Goal: Information Seeking & Learning: Learn about a topic

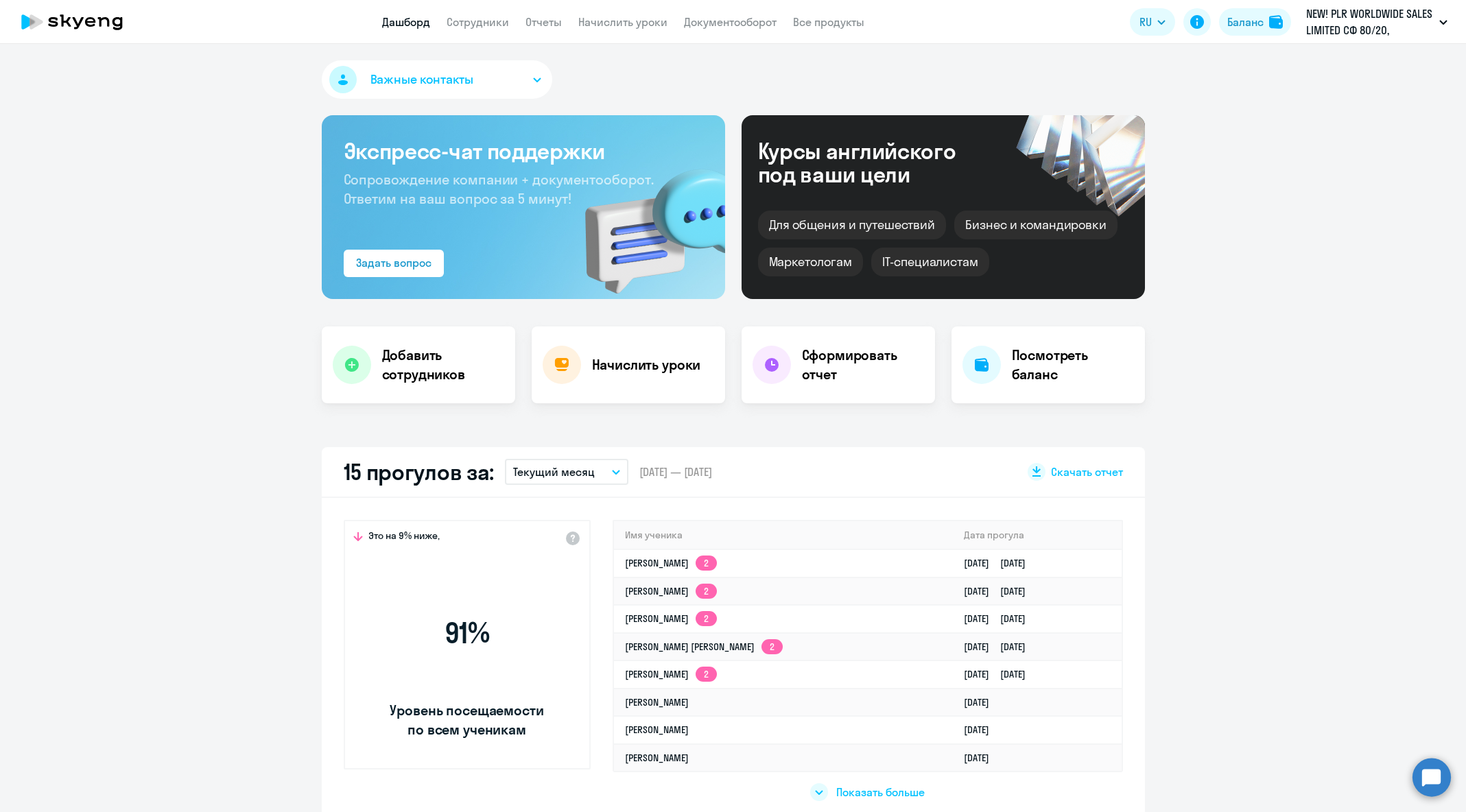
select select "30"
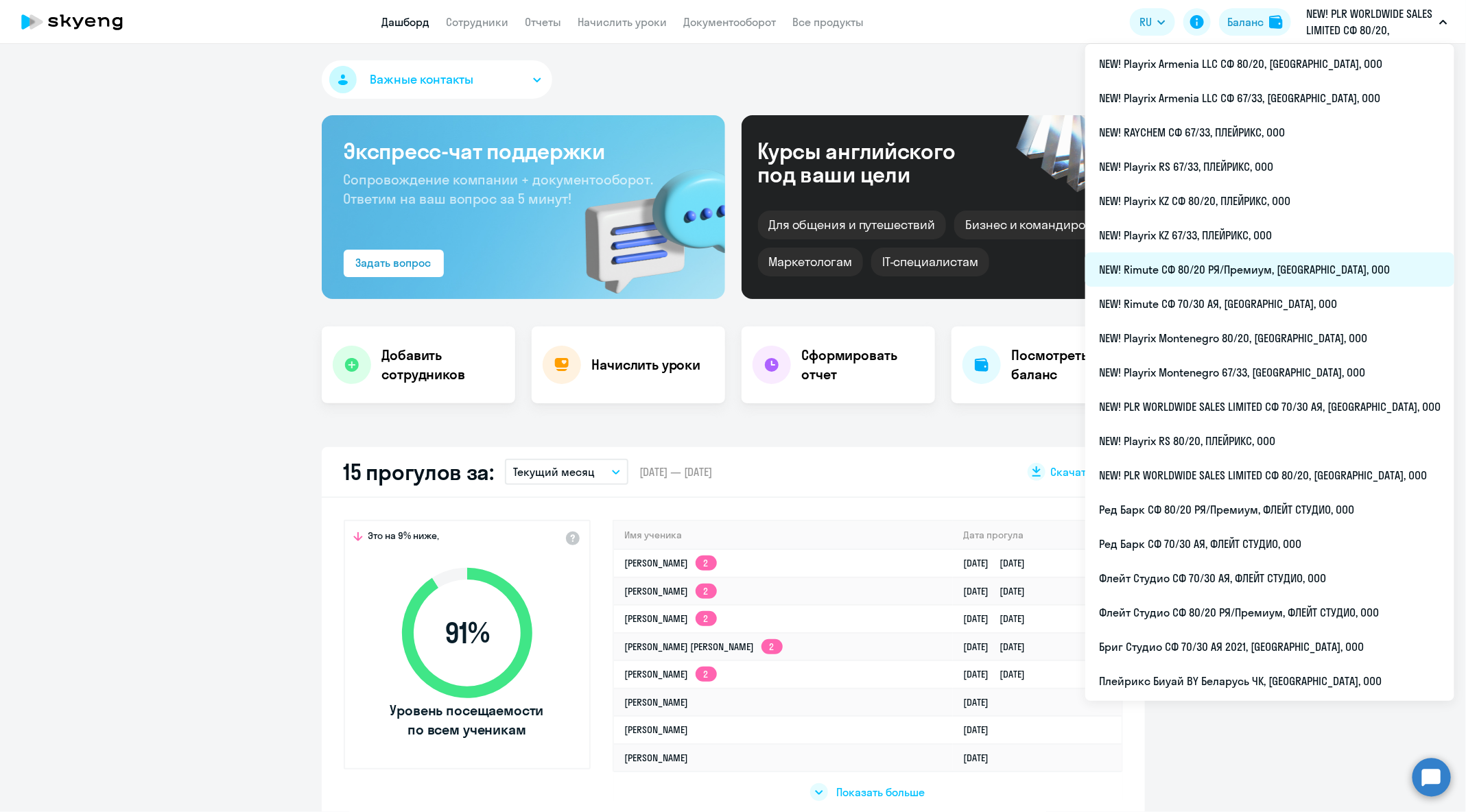
click at [1296, 273] on li "NEW! Rimute СФ 80/20 РЯ/Премиум, [GEOGRAPHIC_DATA], ООО" at bounding box center [1269, 269] width 369 height 34
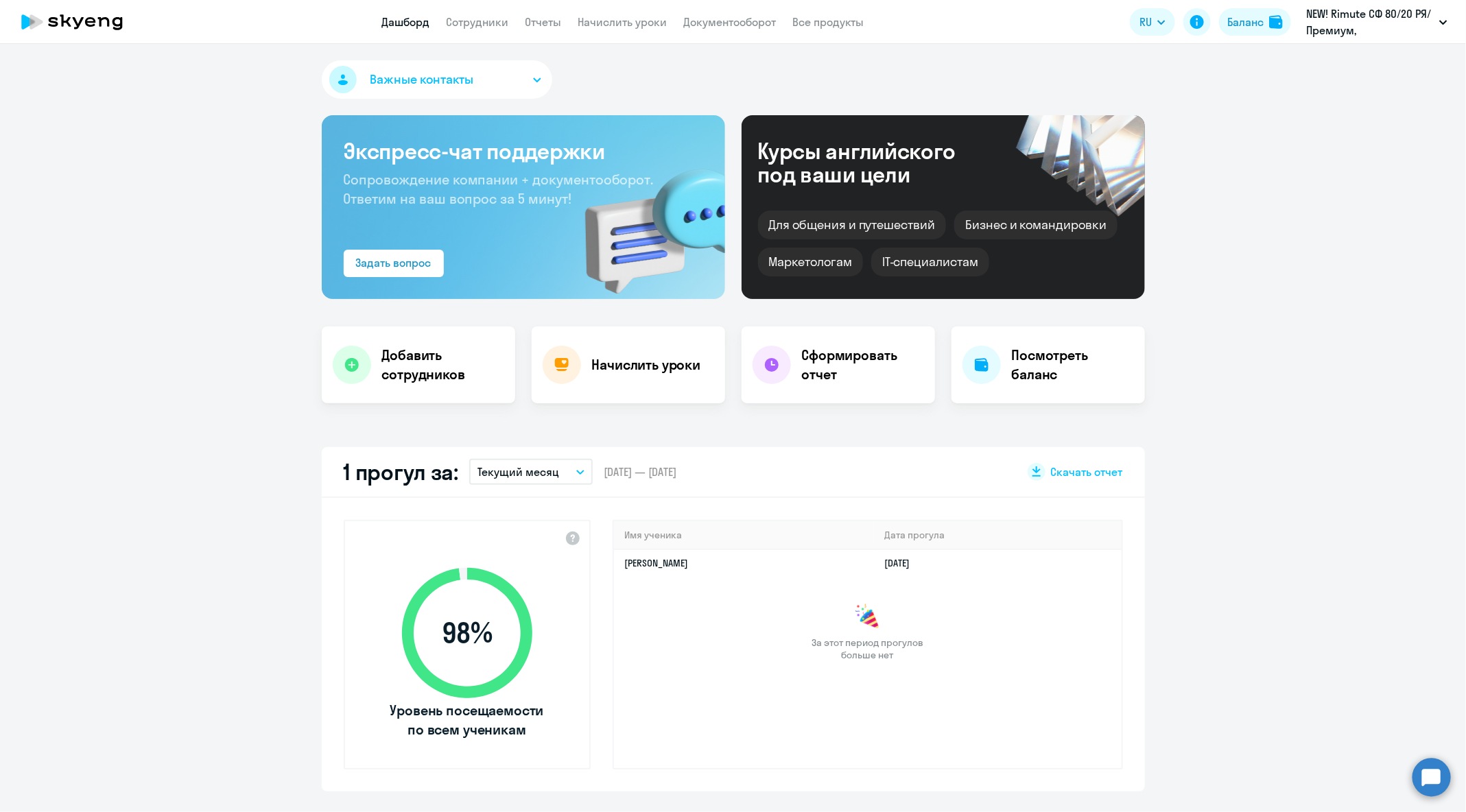
select select "30"
click at [495, 26] on link "Сотрудники" at bounding box center [478, 22] width 63 height 14
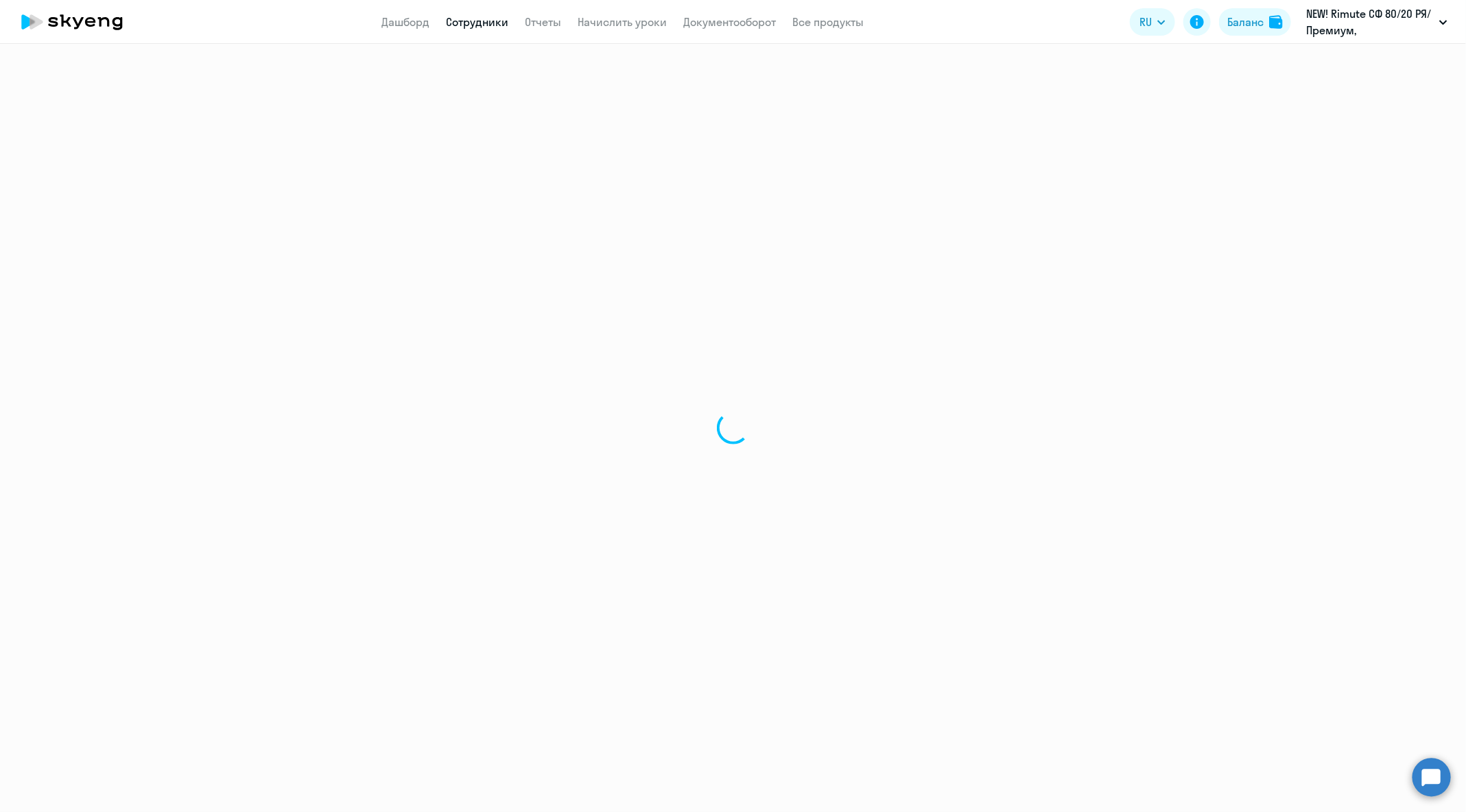
select select "30"
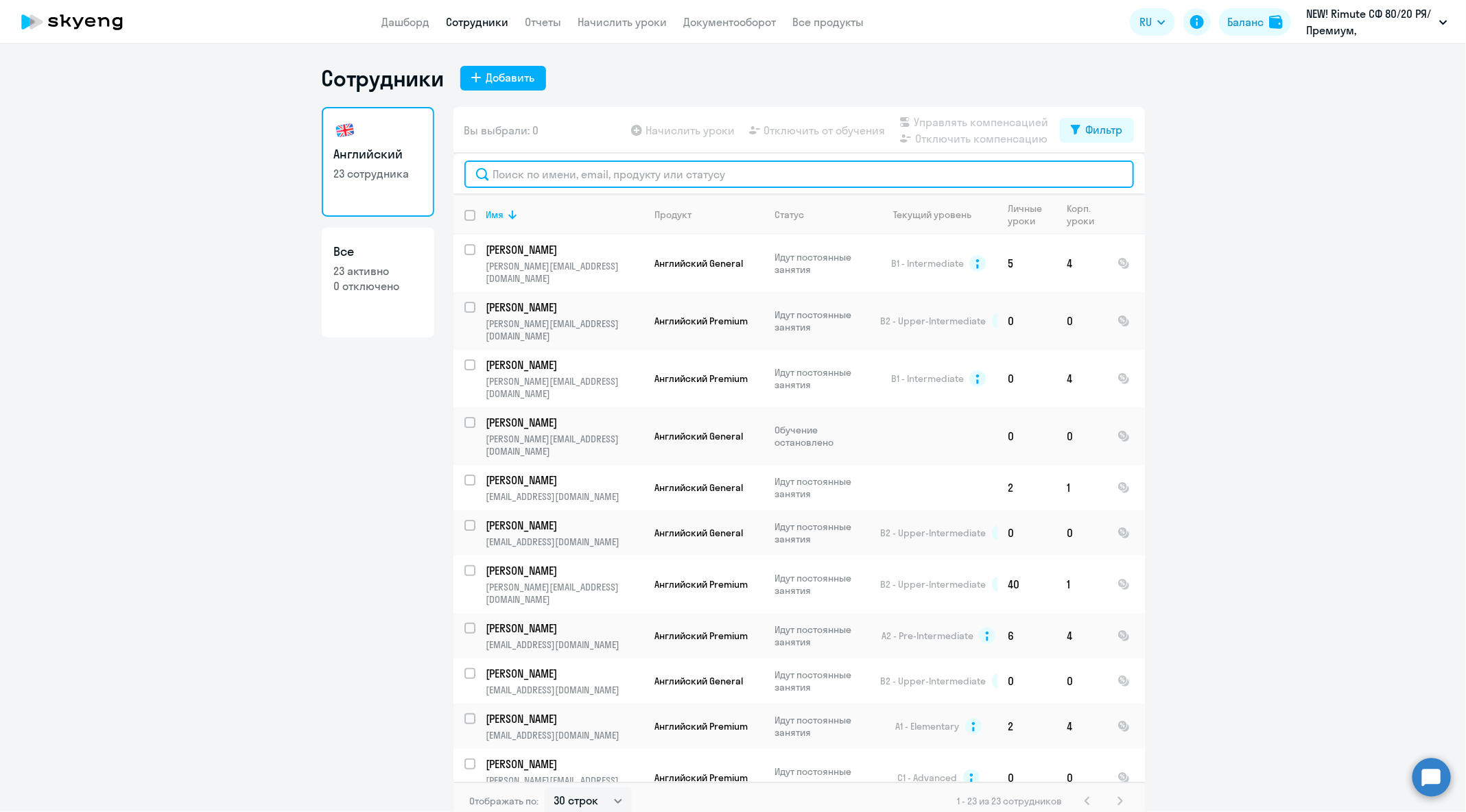
click at [777, 175] on input "text" at bounding box center [799, 173] width 669 height 27
paste input "[PERSON_NAME][EMAIL_ADDRESS][DOMAIN_NAME]"
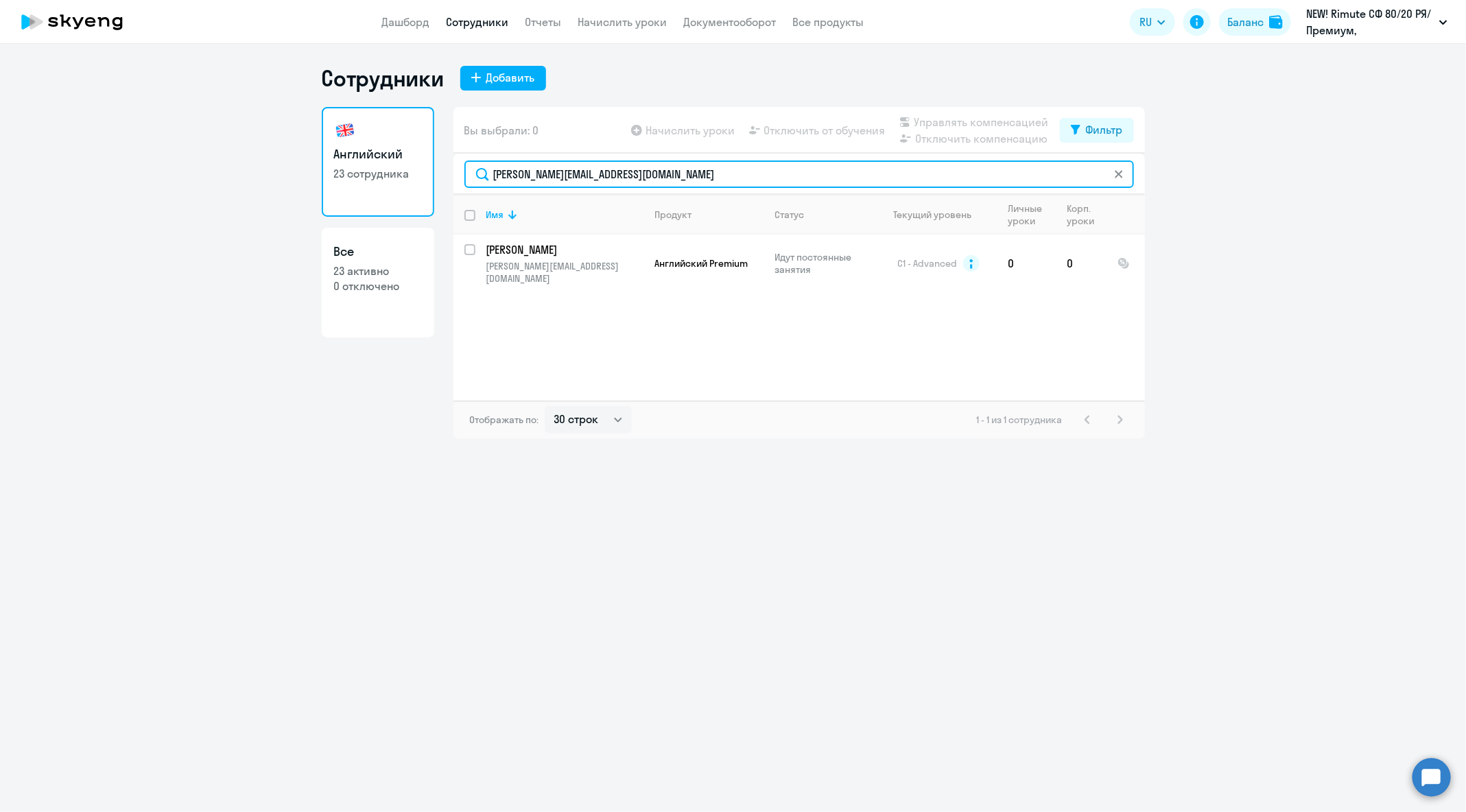
paste input "[PERSON_NAME].melchugov"
type input "[PERSON_NAME][EMAIL_ADDRESS][DOMAIN_NAME]"
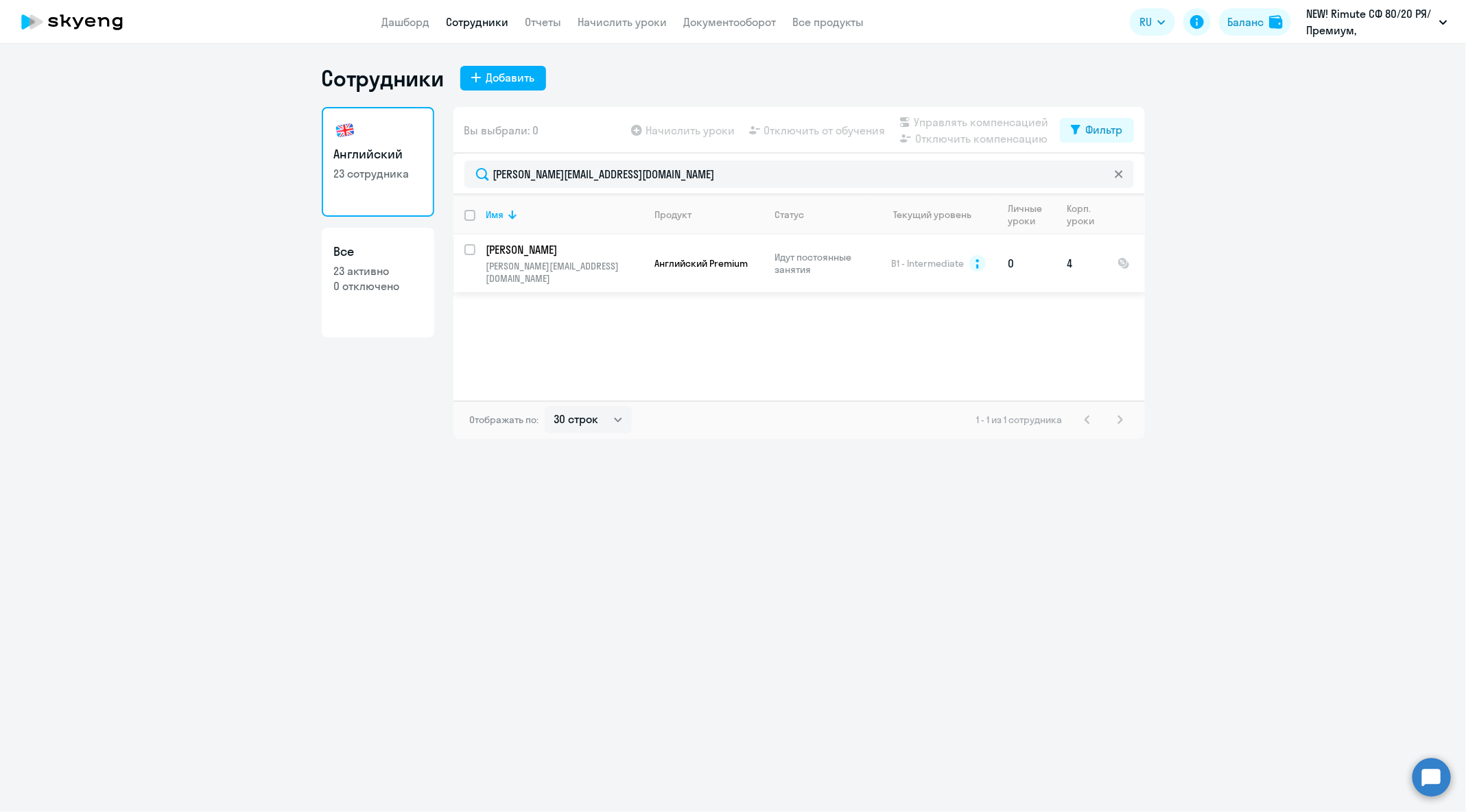
click at [855, 241] on td "Идут постоянные занятия" at bounding box center [817, 263] width 105 height 57
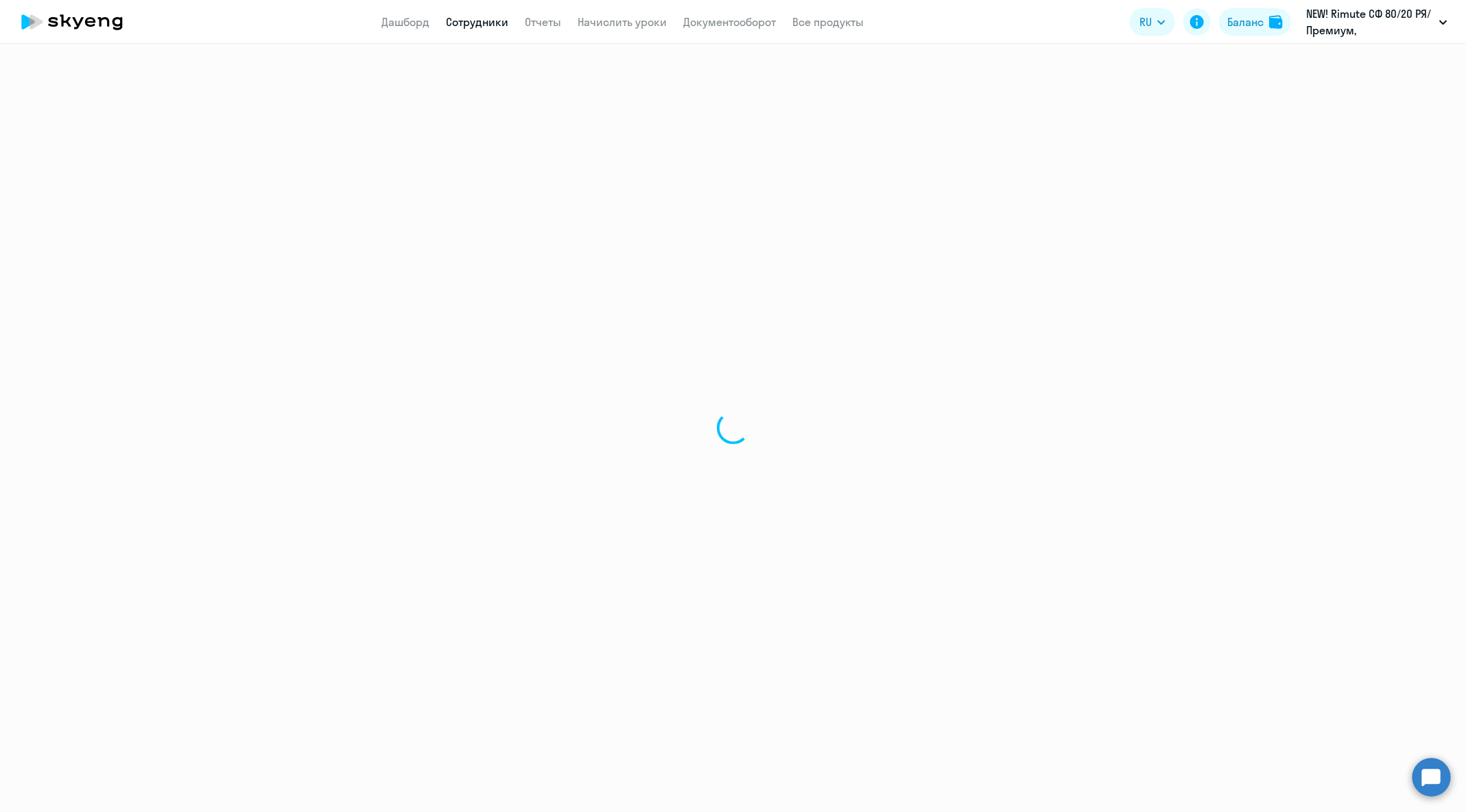
select select "english"
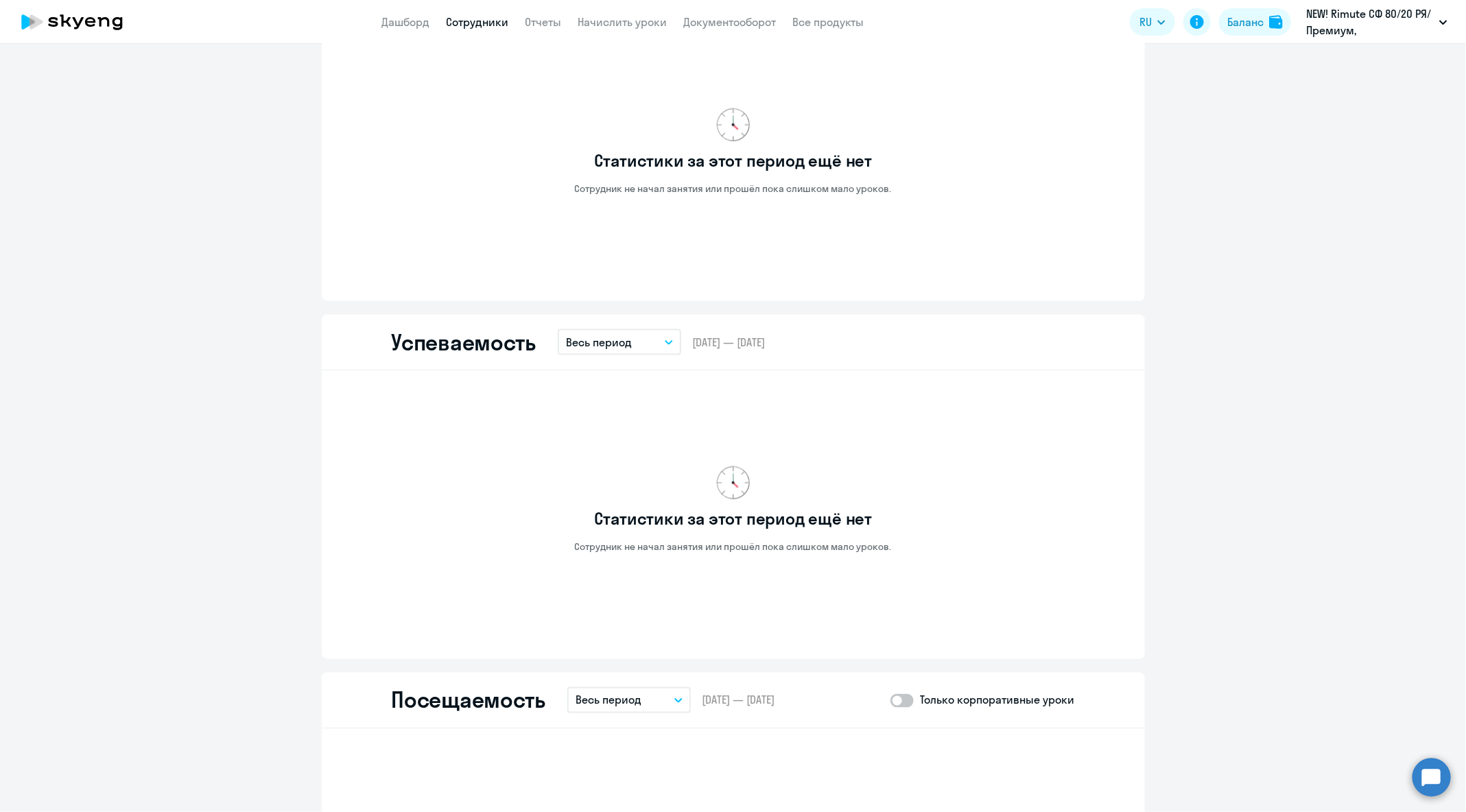
scroll to position [1114, 0]
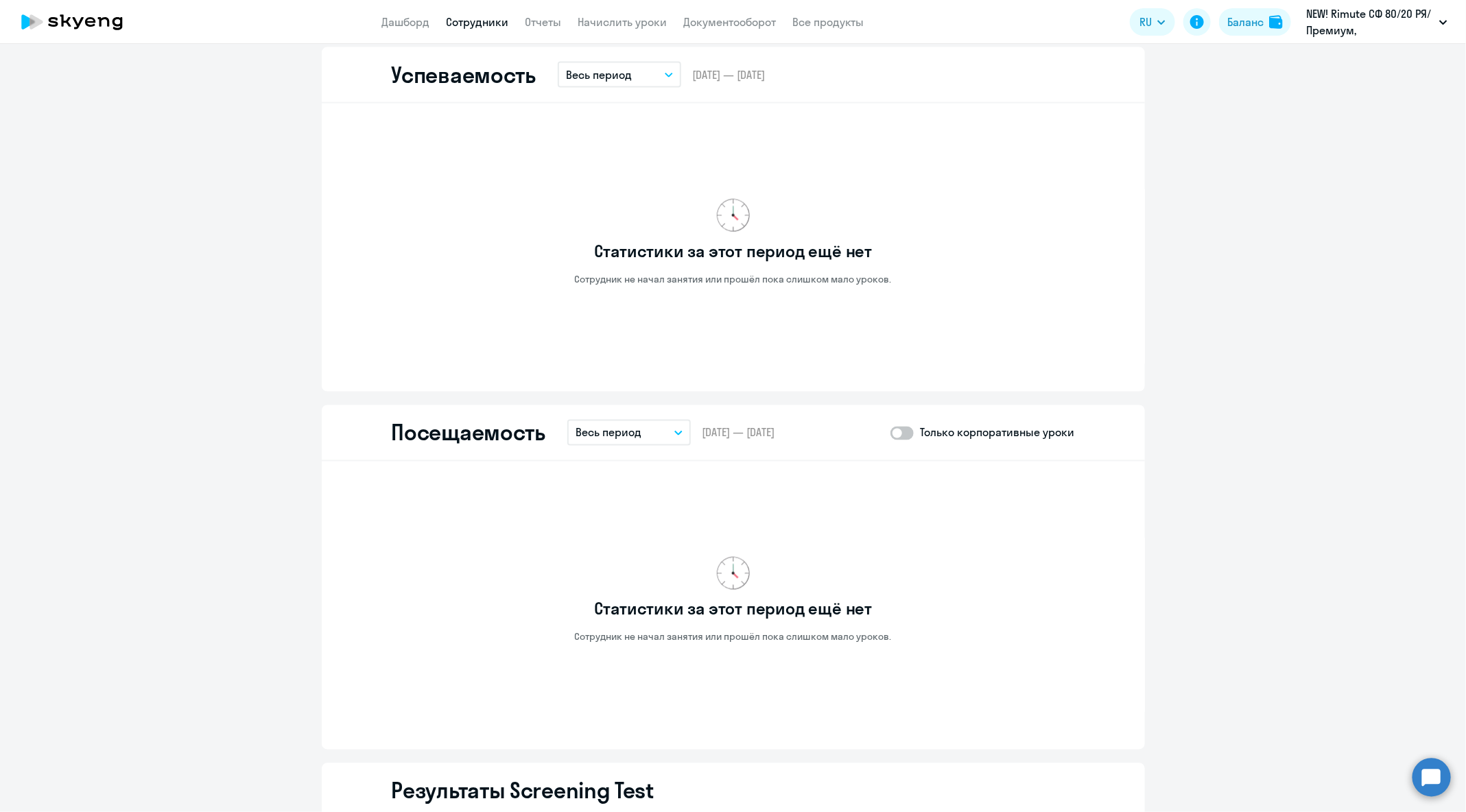
click at [662, 434] on button "Весь период" at bounding box center [628, 433] width 123 height 26
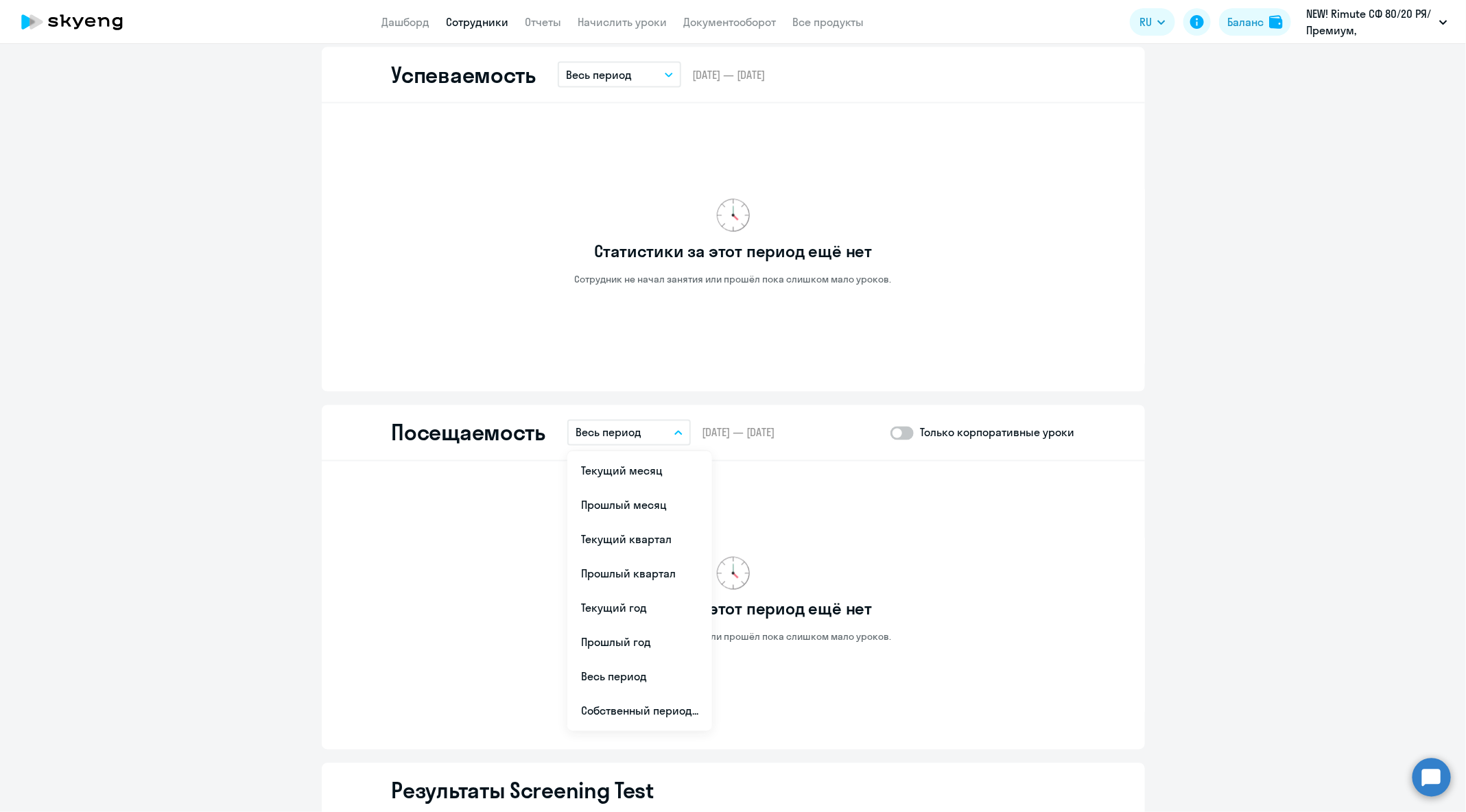
click at [1278, 420] on ng-component "[PERSON_NAME] Мельчугов [EMAIL_ADDRESS][DOMAIN_NAME] Английский Баланс 4 урока …" at bounding box center [733, 80] width 1466 height 2256
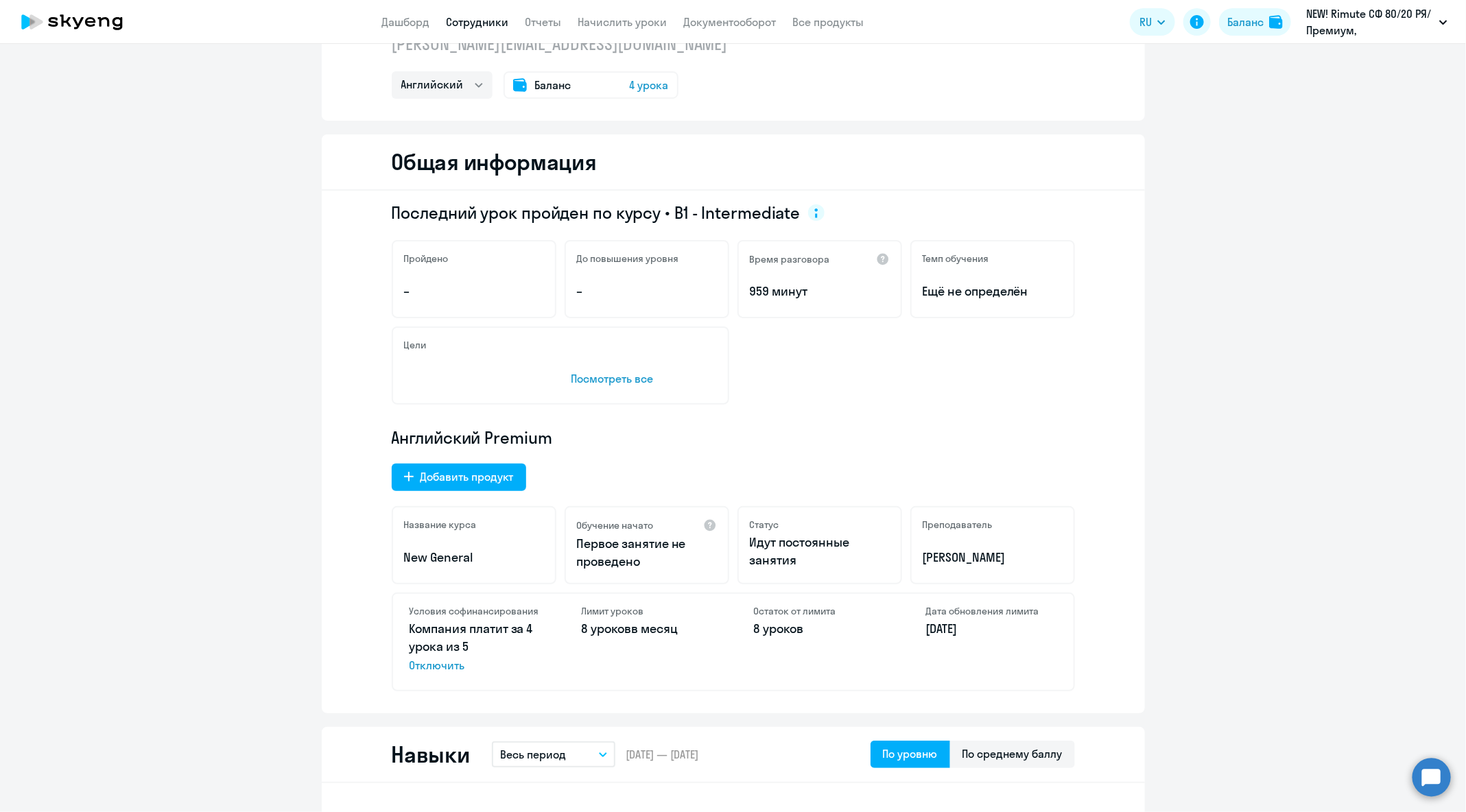
scroll to position [0, 0]
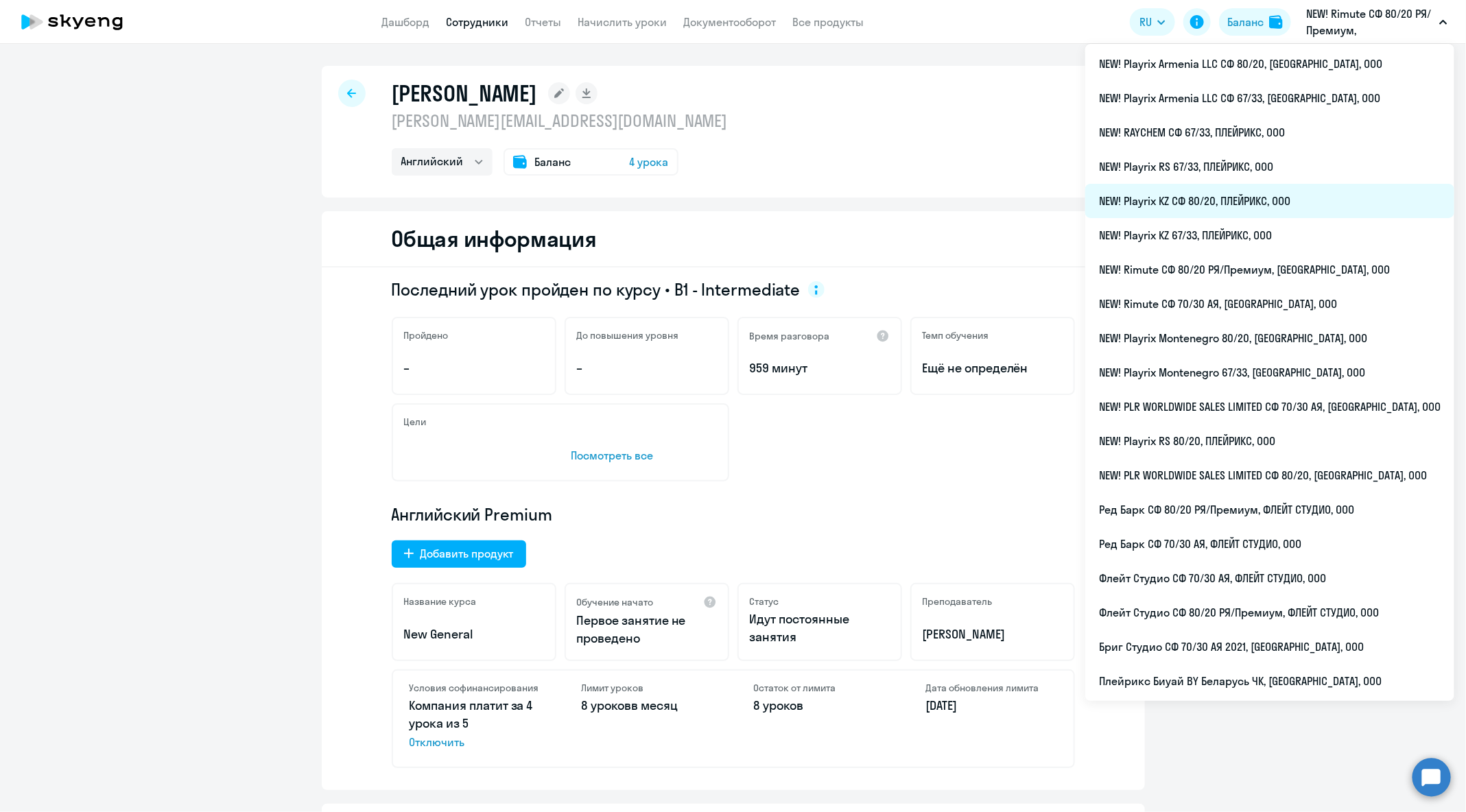
click at [1277, 208] on li "NEW! Playrix KZ СФ 80/20, ПЛЕЙРИКС, ООО" at bounding box center [1269, 200] width 369 height 34
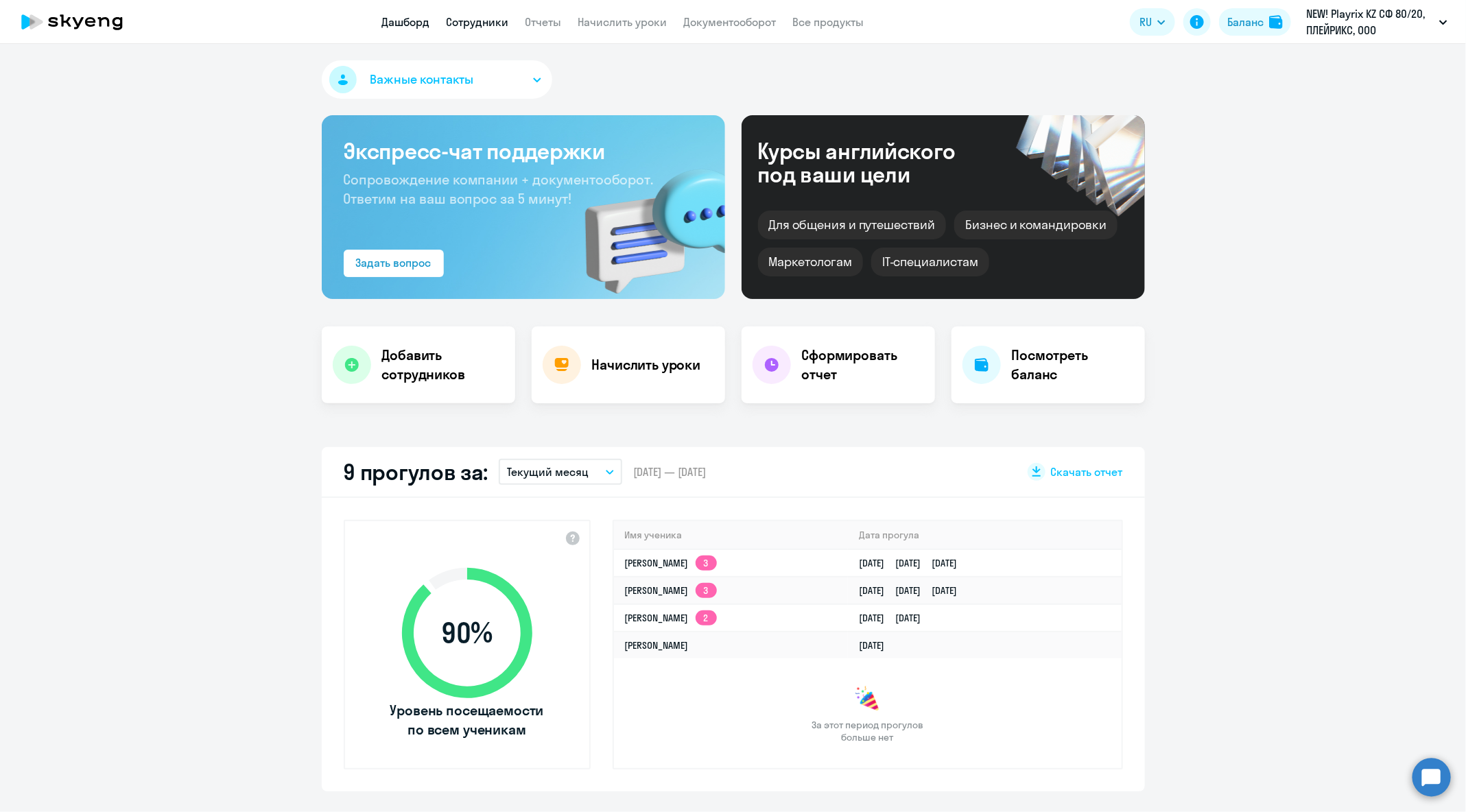
click at [472, 28] on link "Сотрудники" at bounding box center [478, 22] width 63 height 14
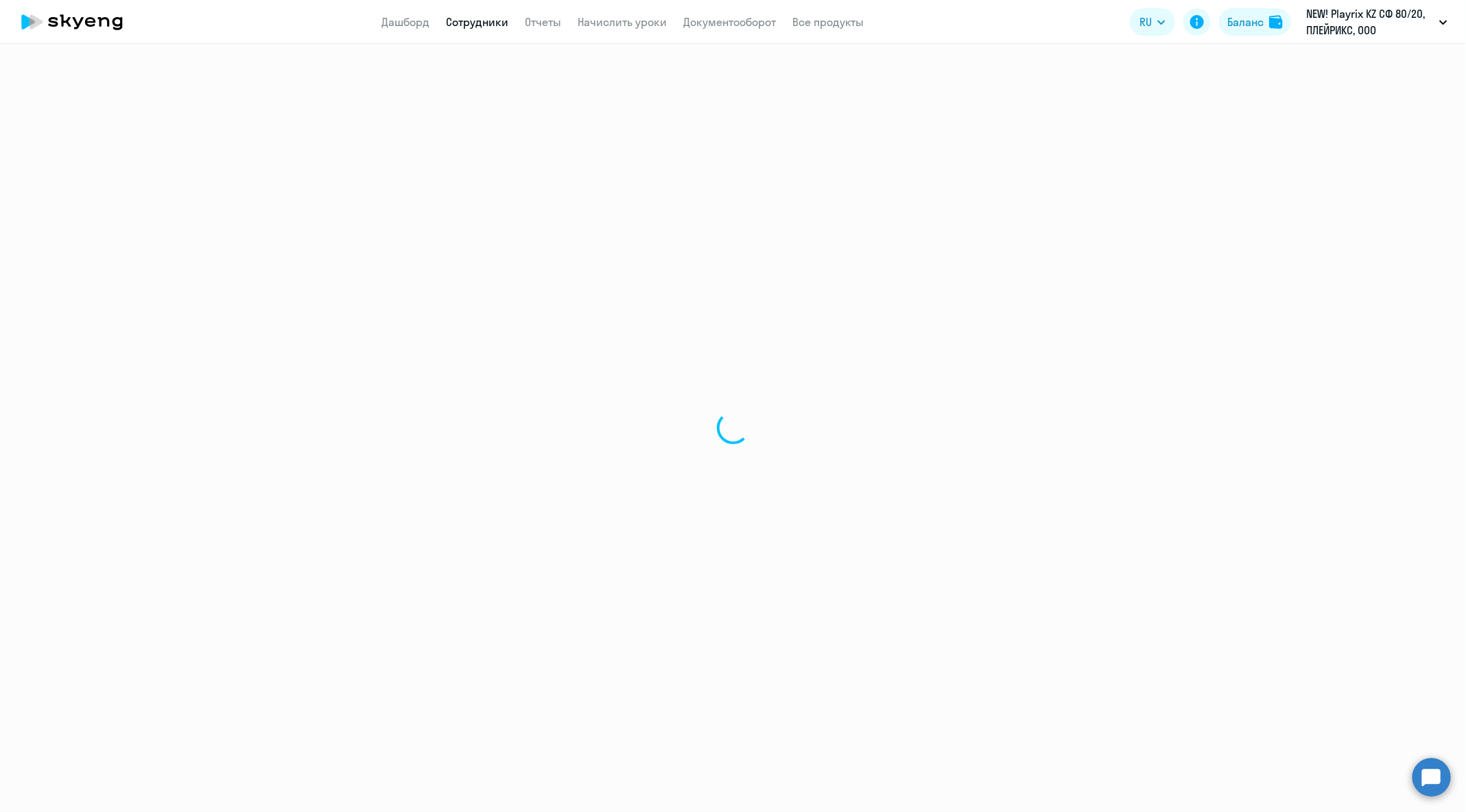
select select "30"
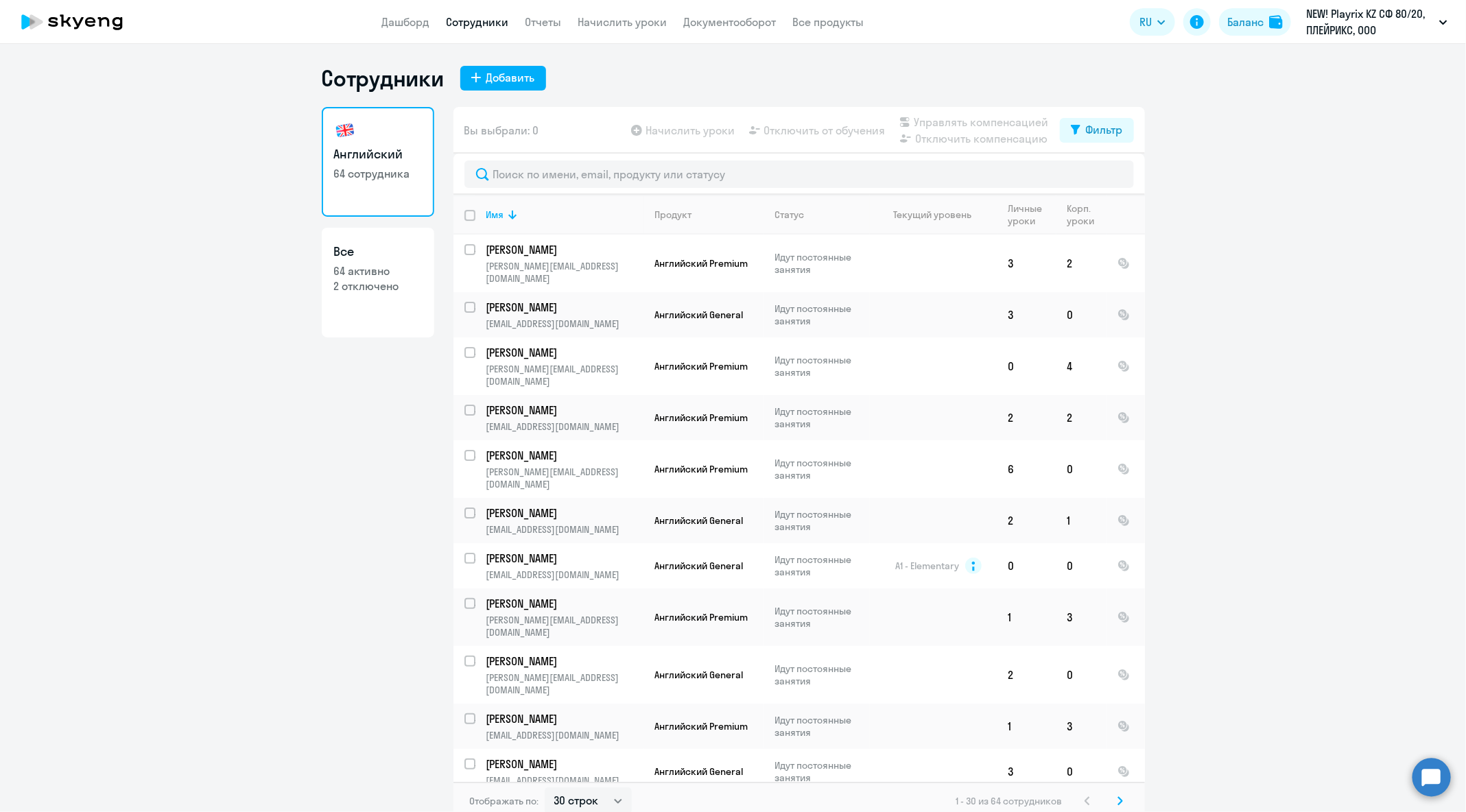
click at [741, 156] on div at bounding box center [798, 173] width 692 height 41
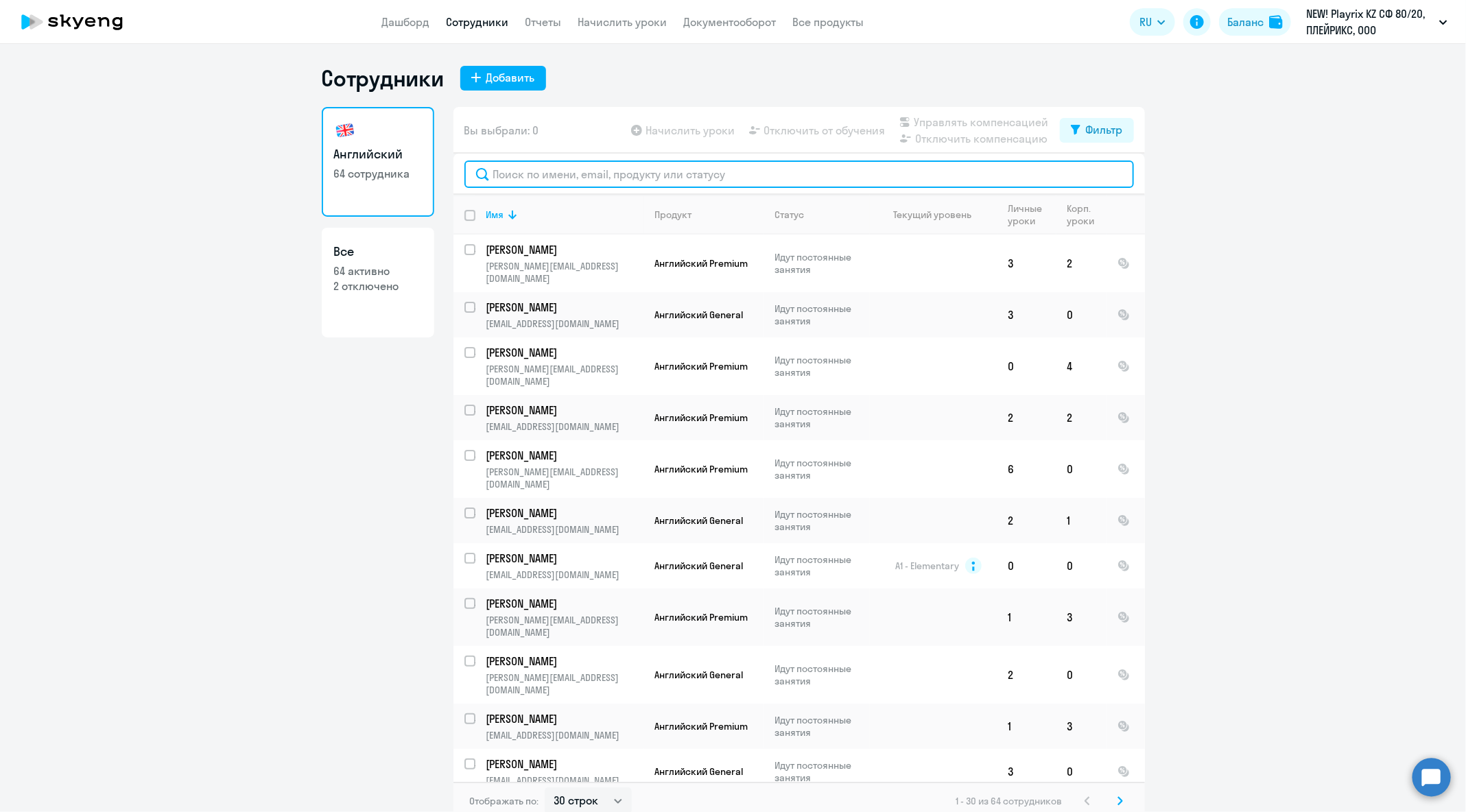
click at [742, 163] on input "text" at bounding box center [799, 173] width 669 height 27
paste input "[EMAIL_ADDRESS][DOMAIN_NAME]"
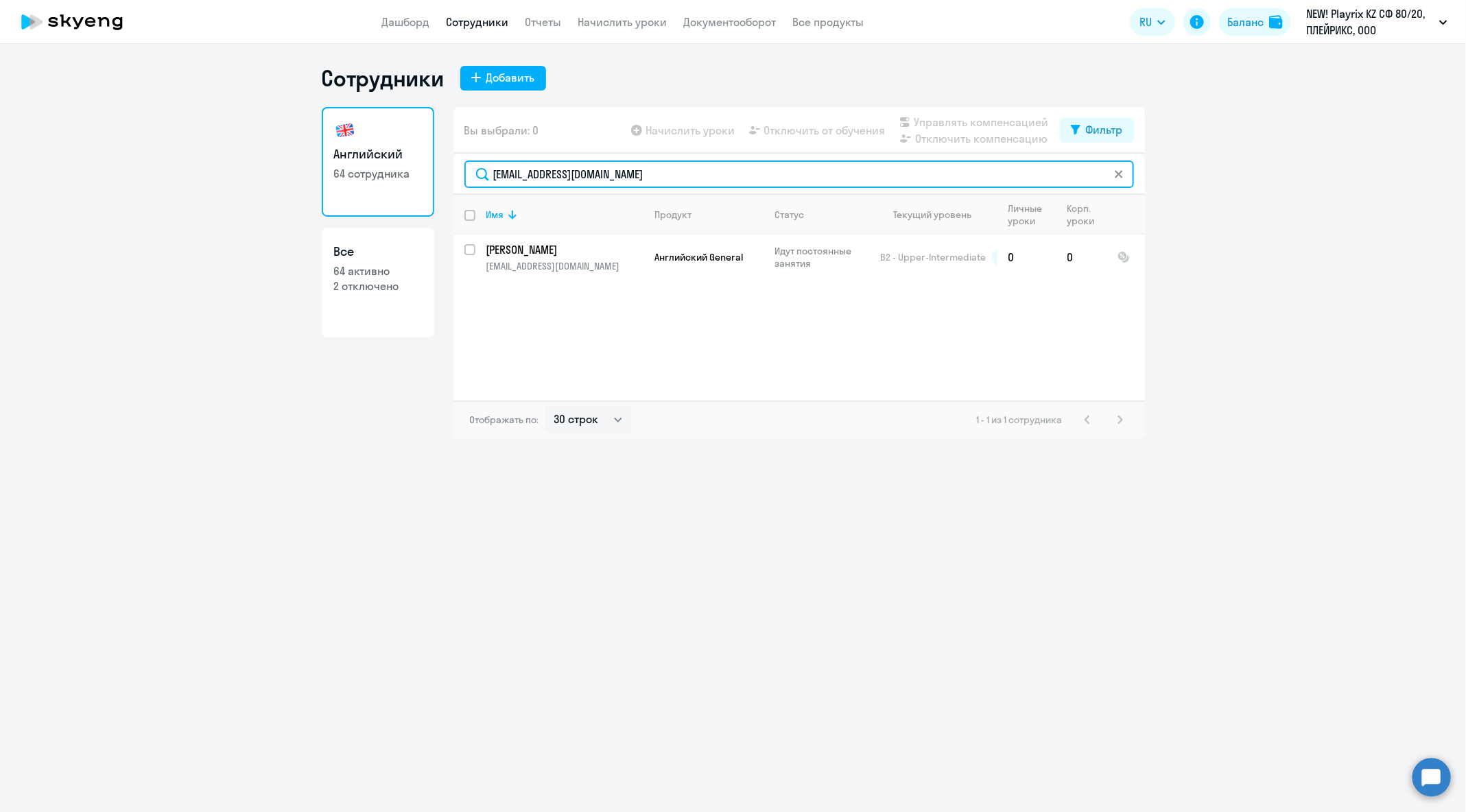
click at [712, 173] on input "[EMAIL_ADDRESS][DOMAIN_NAME]" at bounding box center [799, 173] width 669 height 27
paste input "[PERSON_NAME].[PERSON_NAME]"
type input "[PERSON_NAME][EMAIL_ADDRESS][DOMAIN_NAME]"
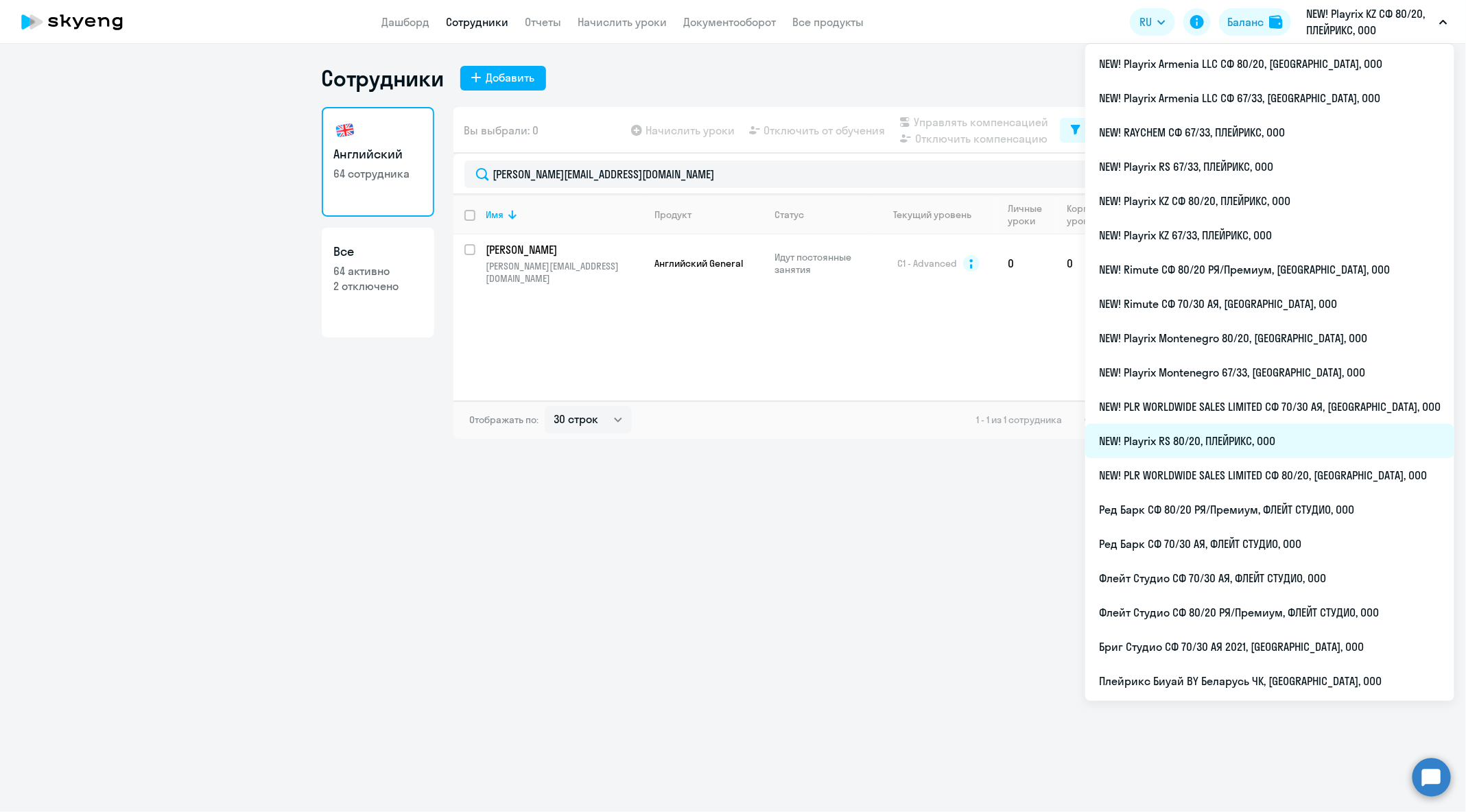
click at [1288, 438] on li "NEW! Playrix RS 80/20, ПЛЕЙРИКС, ООО" at bounding box center [1269, 440] width 369 height 34
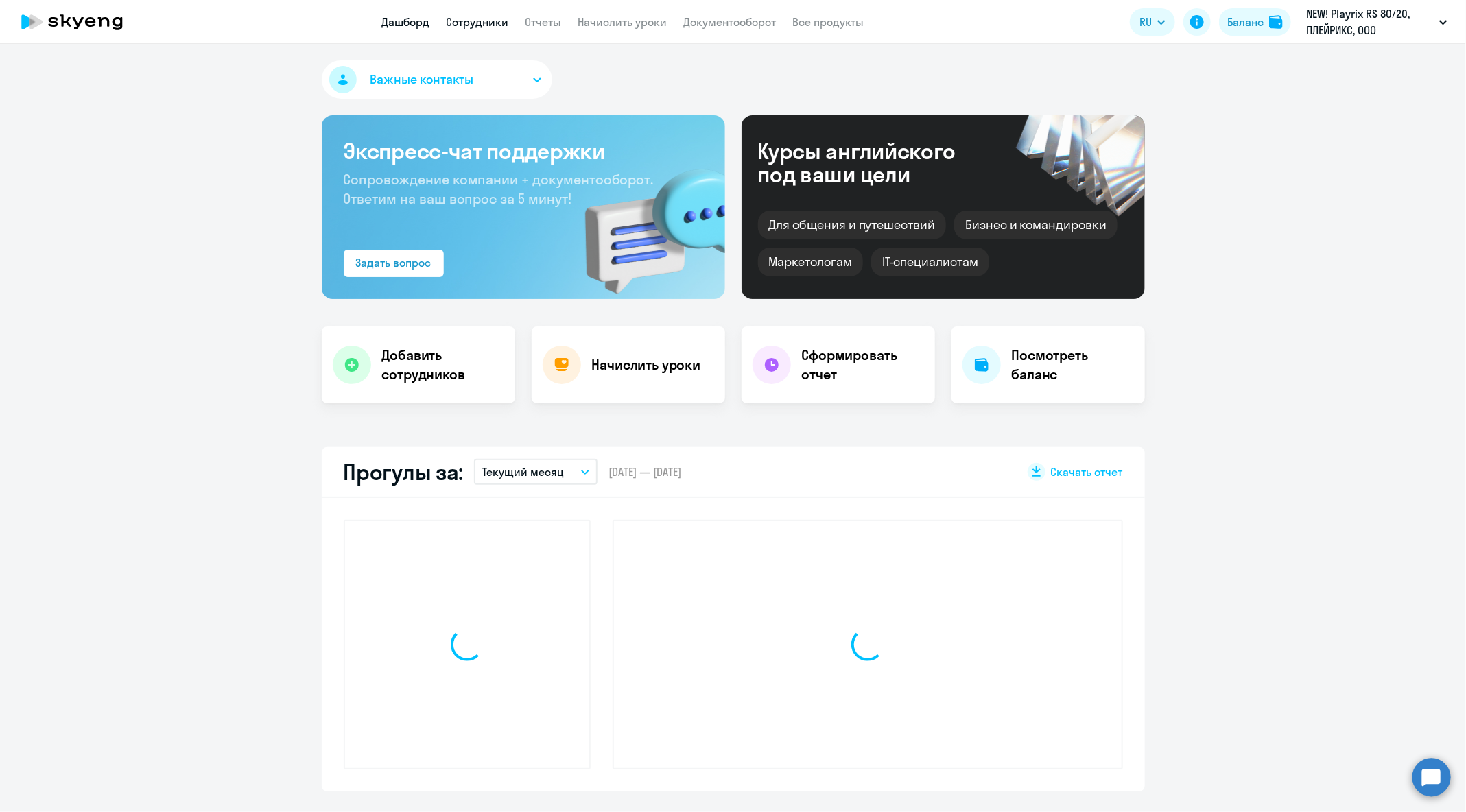
click at [490, 22] on link "Сотрудники" at bounding box center [478, 22] width 63 height 14
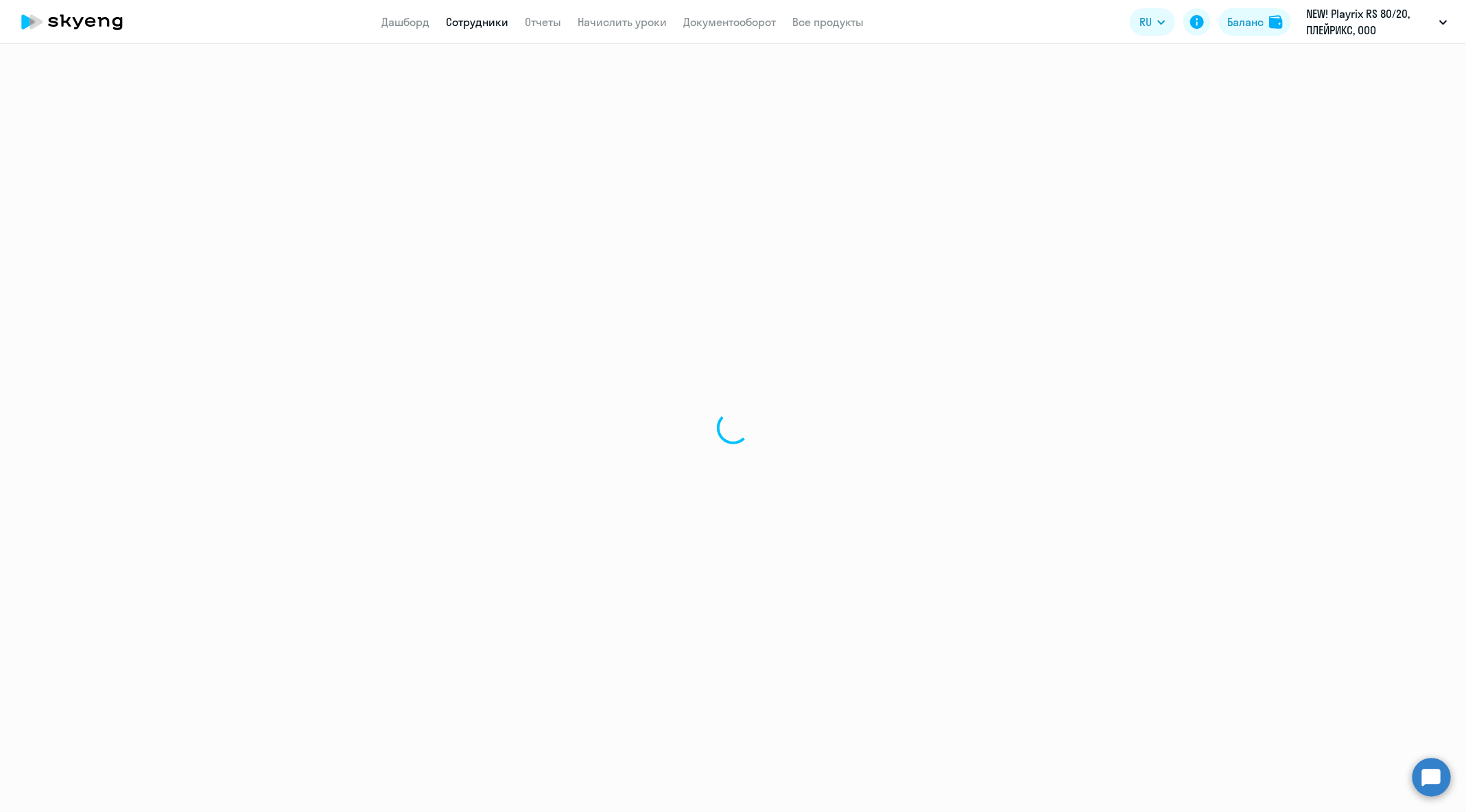
select select "30"
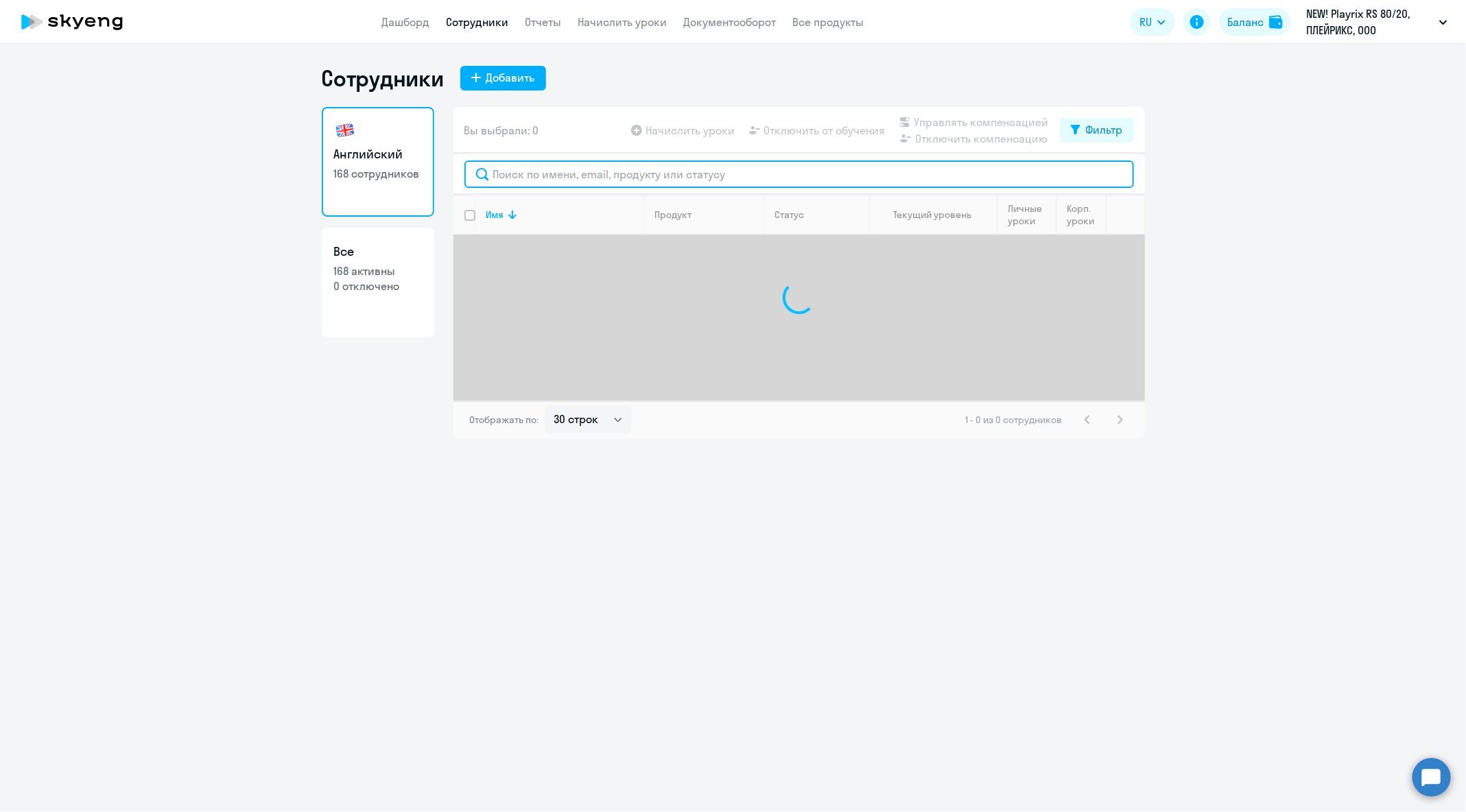
click at [650, 180] on input "text" at bounding box center [799, 173] width 669 height 27
paste input "[PERSON_NAME][EMAIL_ADDRESS][DOMAIN_NAME]"
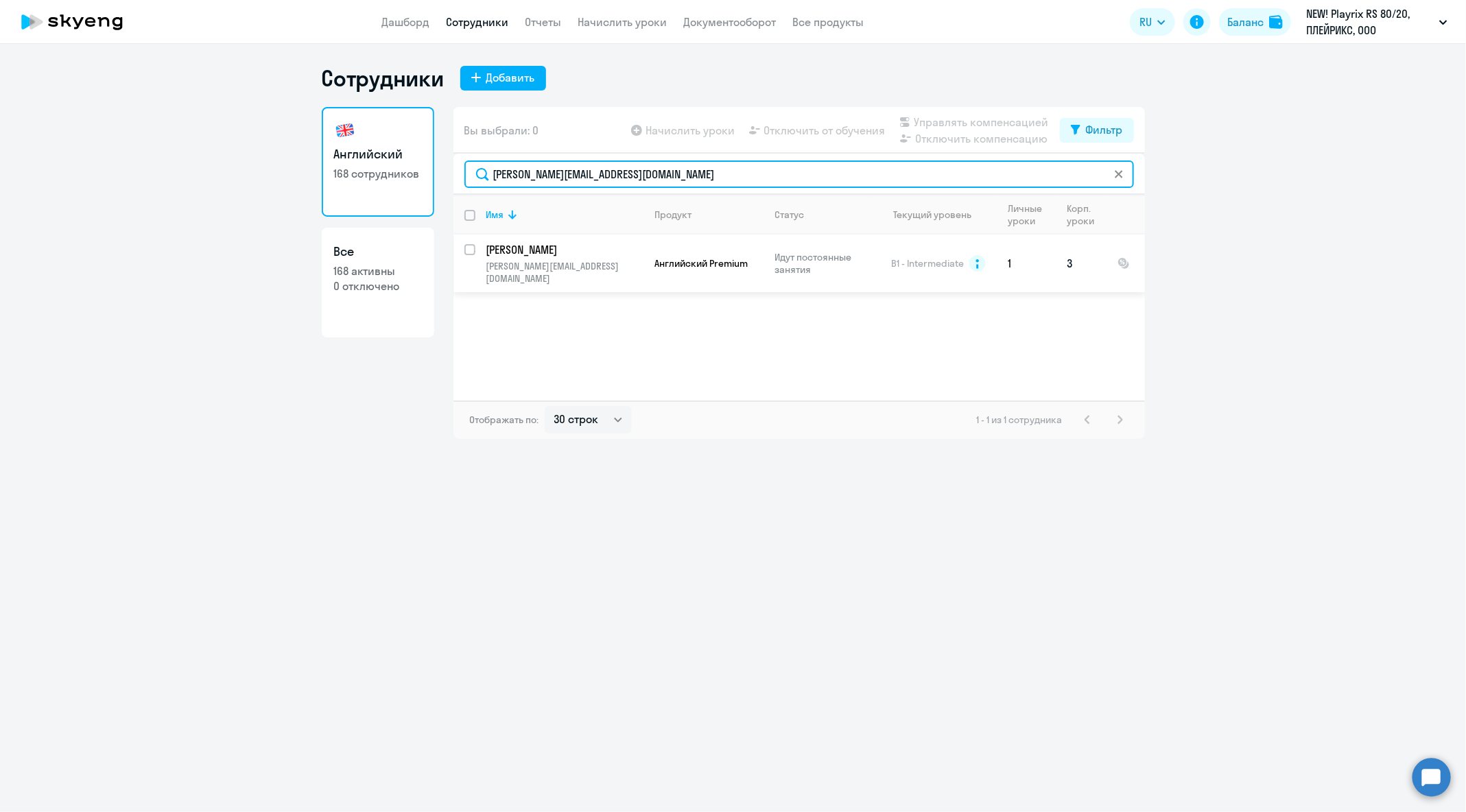
type input "[PERSON_NAME][EMAIL_ADDRESS][DOMAIN_NAME]"
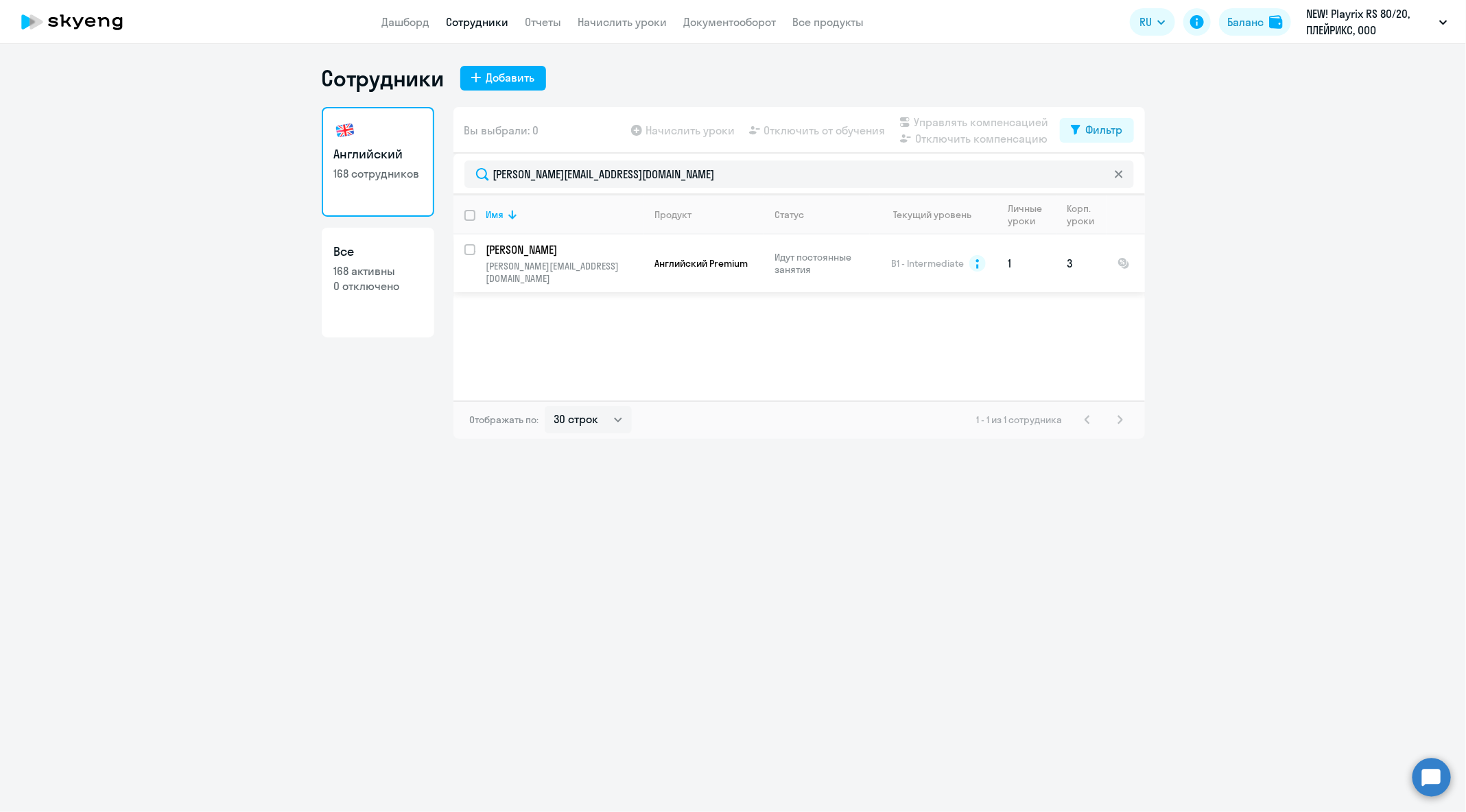
click at [754, 257] on app-product-badge "Английский Premium" at bounding box center [709, 263] width 108 height 12
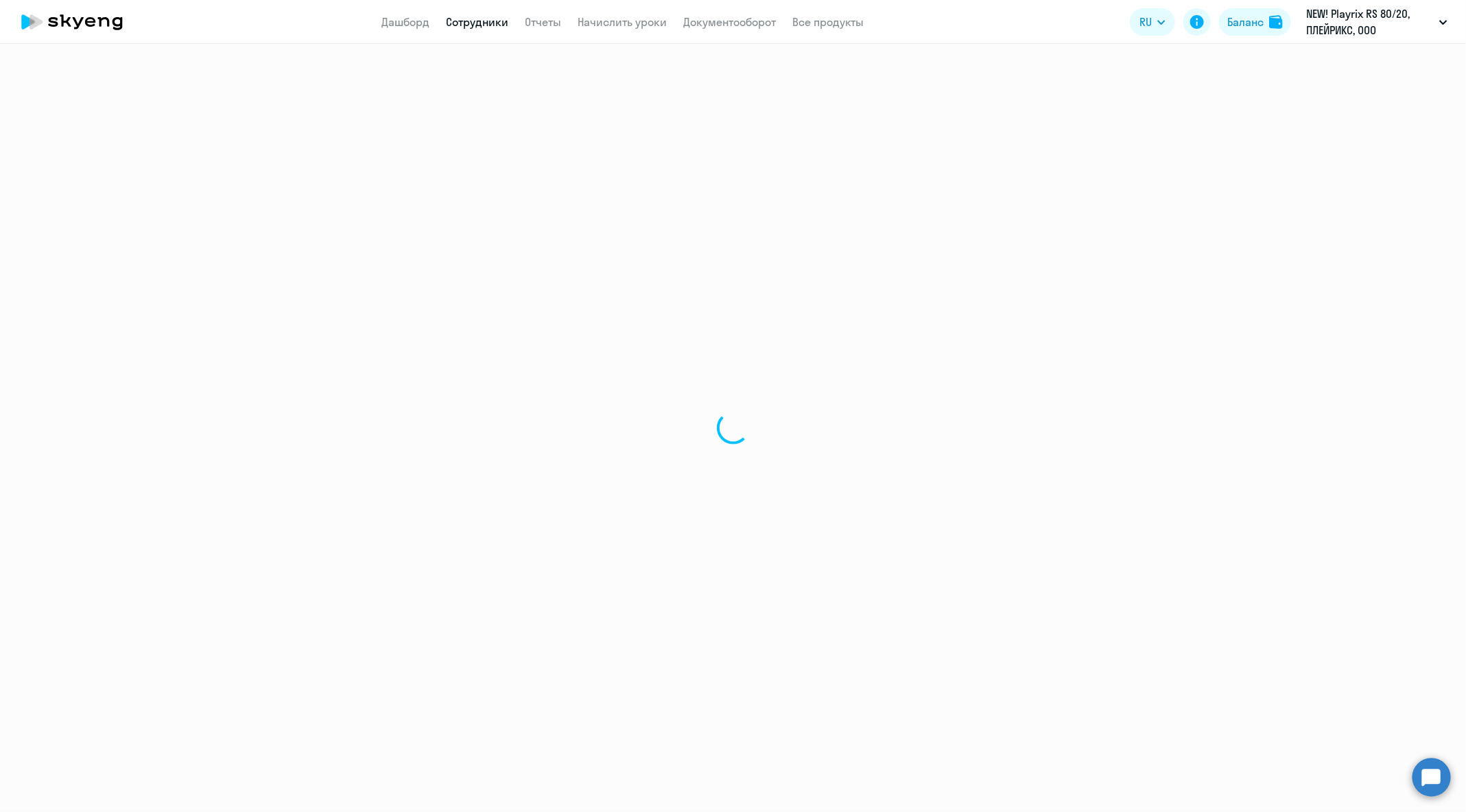
select select "english"
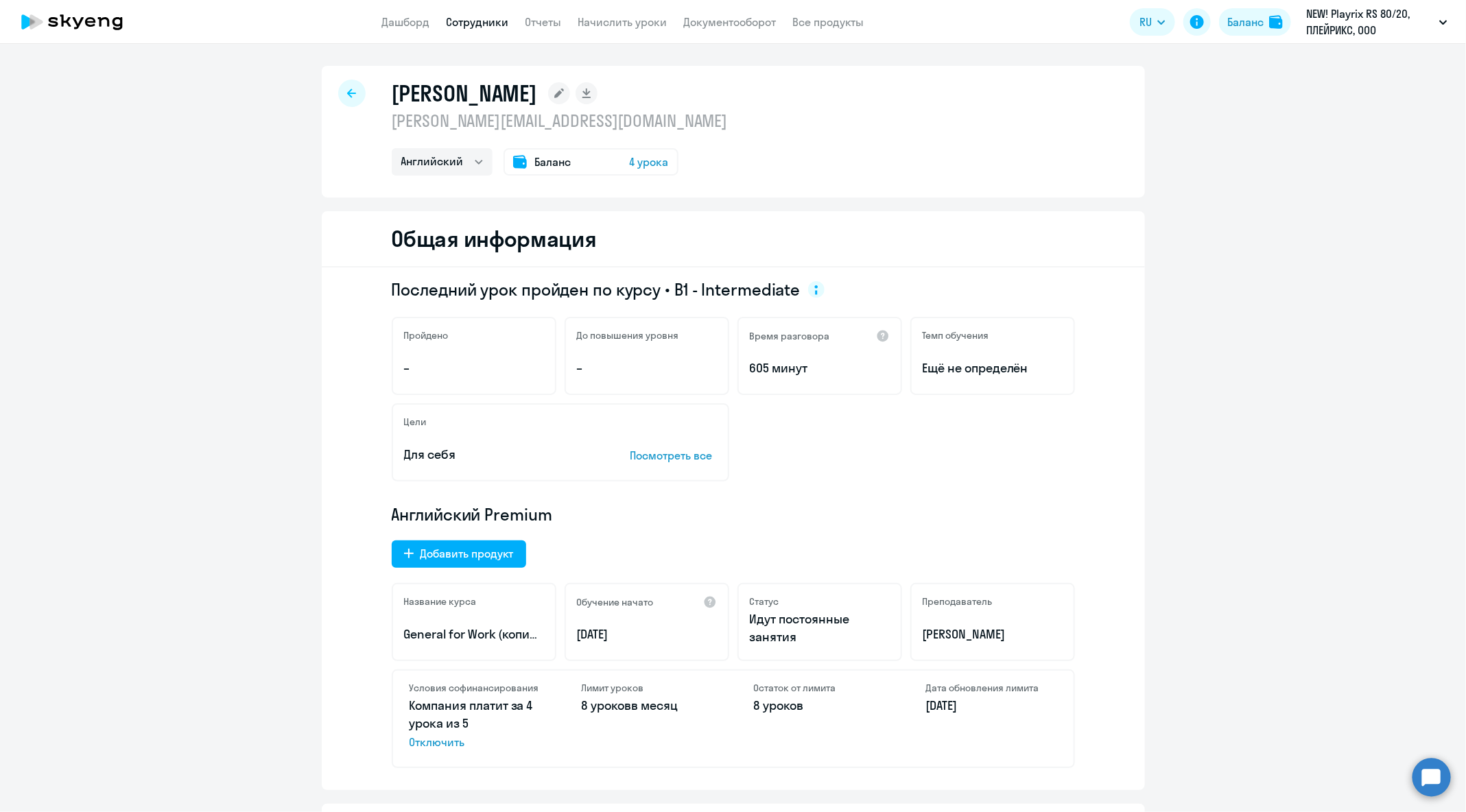
scroll to position [351, 0]
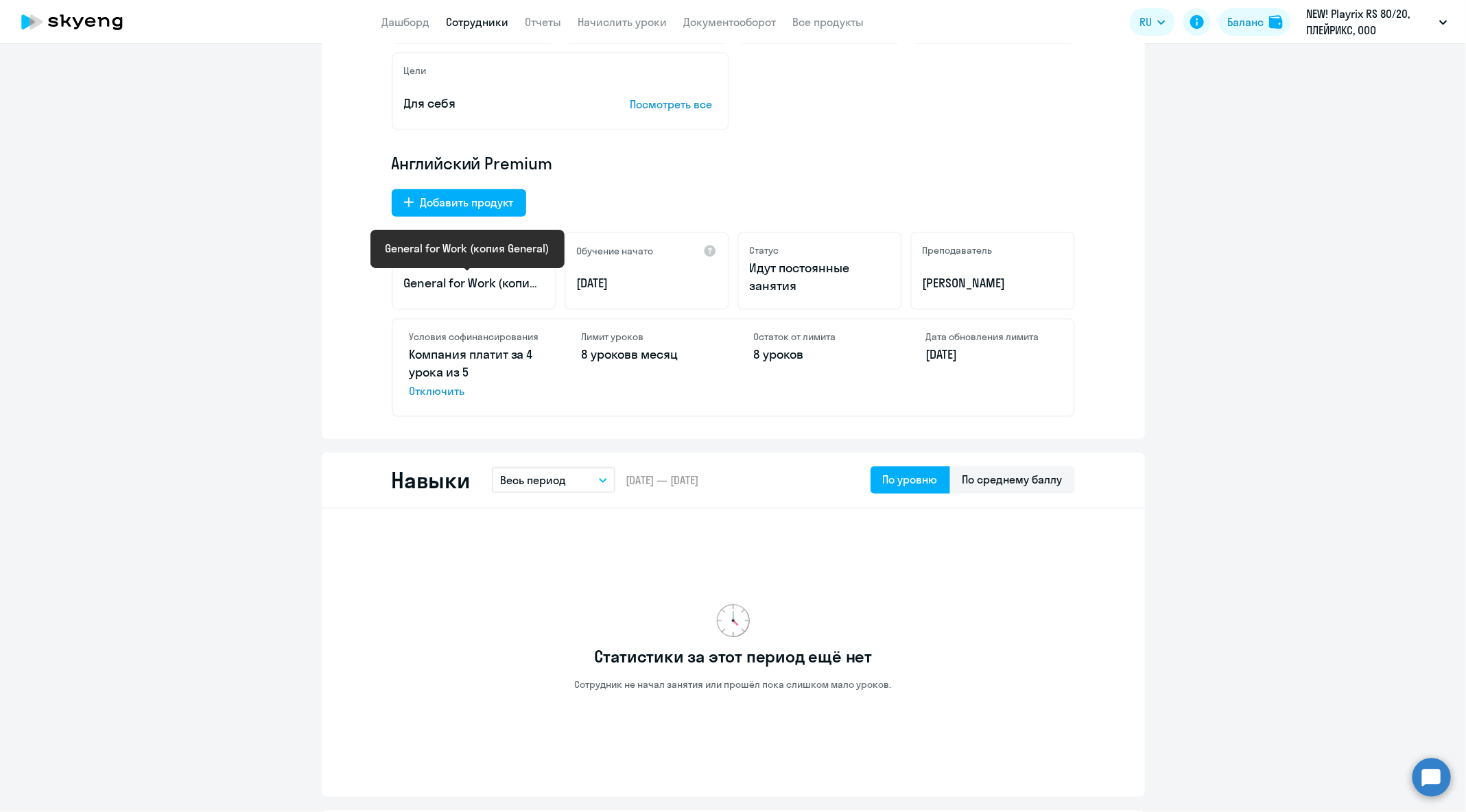
click at [517, 284] on p "General for Work (копия General)" at bounding box center [474, 283] width 140 height 18
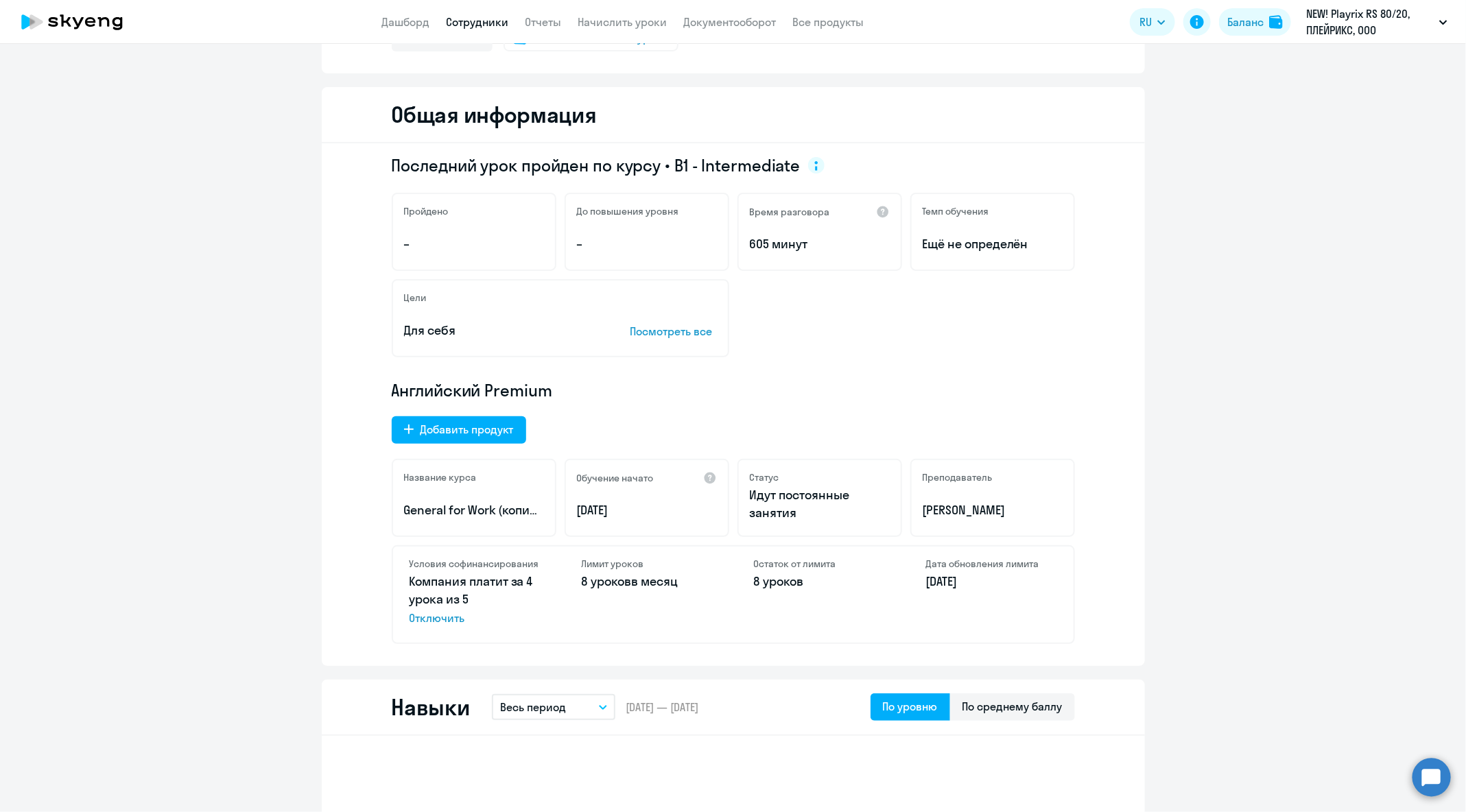
scroll to position [0, 0]
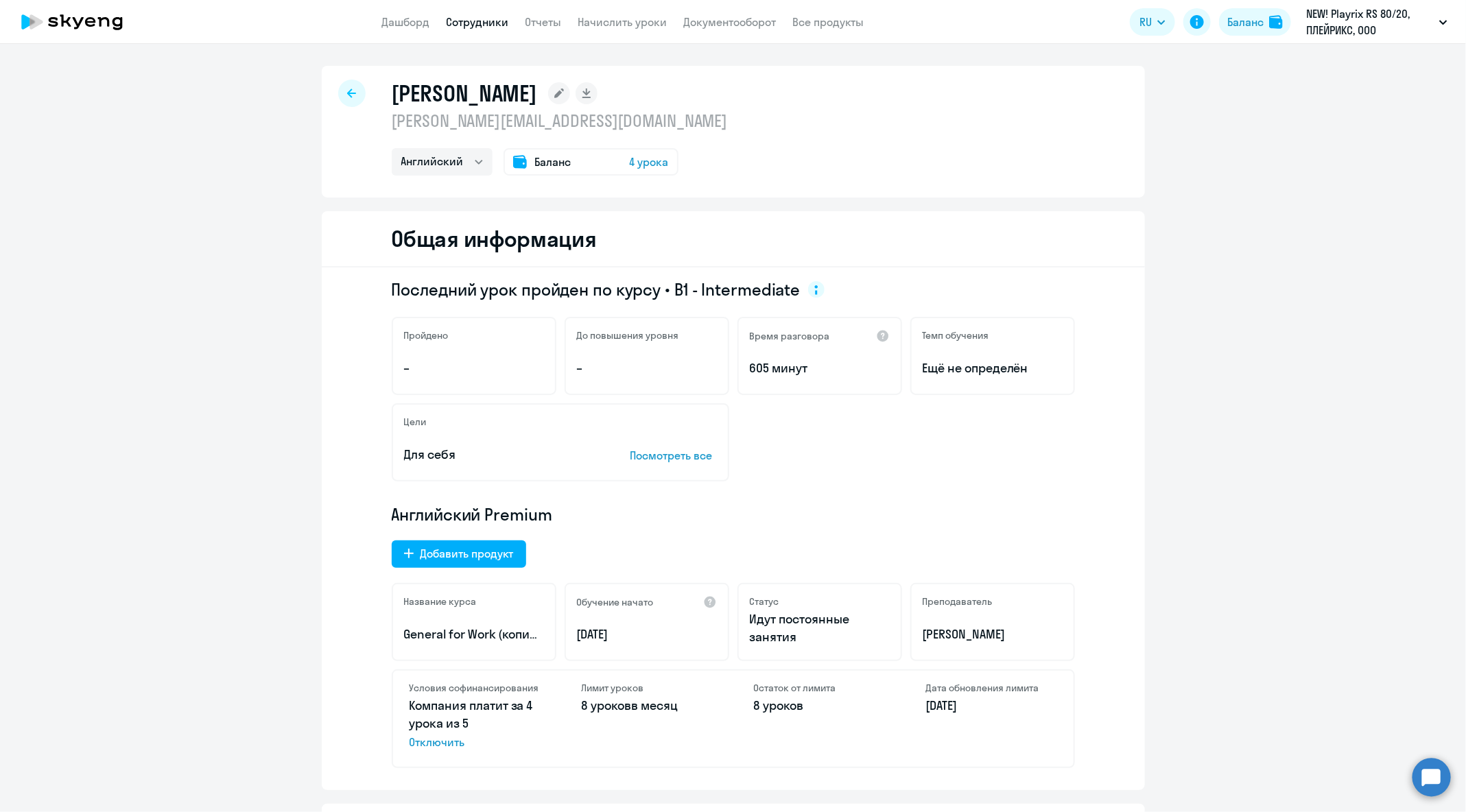
click at [338, 95] on div at bounding box center [352, 93] width 27 height 27
select select "30"
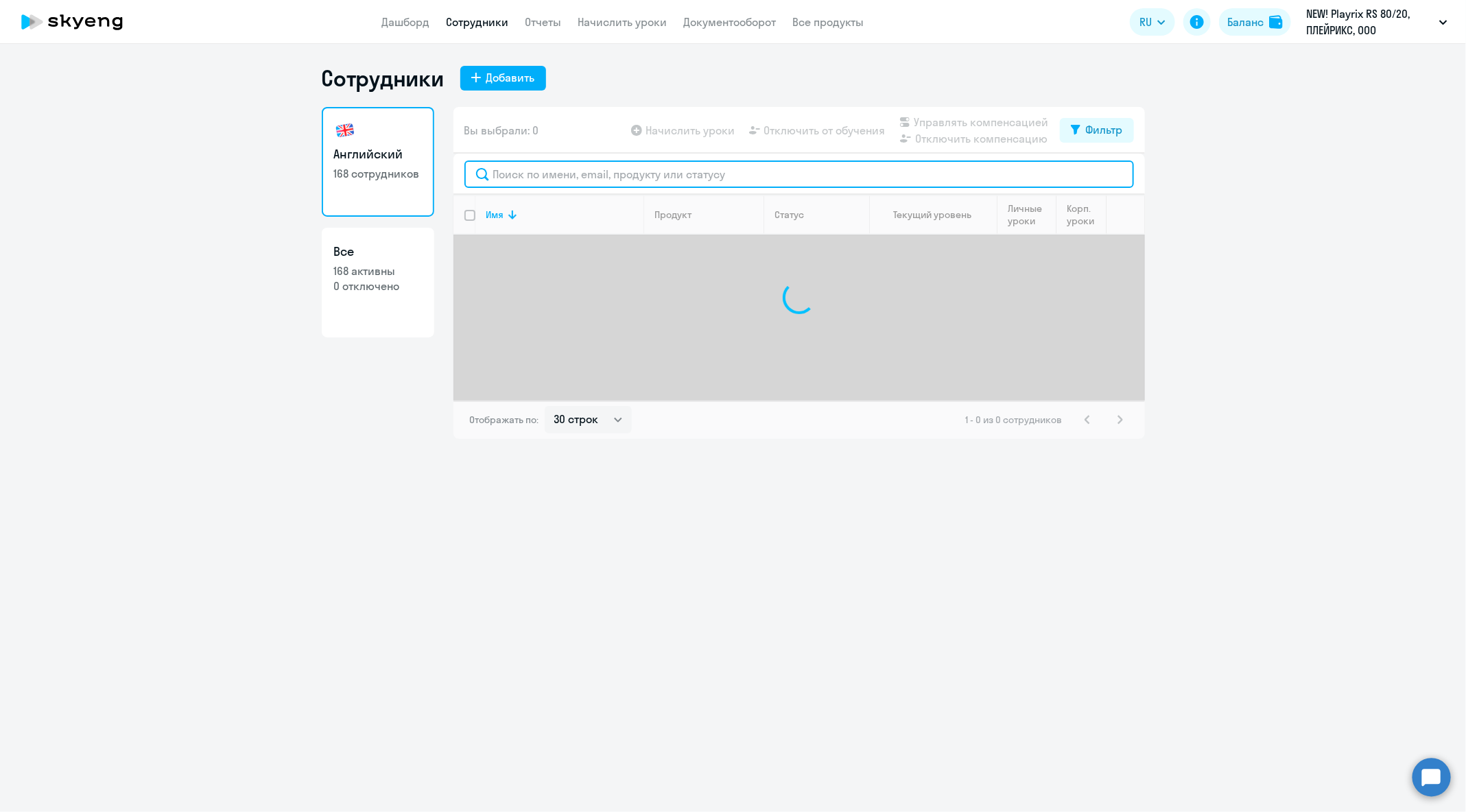
click at [664, 171] on input "text" at bounding box center [799, 173] width 669 height 27
paste input "[PERSON_NAME][EMAIL_ADDRESS][DOMAIN_NAME]"
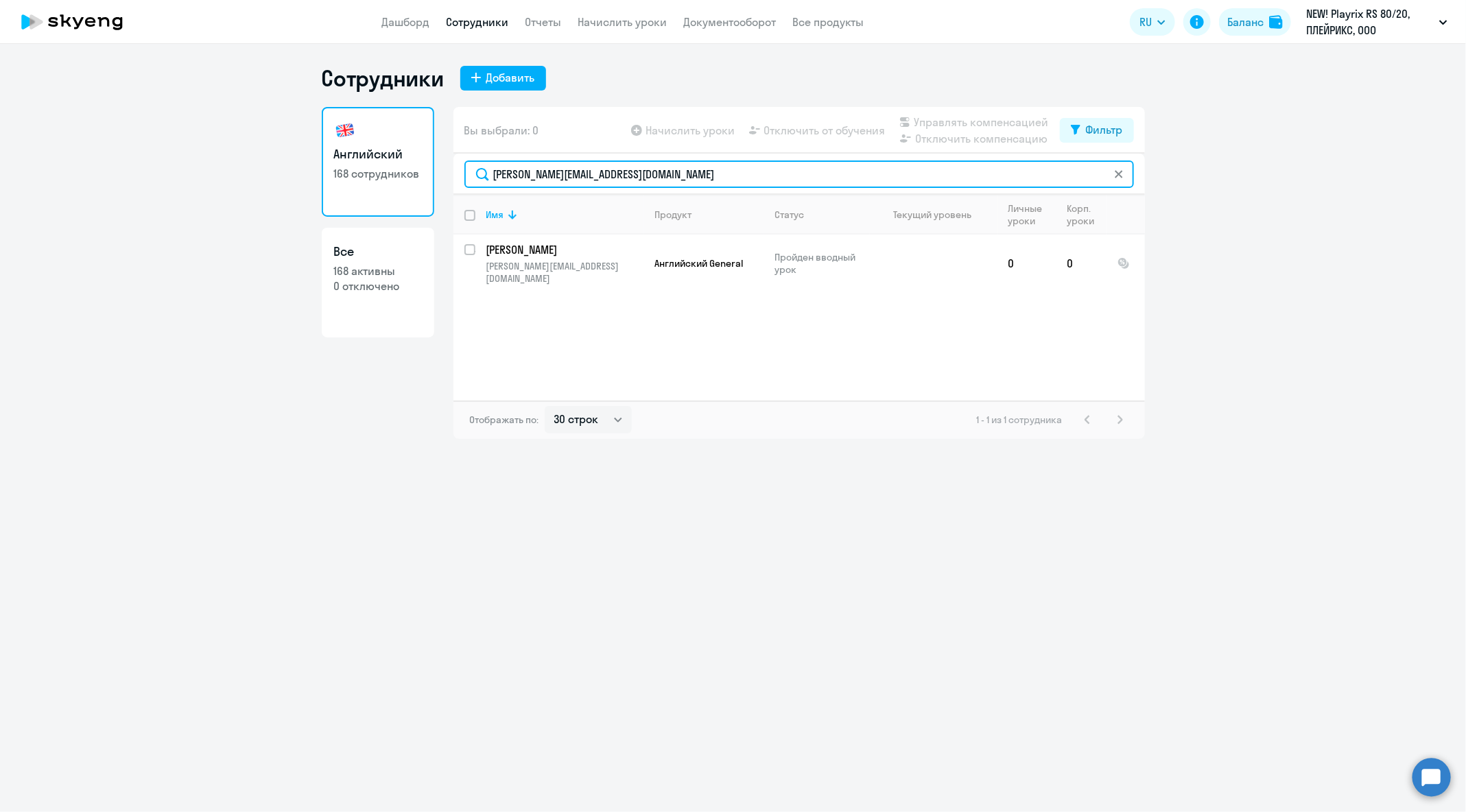
paste input "enya.kolesova"
type input "[EMAIL_ADDRESS][DOMAIN_NAME]"
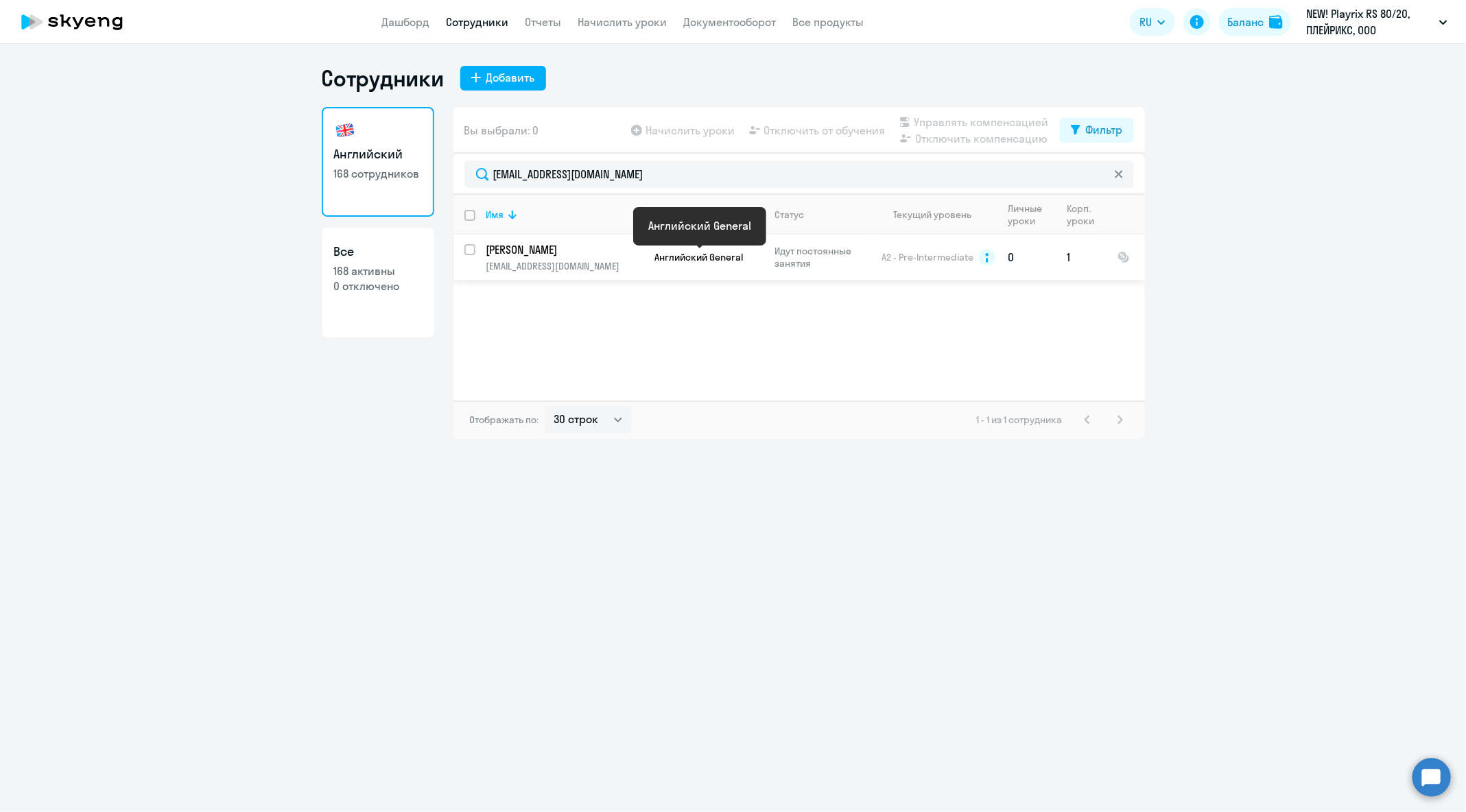
click at [711, 256] on span "Английский General" at bounding box center [699, 257] width 88 height 12
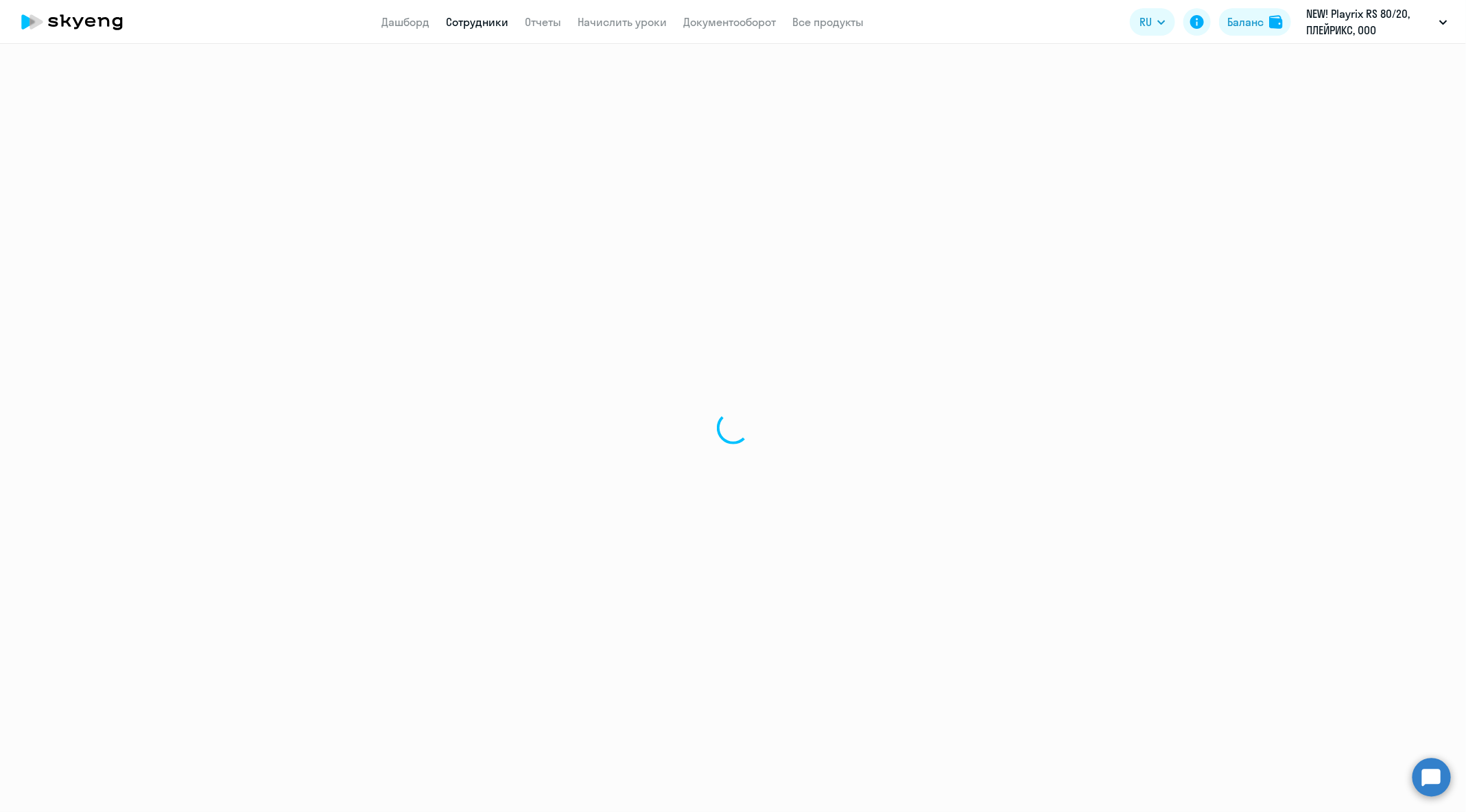
select select "english"
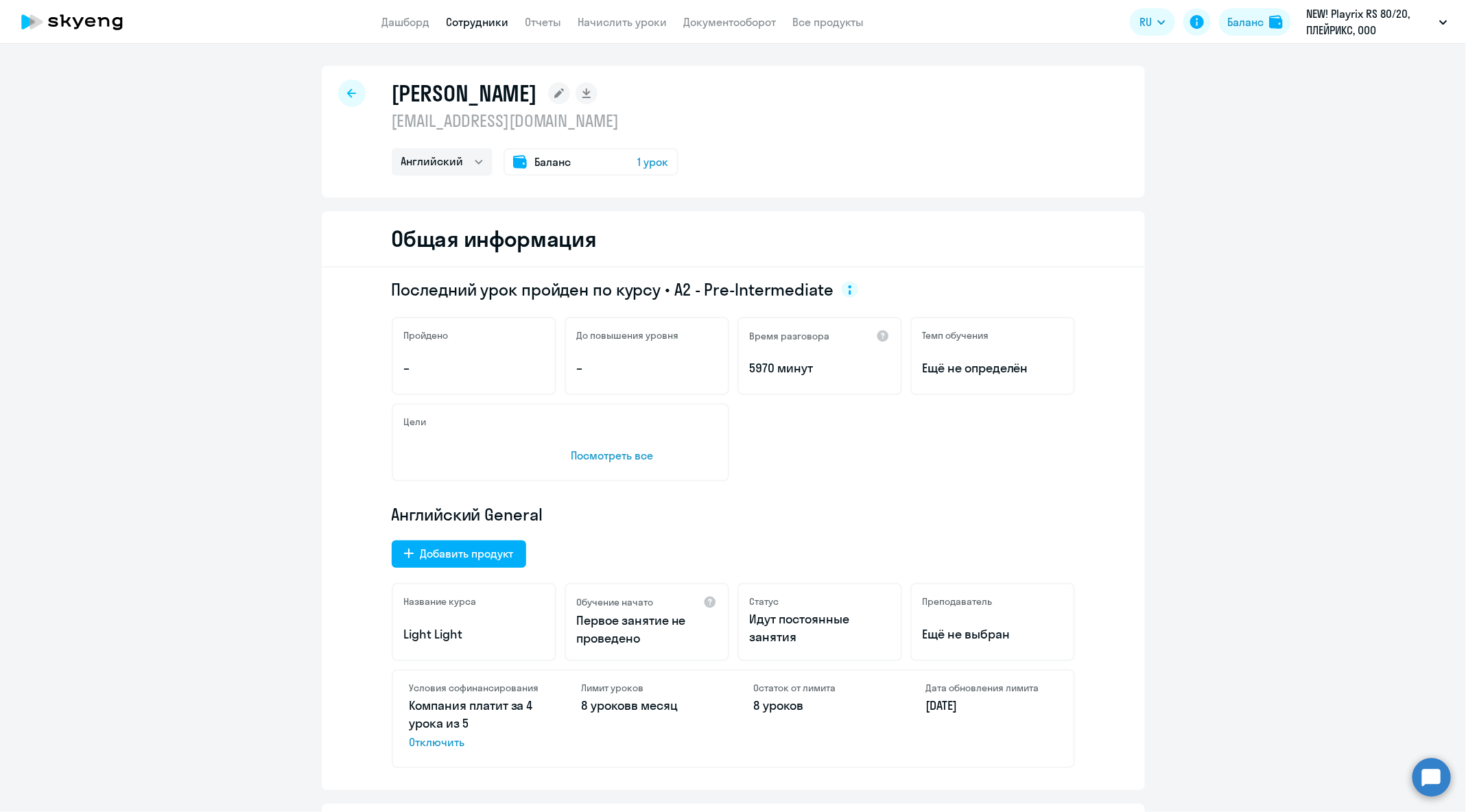
click at [328, 91] on div "[PERSON_NAME] [EMAIL_ADDRESS][DOMAIN_NAME] Английский Баланс 1 урок" at bounding box center [733, 132] width 823 height 132
click at [338, 93] on div at bounding box center [352, 93] width 27 height 27
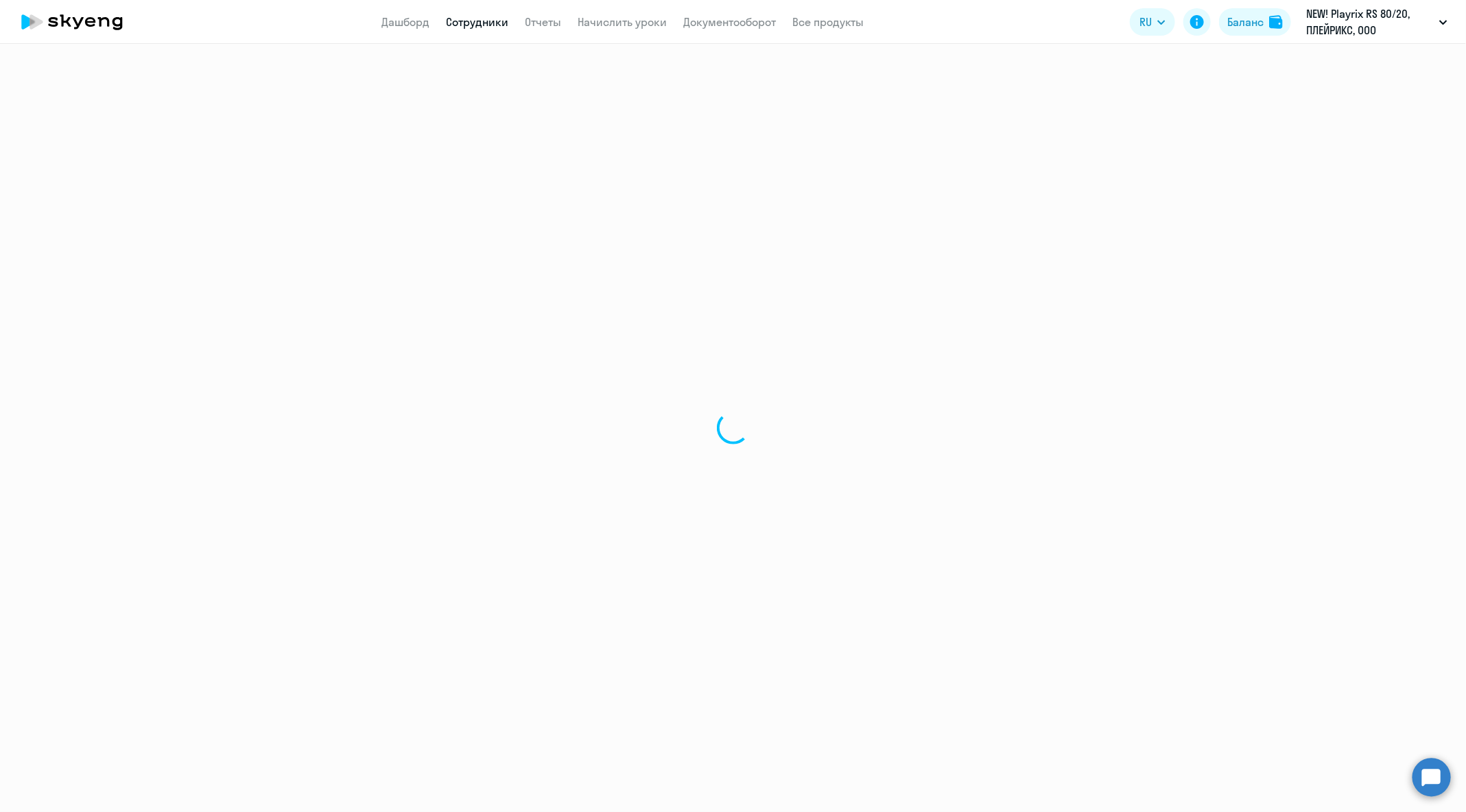
select select "30"
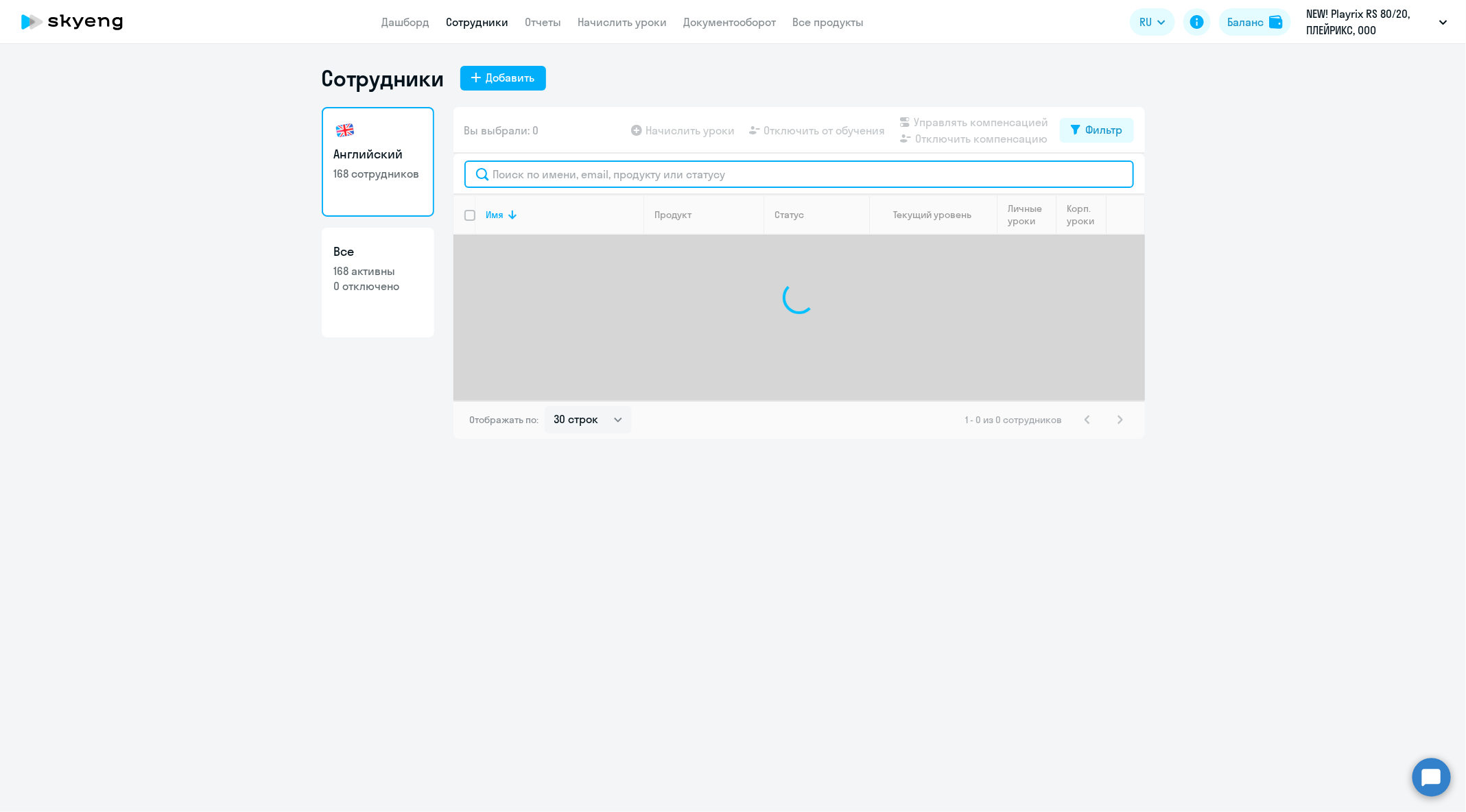
click at [639, 171] on input "text" at bounding box center [799, 173] width 669 height 27
paste input "[PERSON_NAME][EMAIL_ADDRESS][PERSON_NAME][DOMAIN_NAME]"
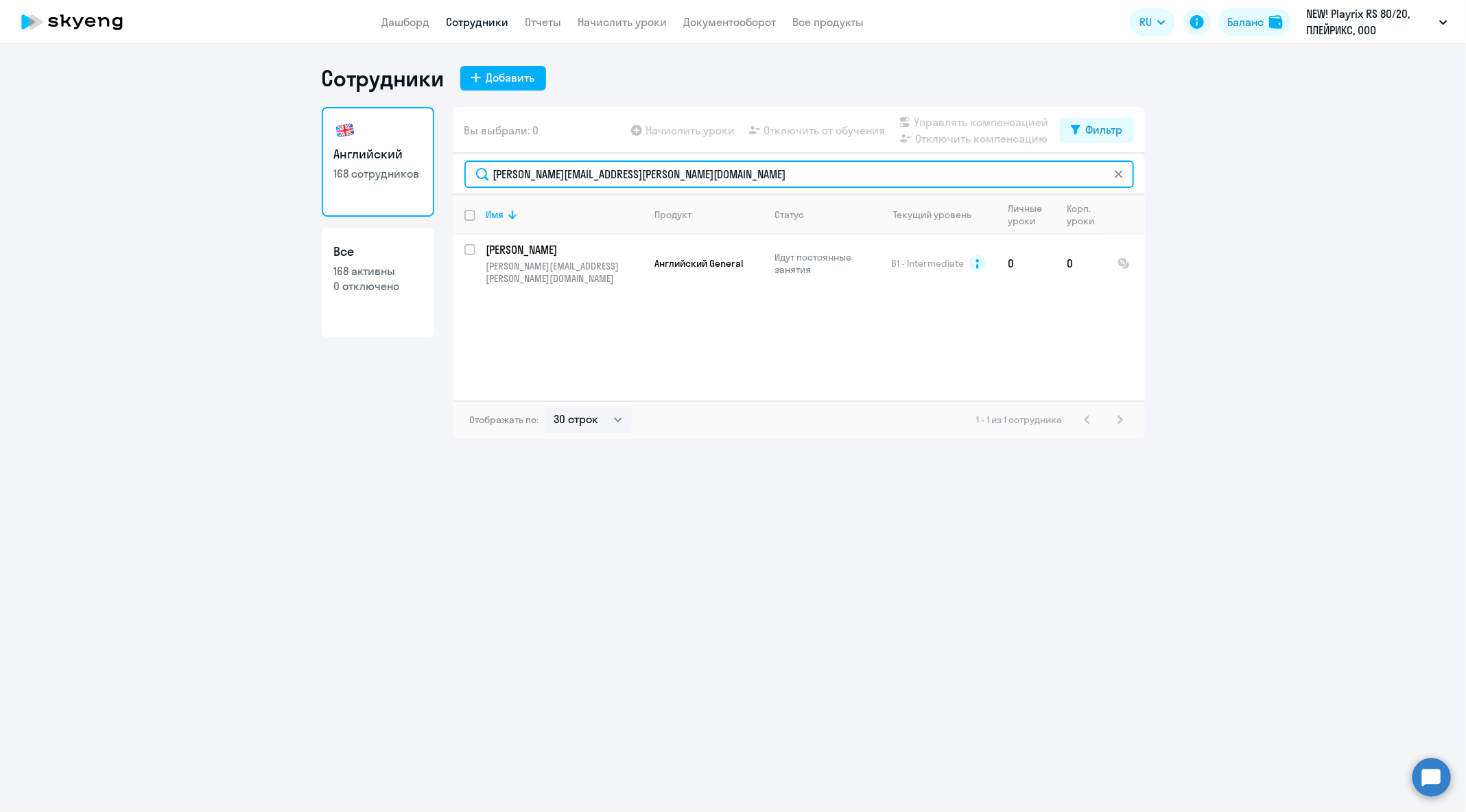
paste input "[PERSON_NAME].lominogin"
type input "[PERSON_NAME][EMAIL_ADDRESS][DOMAIN_NAME]"
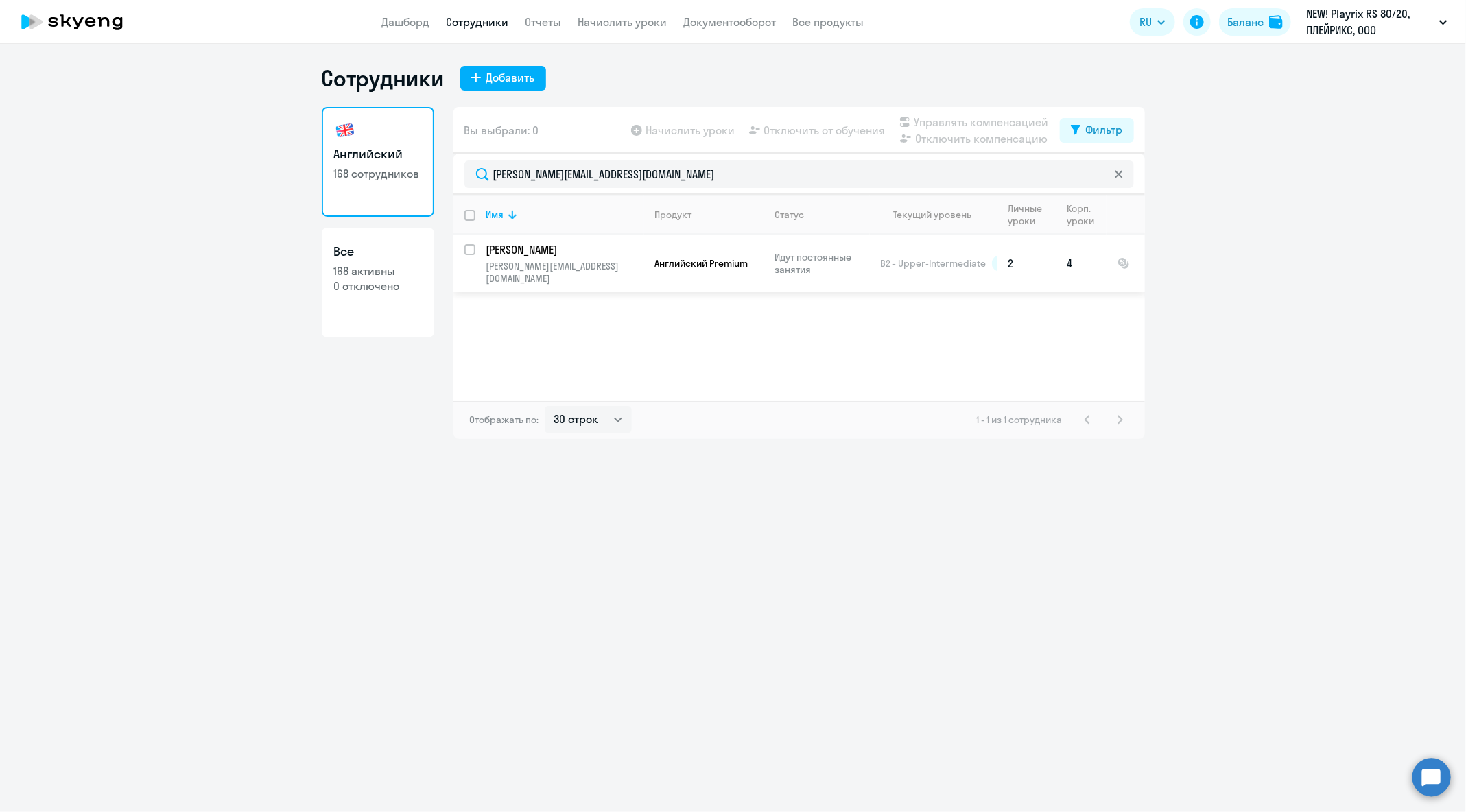
click at [809, 251] on p "Идут постоянные занятия" at bounding box center [822, 263] width 94 height 25
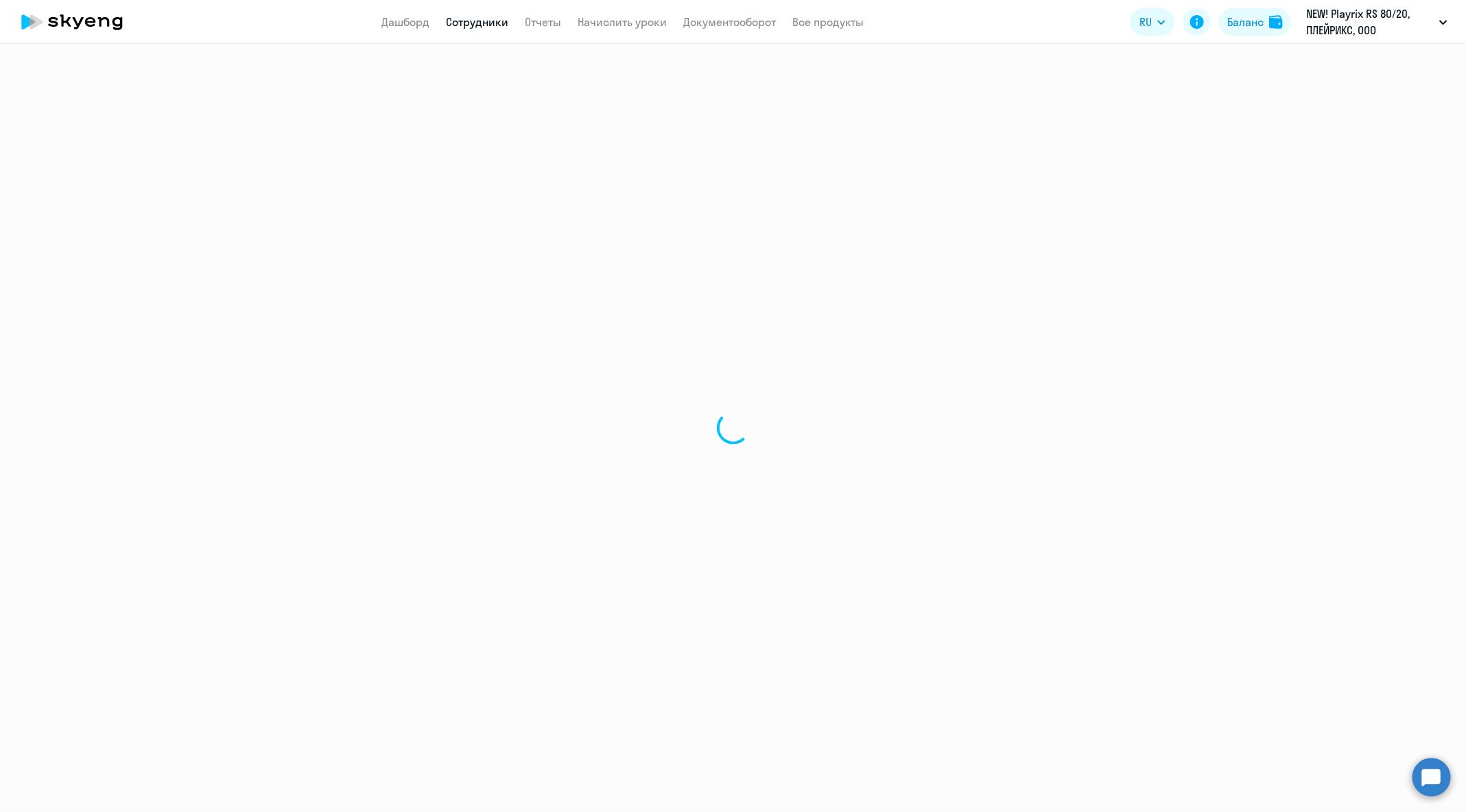
select select "english"
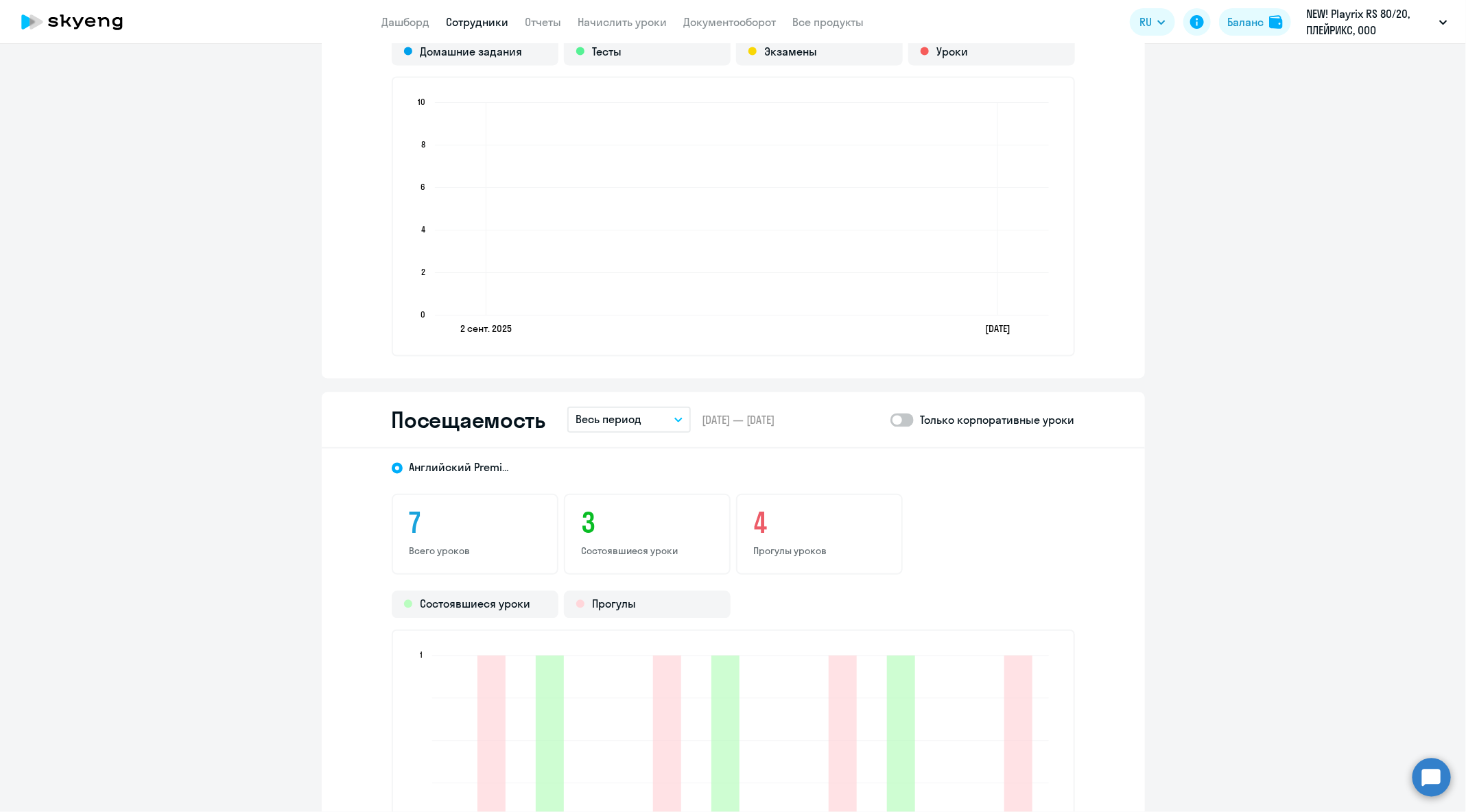
scroll to position [1741, 0]
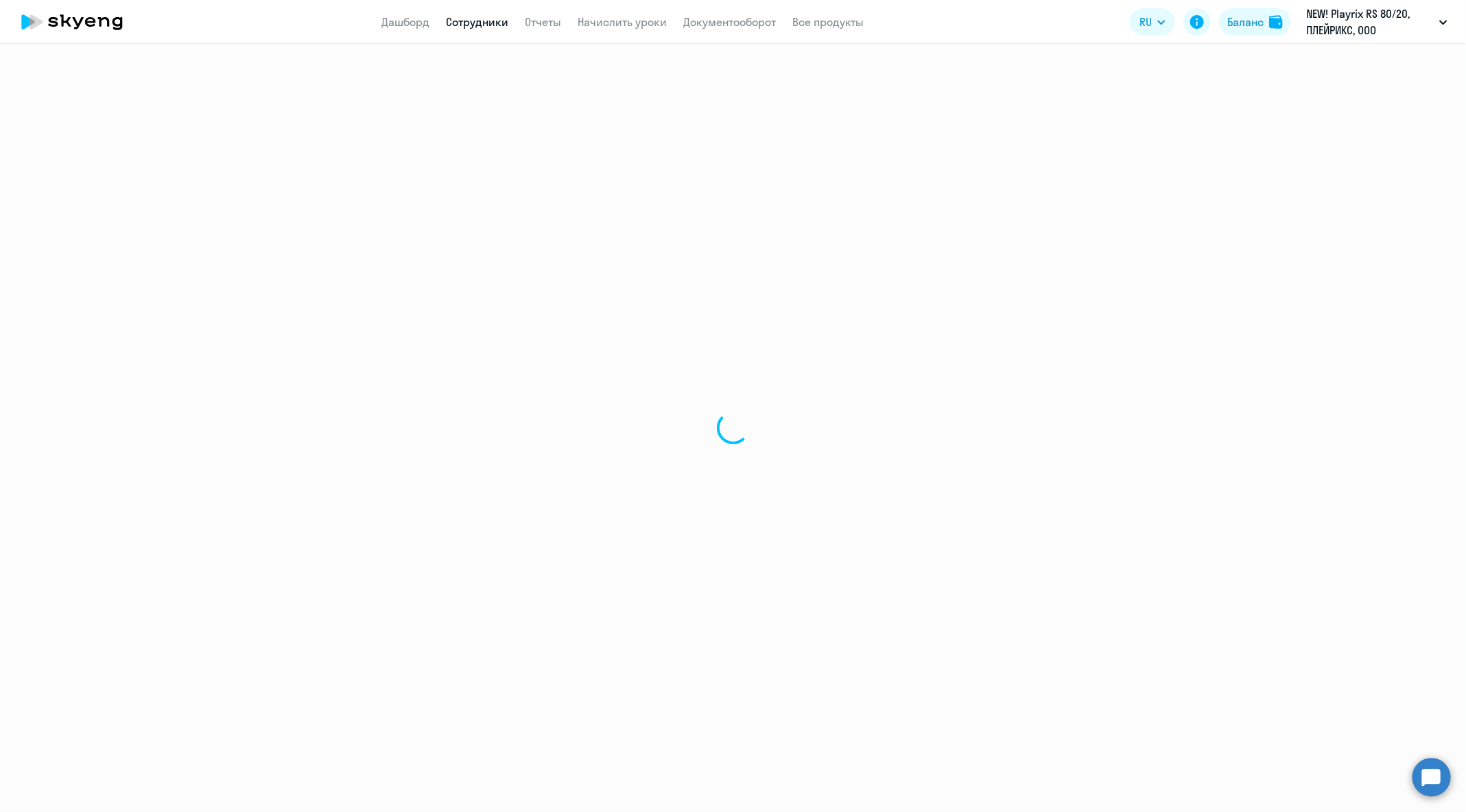
select select "30"
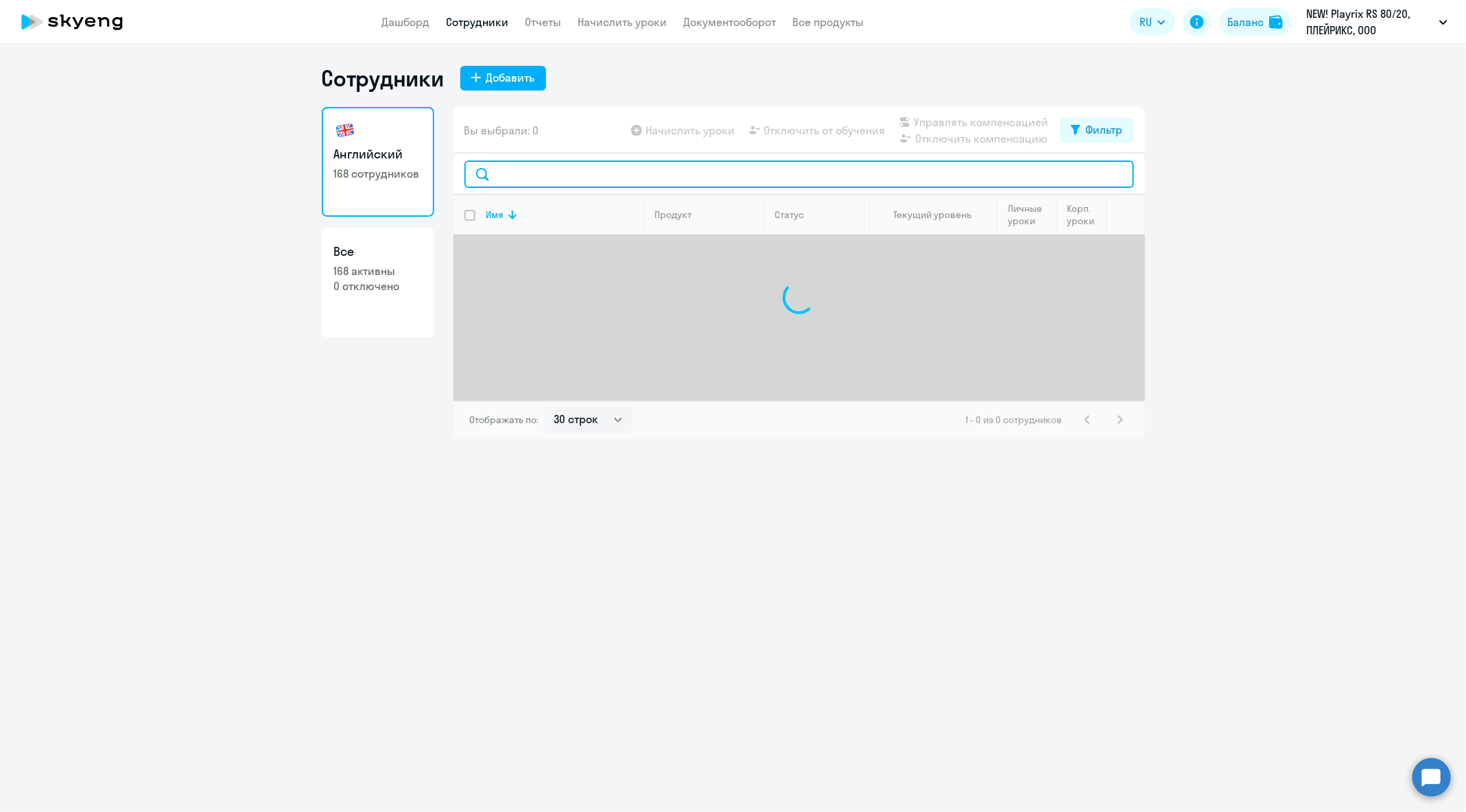
click at [743, 177] on input "text" at bounding box center [799, 173] width 669 height 27
paste input "[PERSON_NAME][EMAIL_ADDRESS][DOMAIN_NAME]"
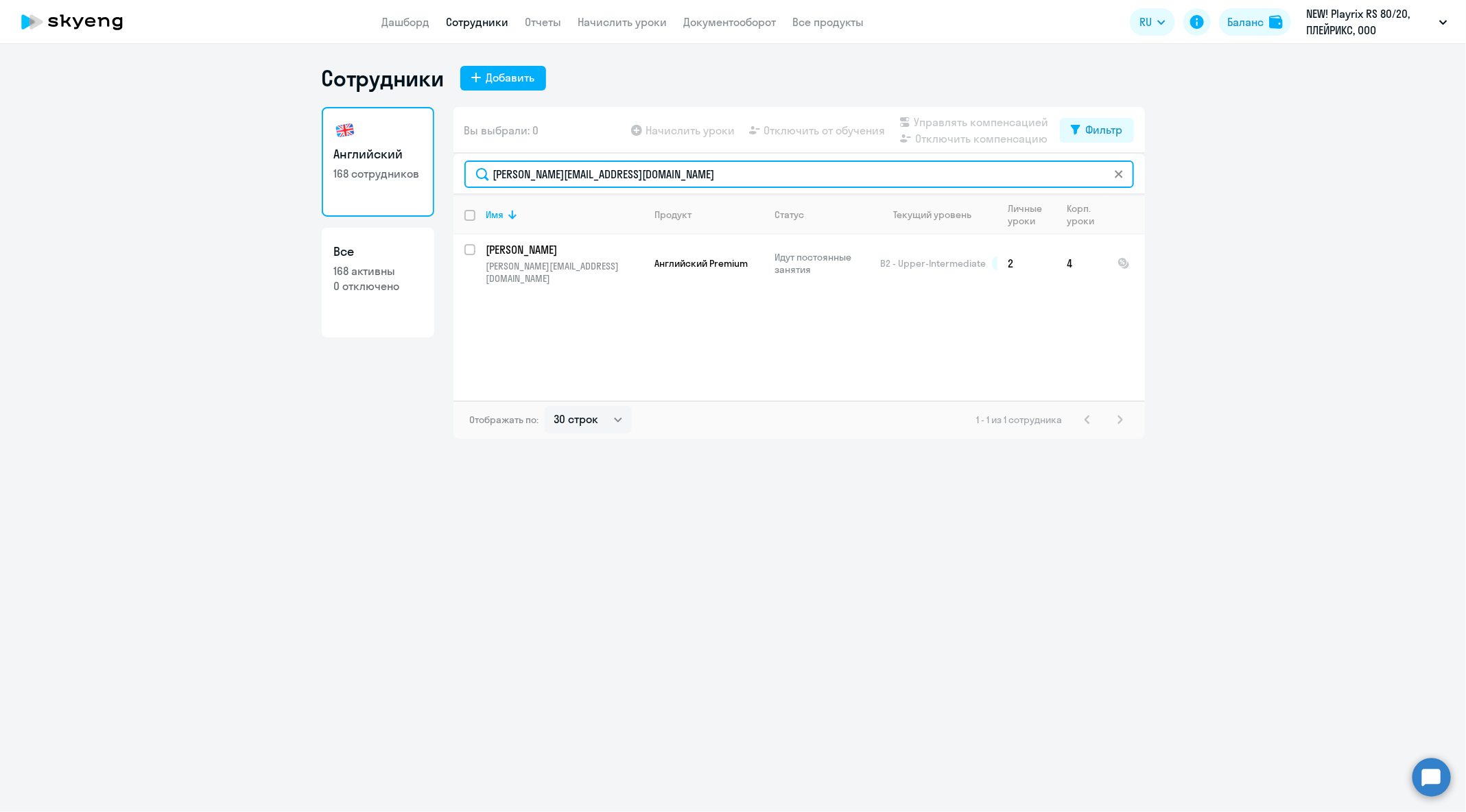
type input "[PERSON_NAME][EMAIL_ADDRESS][DOMAIN_NAME]"
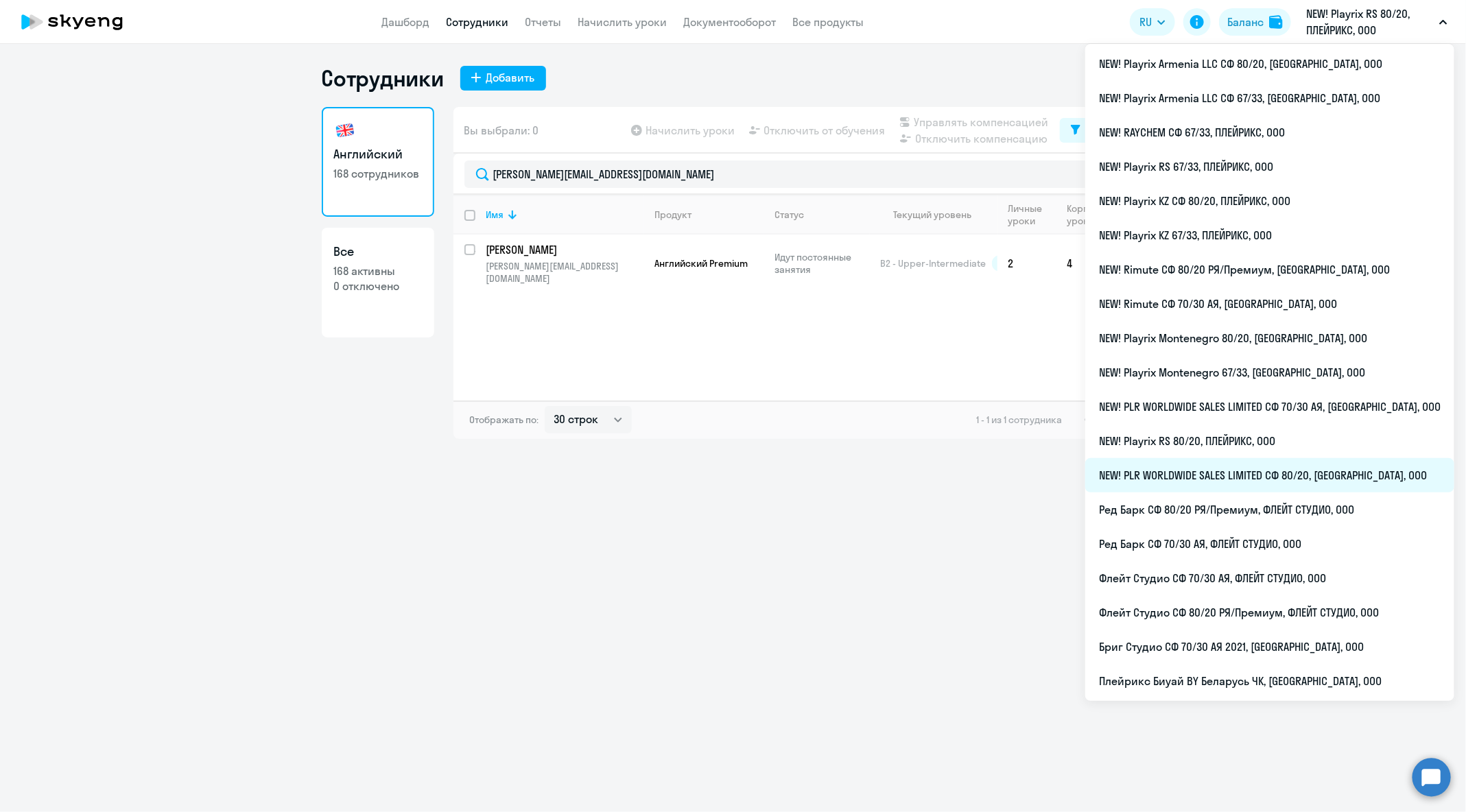
click at [1358, 488] on li "NEW! PLR WORLDWIDE SALES LIMITED СФ 80/20, [GEOGRAPHIC_DATA], ООО" at bounding box center [1269, 475] width 369 height 34
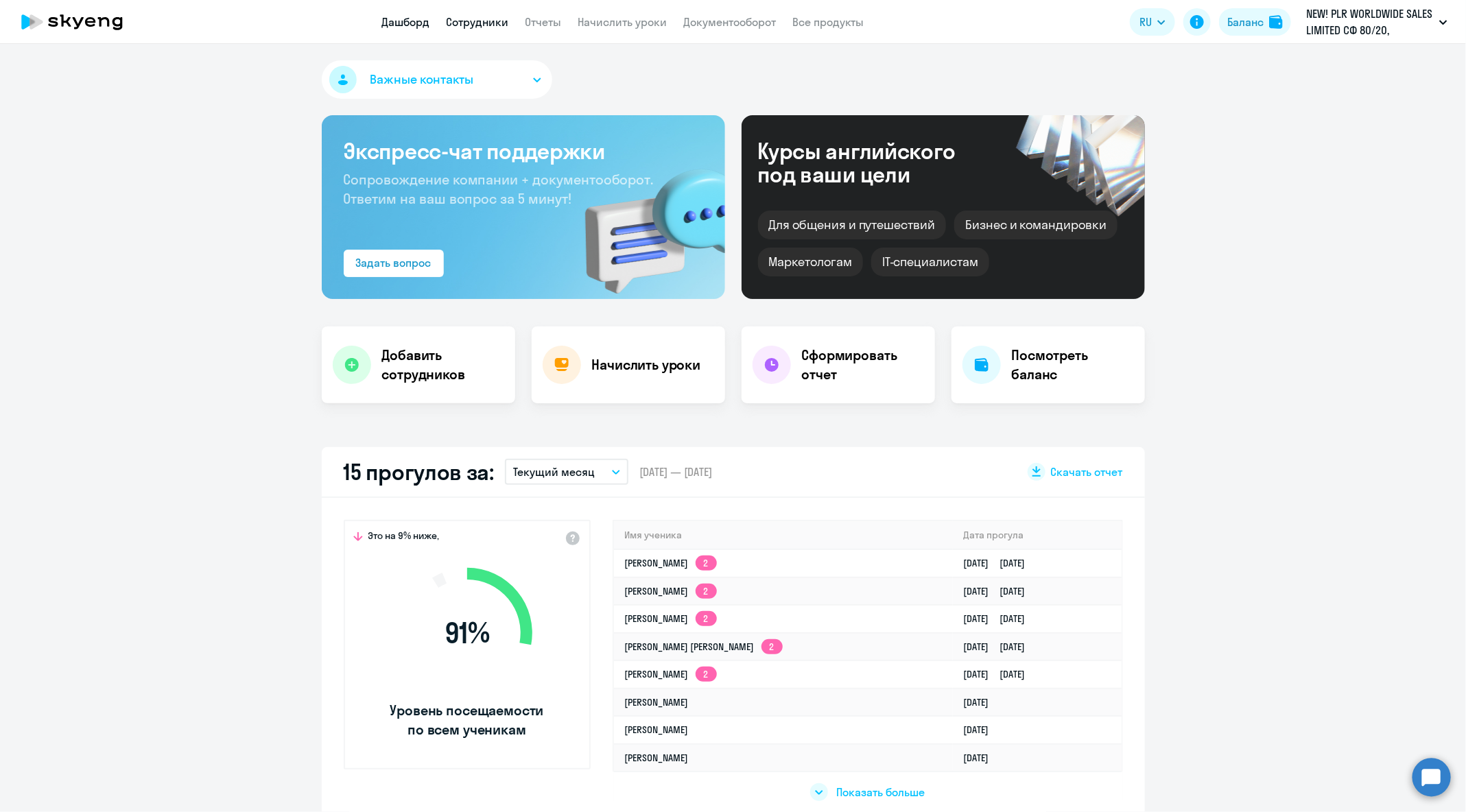
click at [476, 27] on link "Сотрудники" at bounding box center [478, 22] width 63 height 14
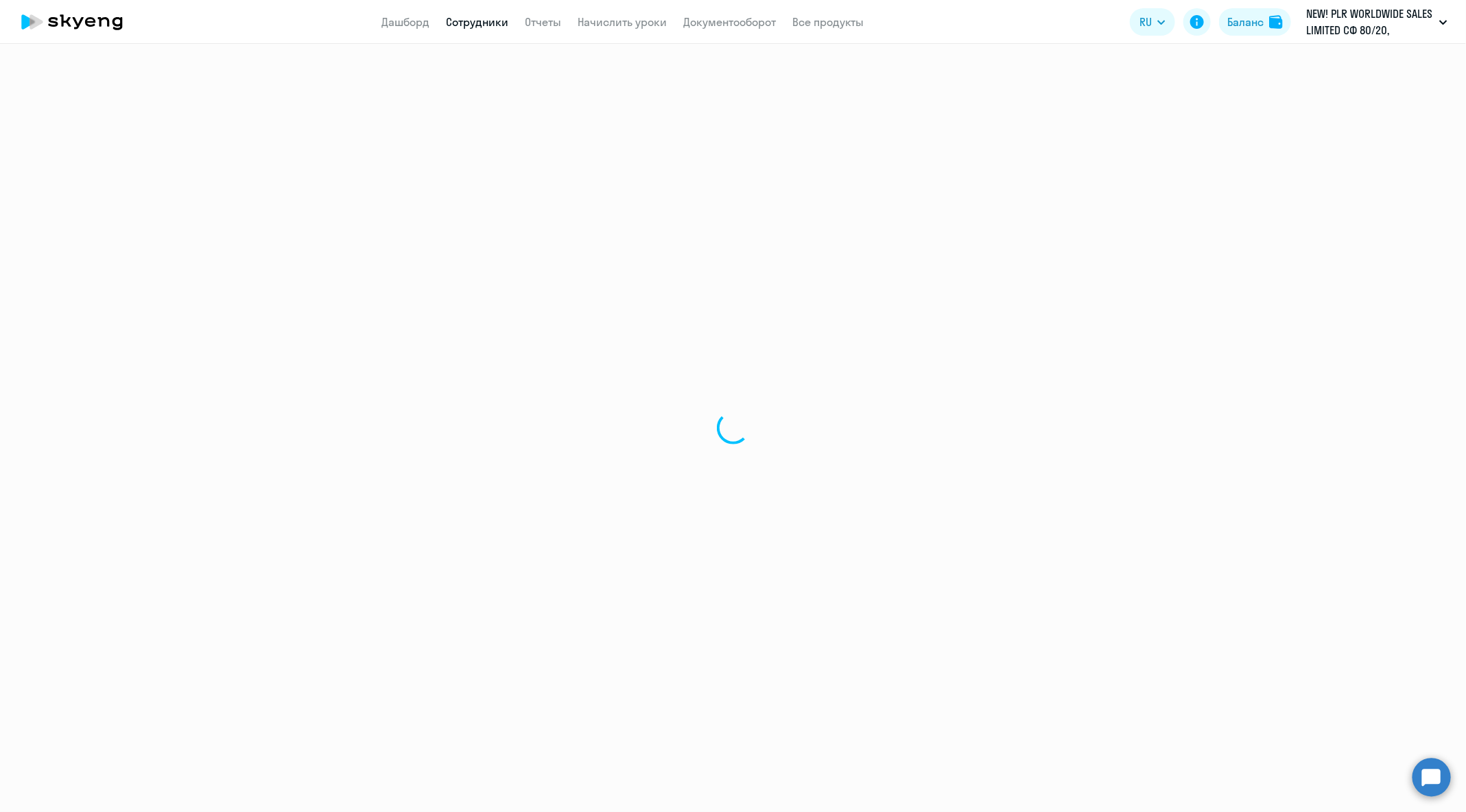
select select "30"
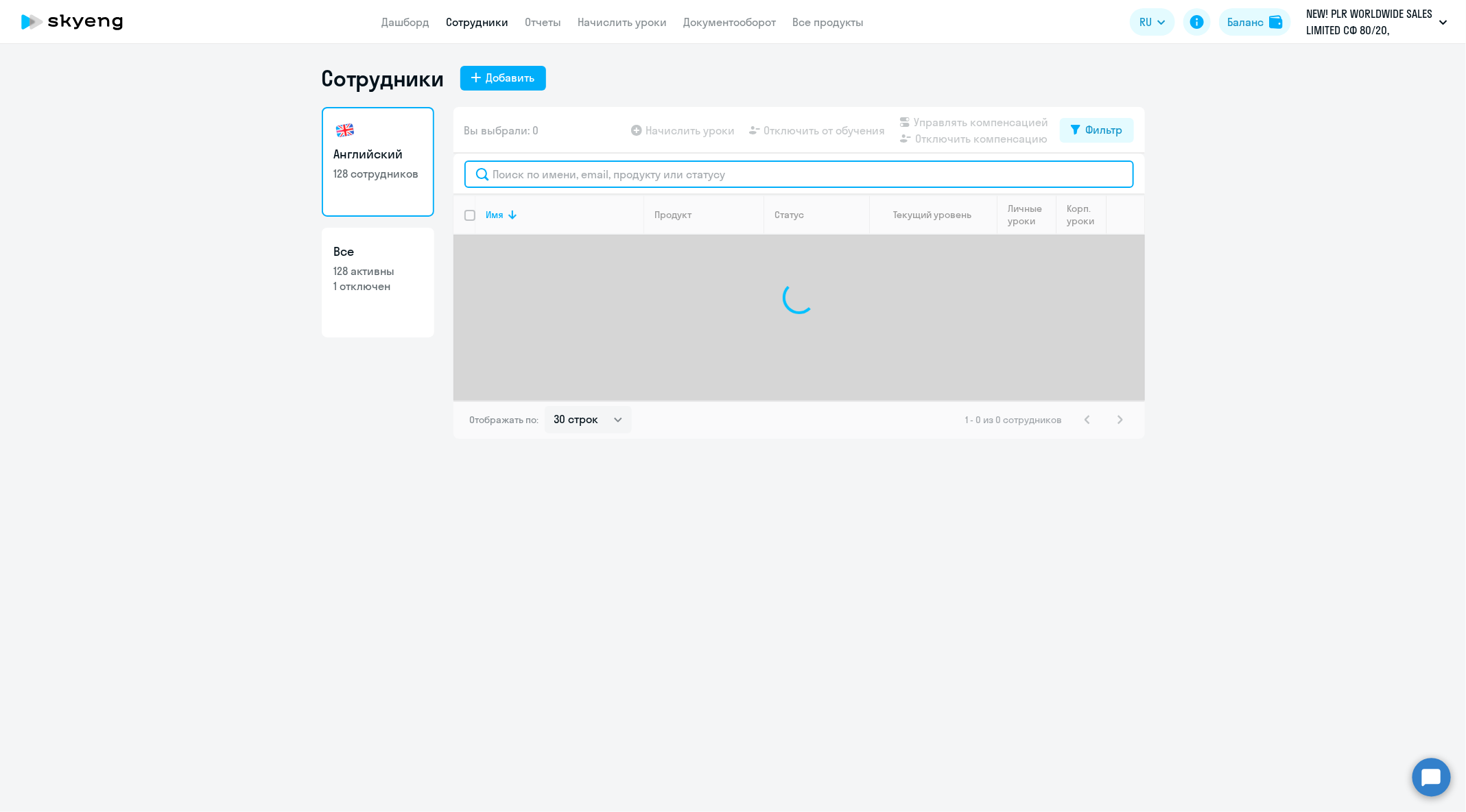
click at [661, 176] on input "text" at bounding box center [799, 173] width 669 height 27
paste input "[PERSON_NAME][EMAIL_ADDRESS][DOMAIN_NAME]"
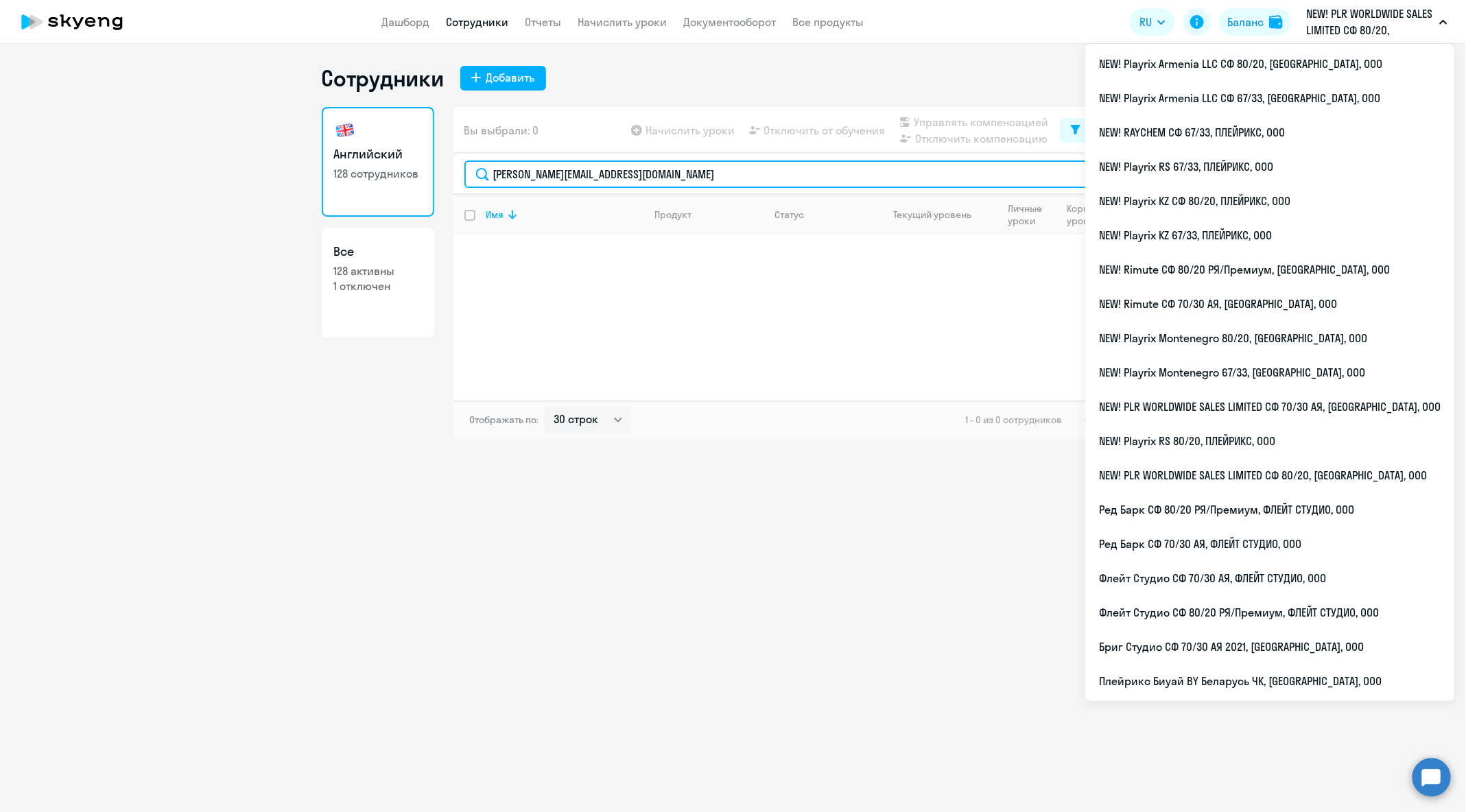
click at [692, 166] on input "[PERSON_NAME][EMAIL_ADDRESS][DOMAIN_NAME]" at bounding box center [799, 173] width 669 height 27
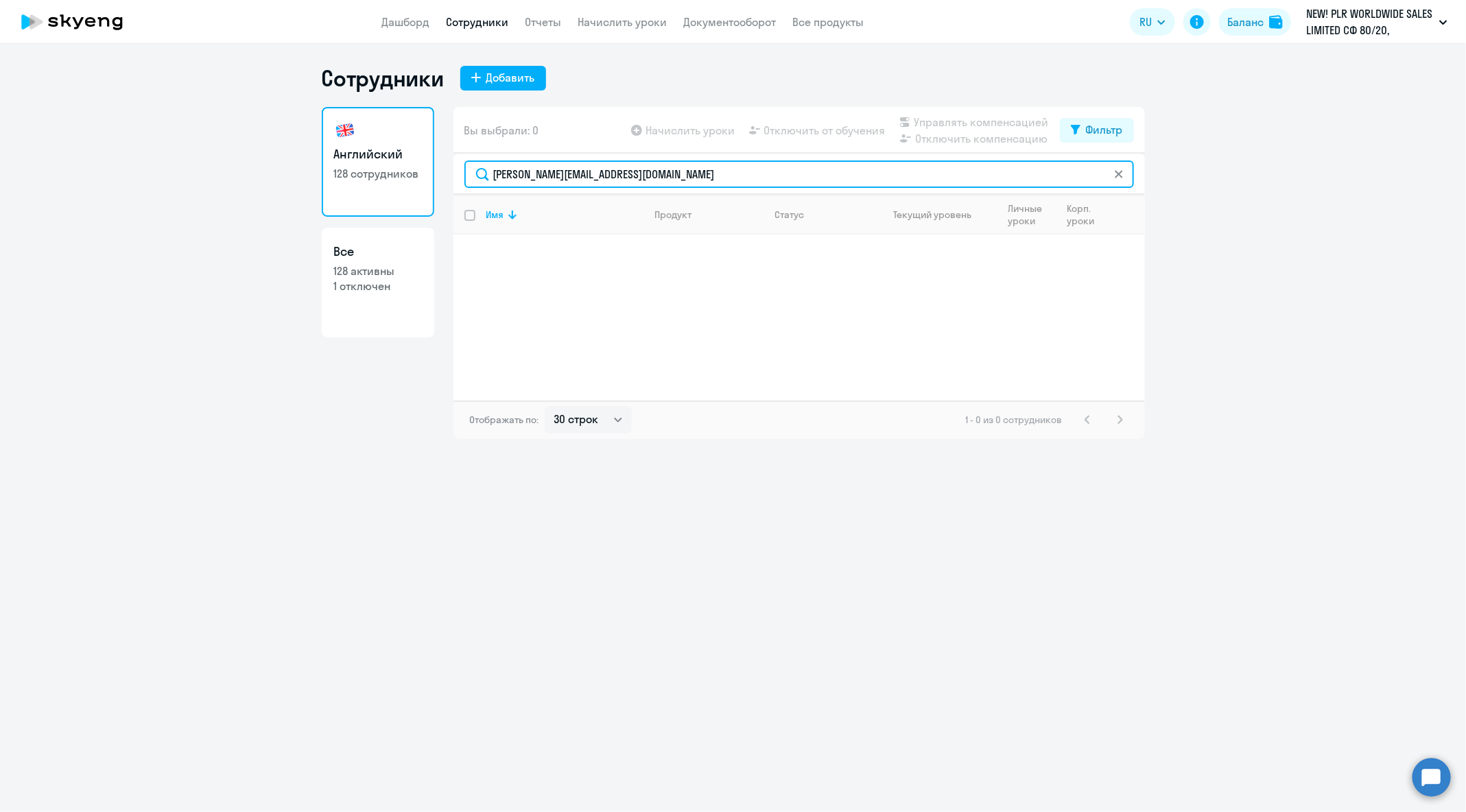
paste input "[PERSON_NAME].gayazov"
paste input "[PERSON_NAME][EMAIL_ADDRESS][DOMAIN_NAME]"
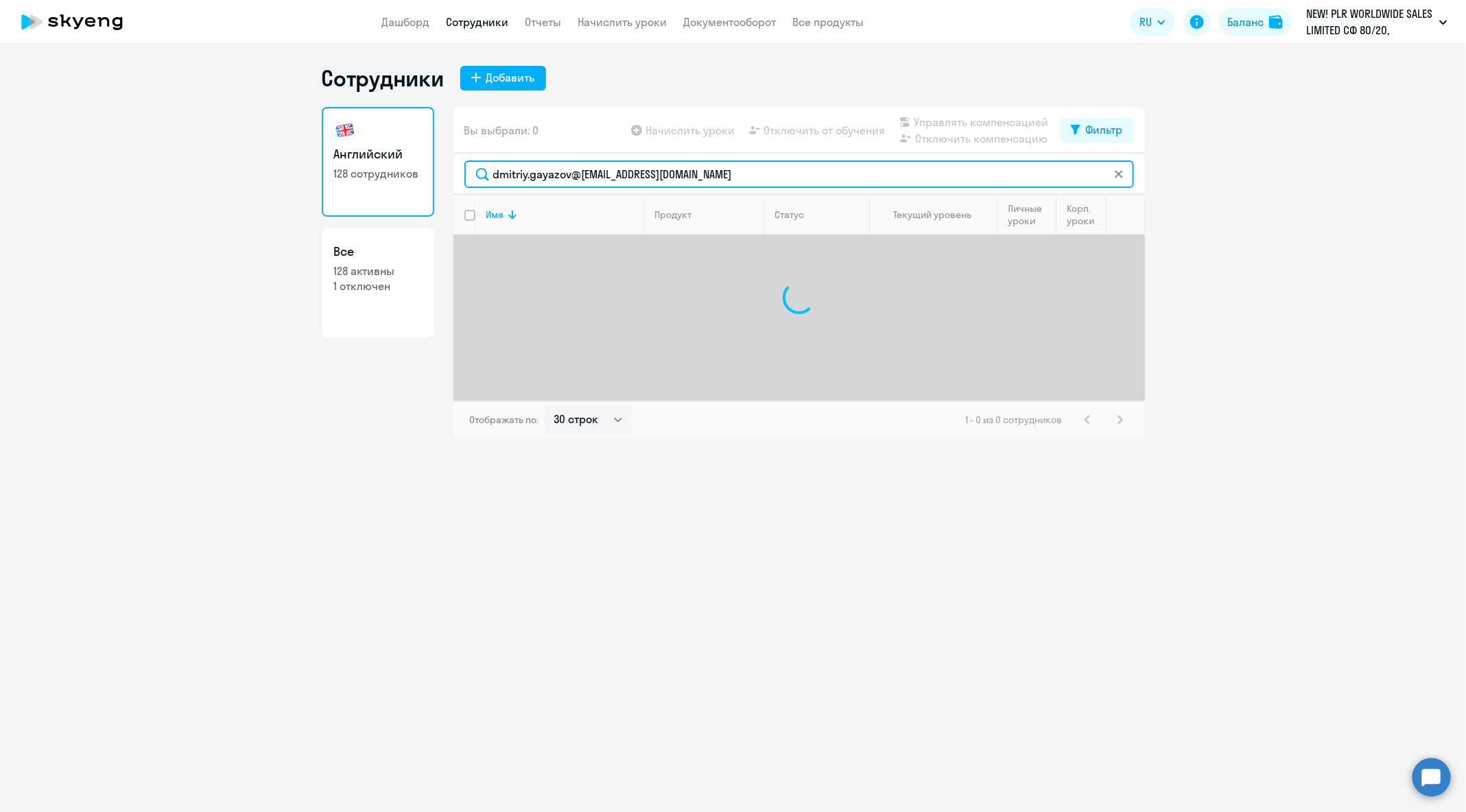
paste input "text"
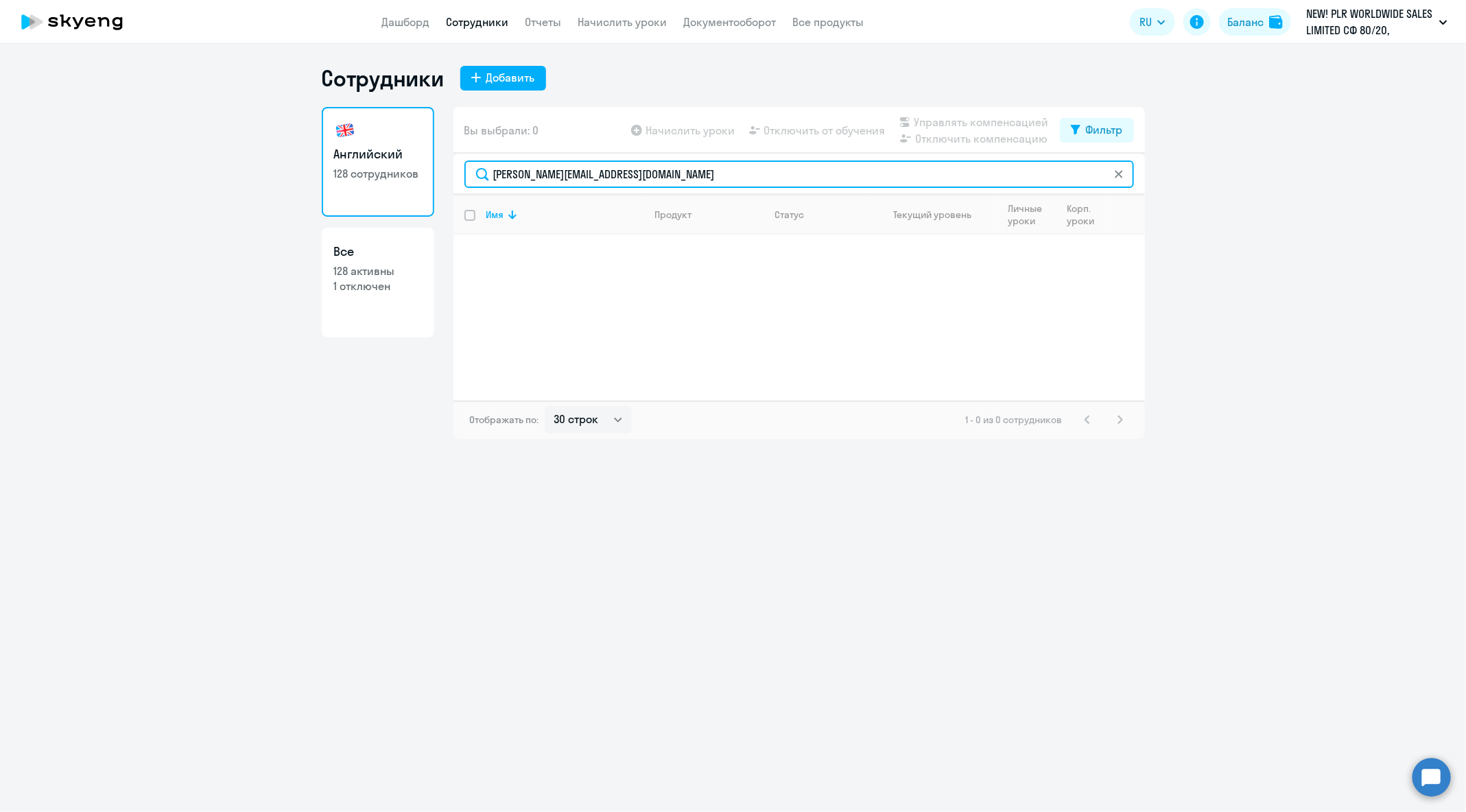
paste input "[PERSON_NAME].goldshtein"
type input "[PERSON_NAME][EMAIL_ADDRESS][DOMAIN_NAME]"
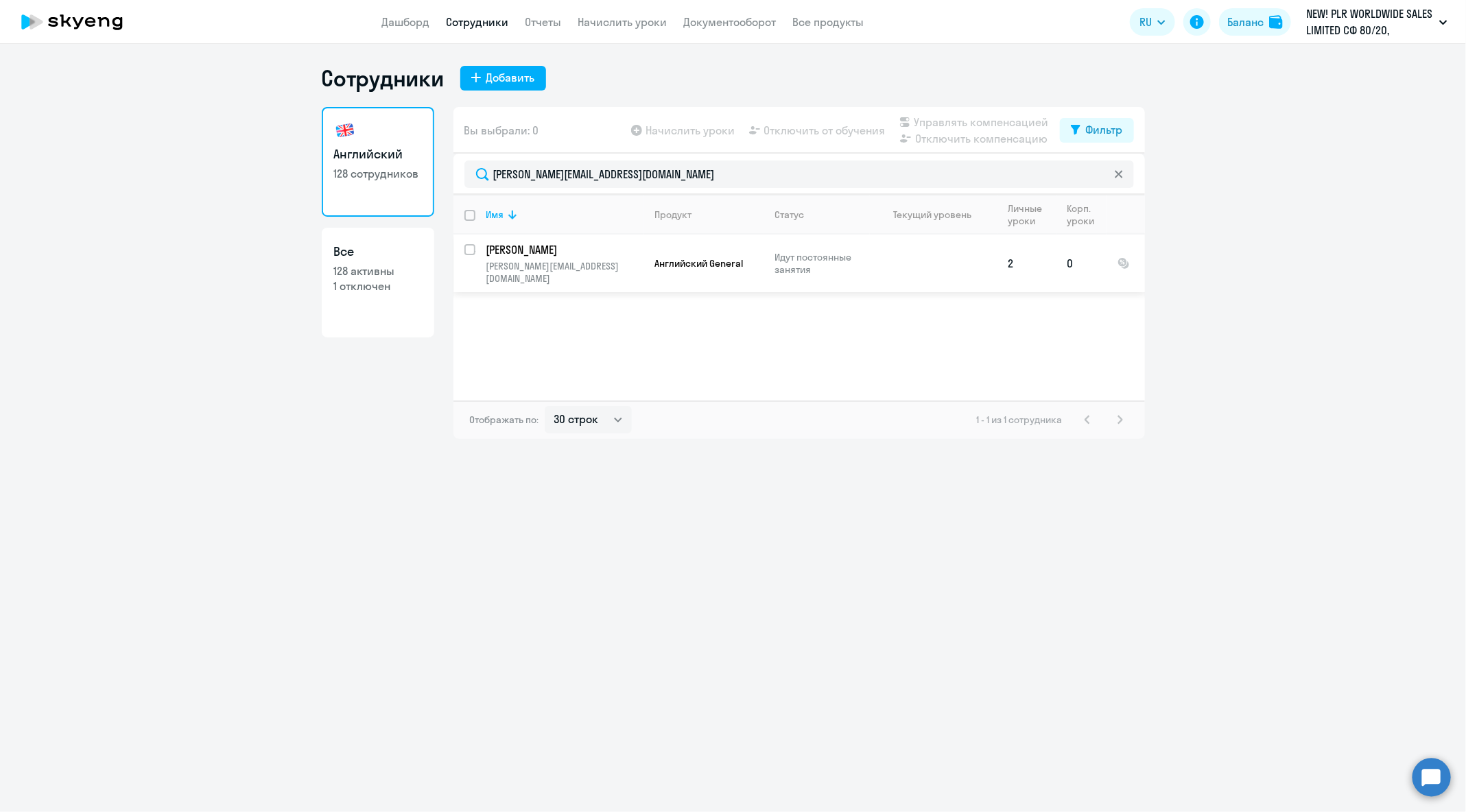
click at [821, 251] on p "Идут постоянные занятия" at bounding box center [822, 263] width 94 height 25
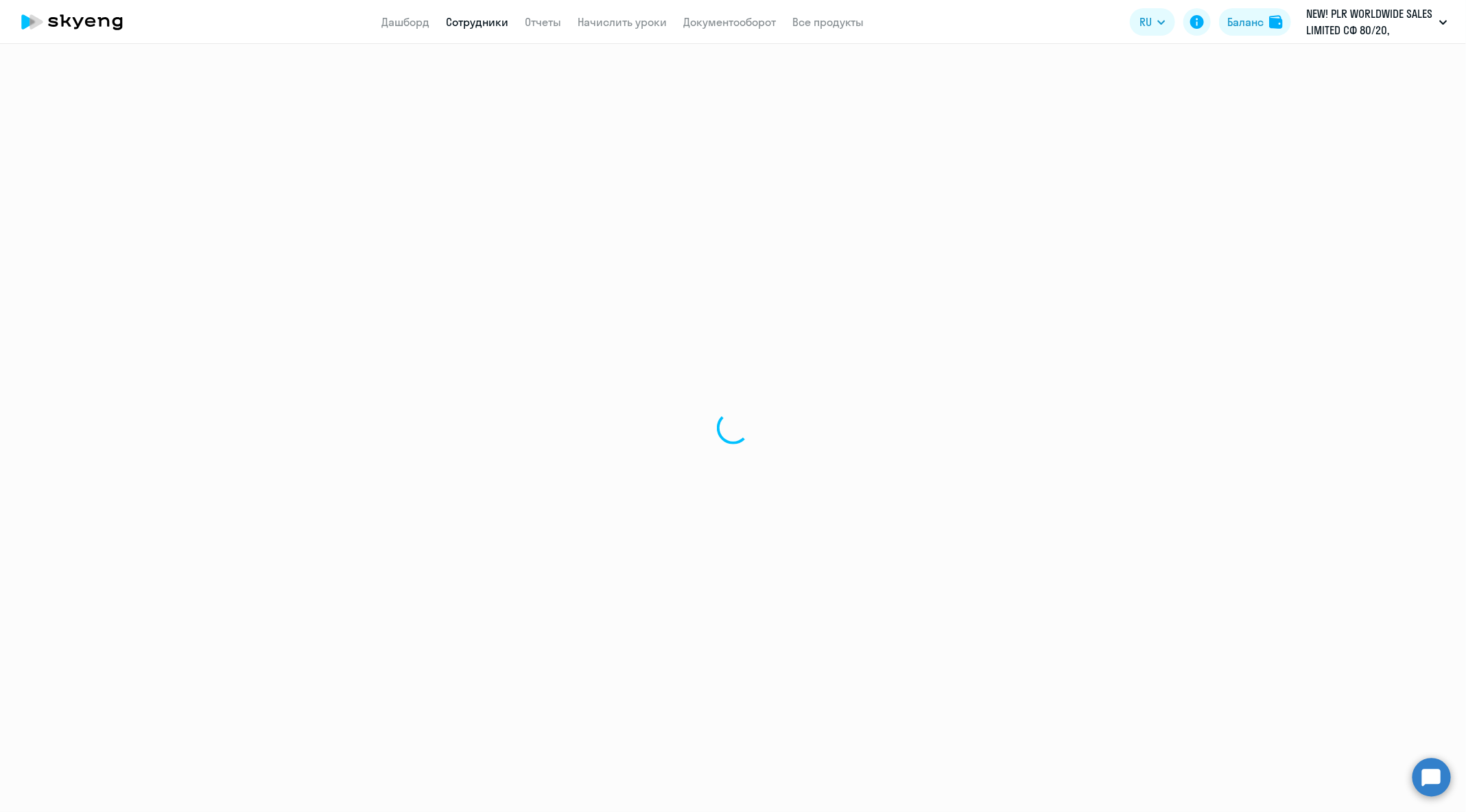
select select "english"
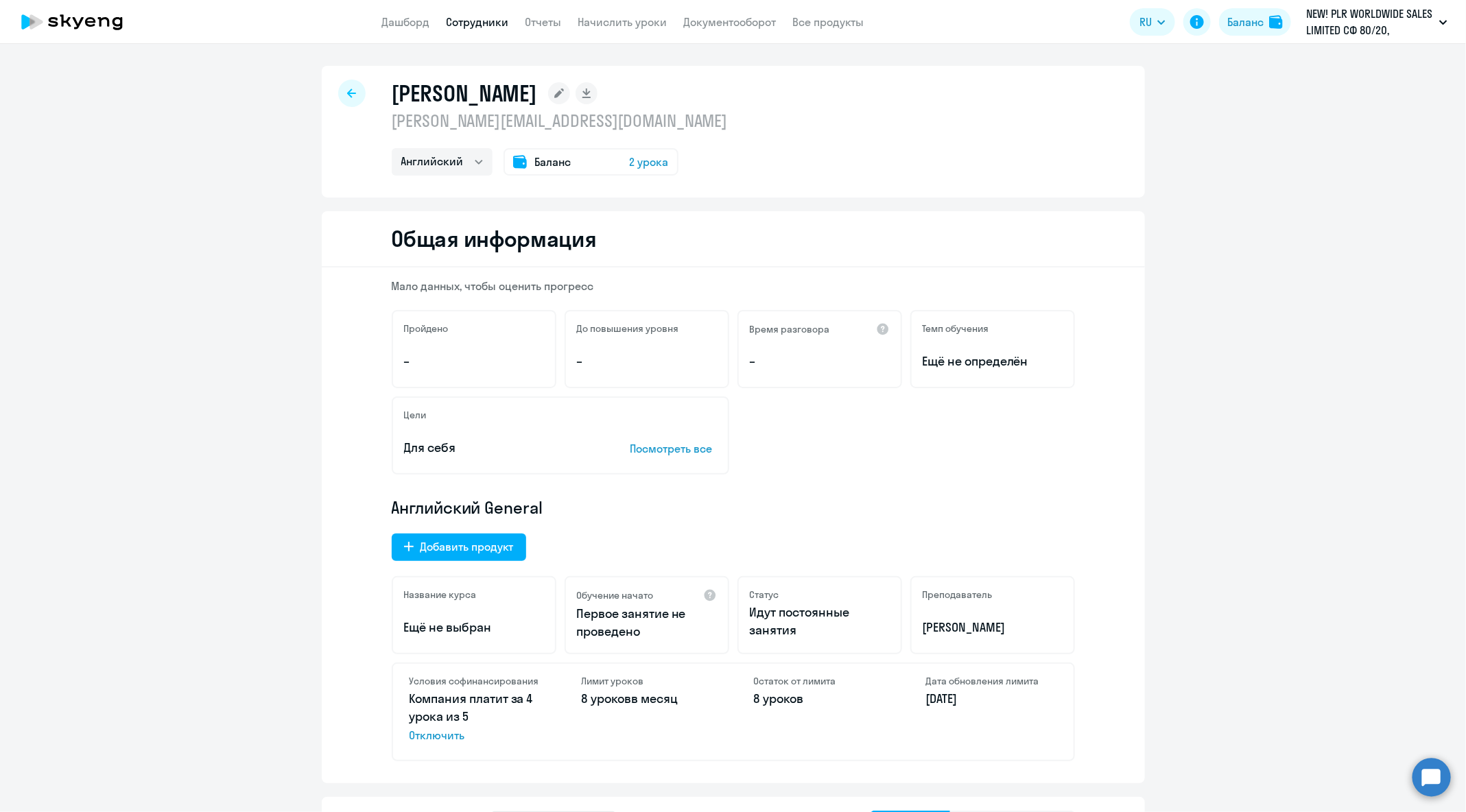
click at [353, 94] on div at bounding box center [352, 93] width 27 height 27
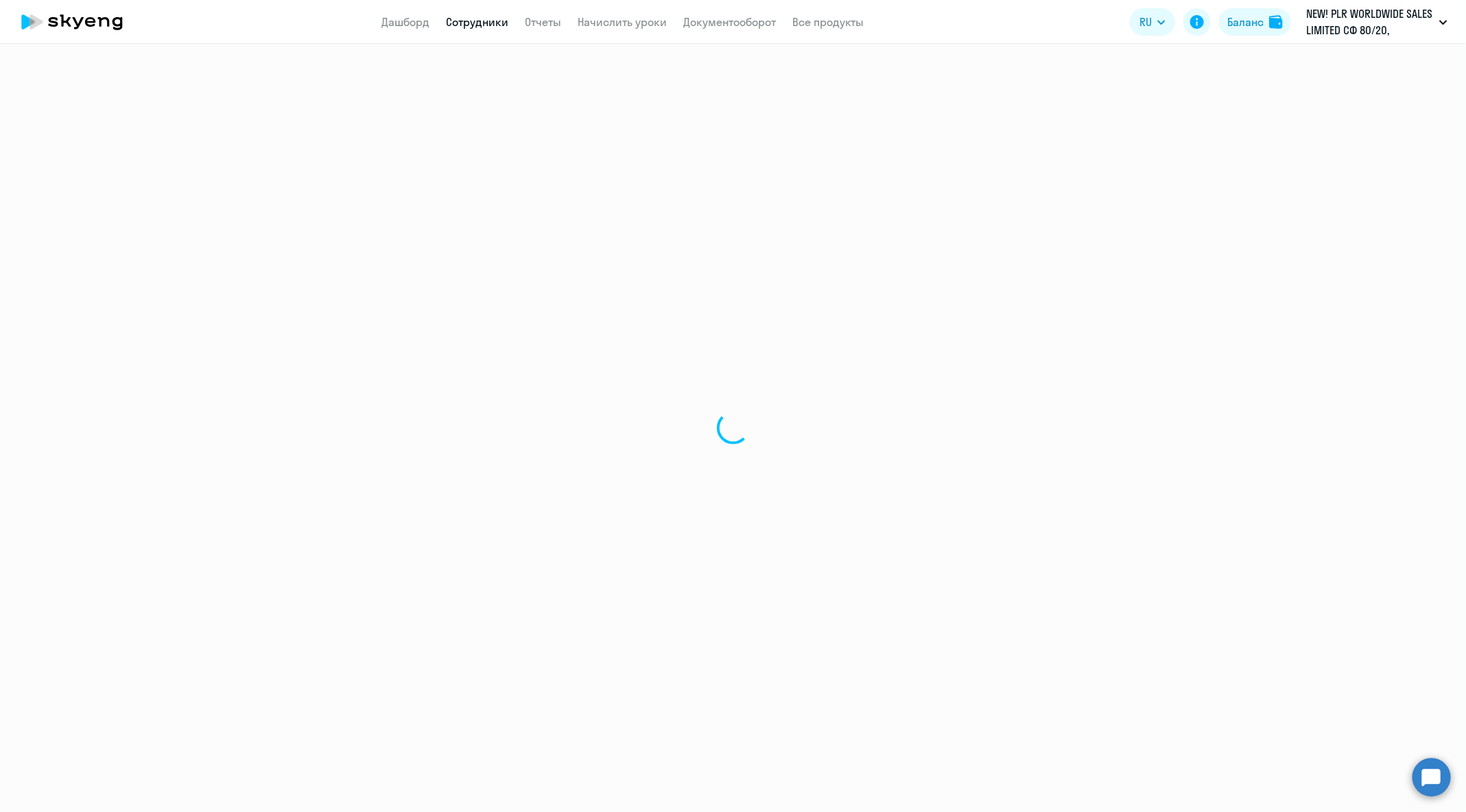
select select "30"
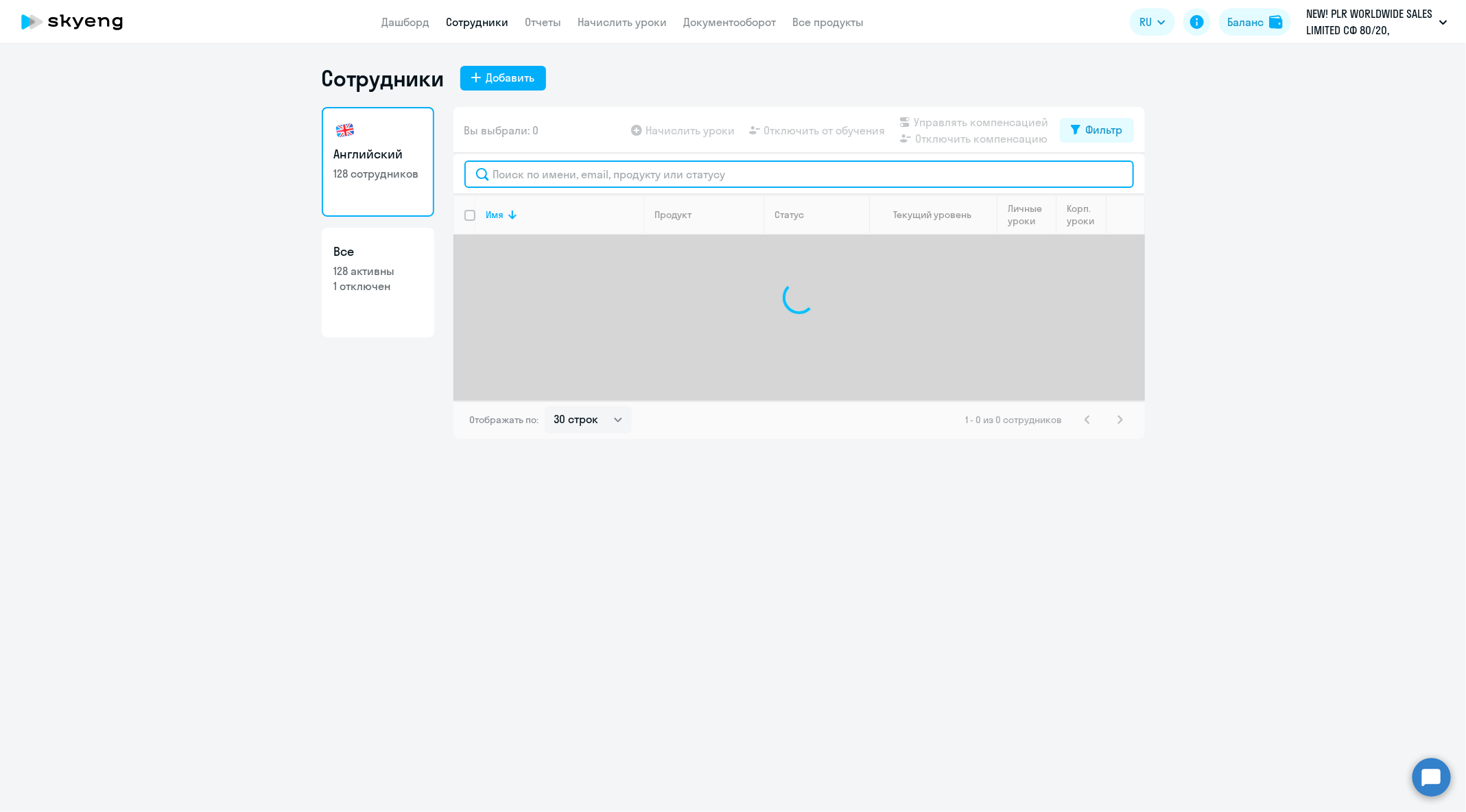
click at [730, 166] on input "text" at bounding box center [799, 173] width 669 height 27
paste input "[PERSON_NAME][EMAIL_ADDRESS][DOMAIN_NAME]"
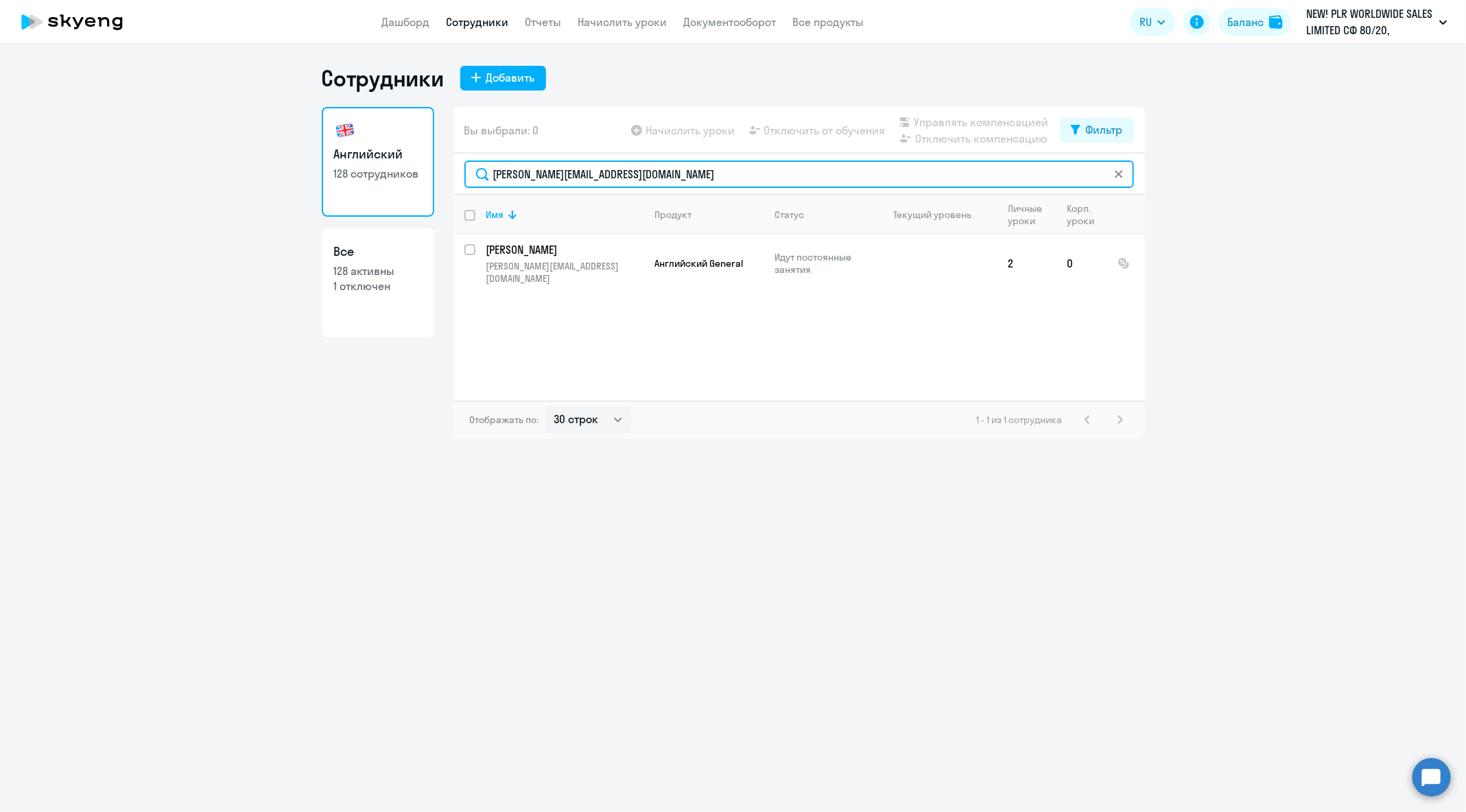
paste input "[PERSON_NAME].verpakhovskaya"
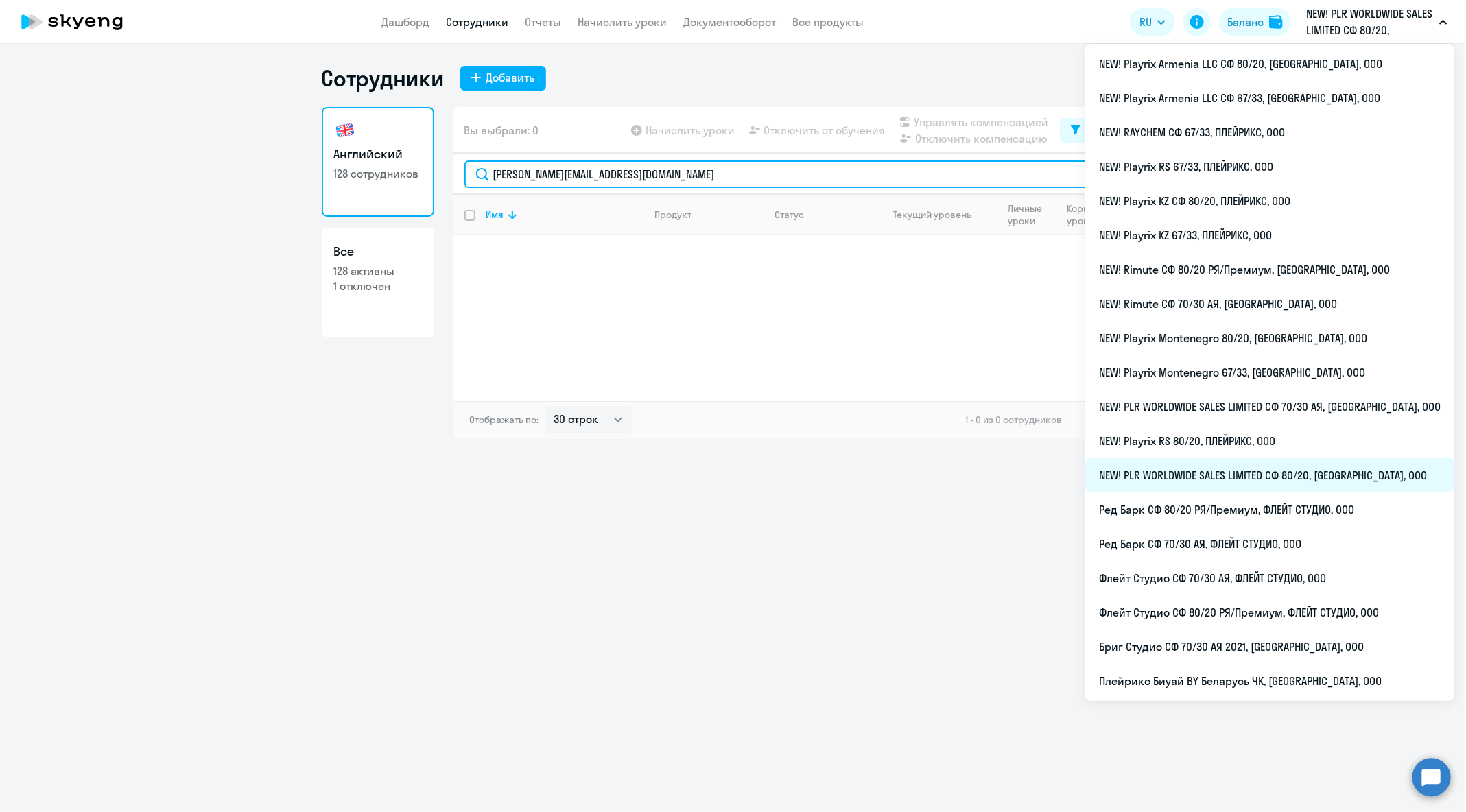
type input "[PERSON_NAME][EMAIL_ADDRESS][DOMAIN_NAME]"
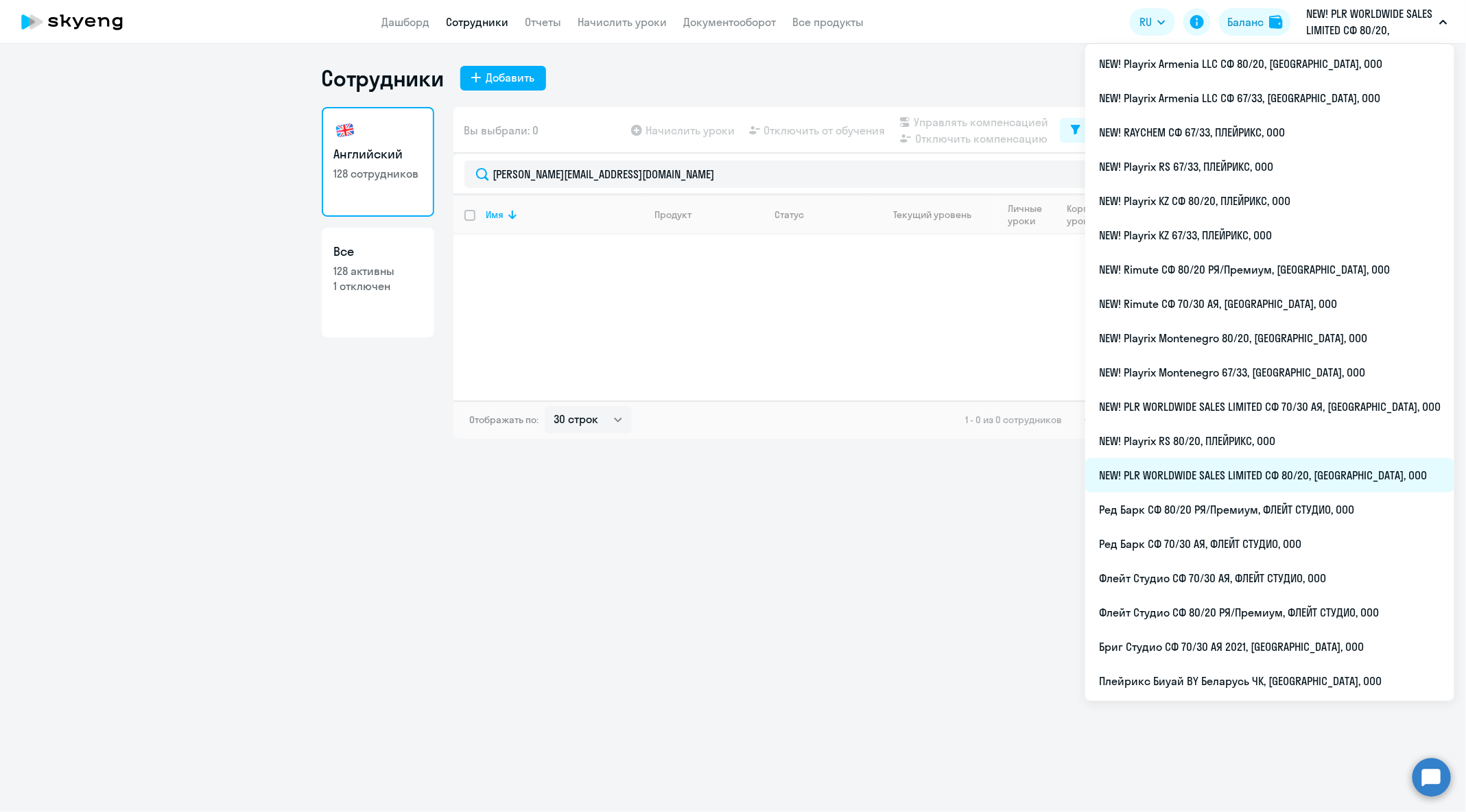
click at [1285, 470] on li "NEW! PLR WORLDWIDE SALES LIMITED СФ 80/20, [GEOGRAPHIC_DATA], ООО" at bounding box center [1269, 475] width 369 height 34
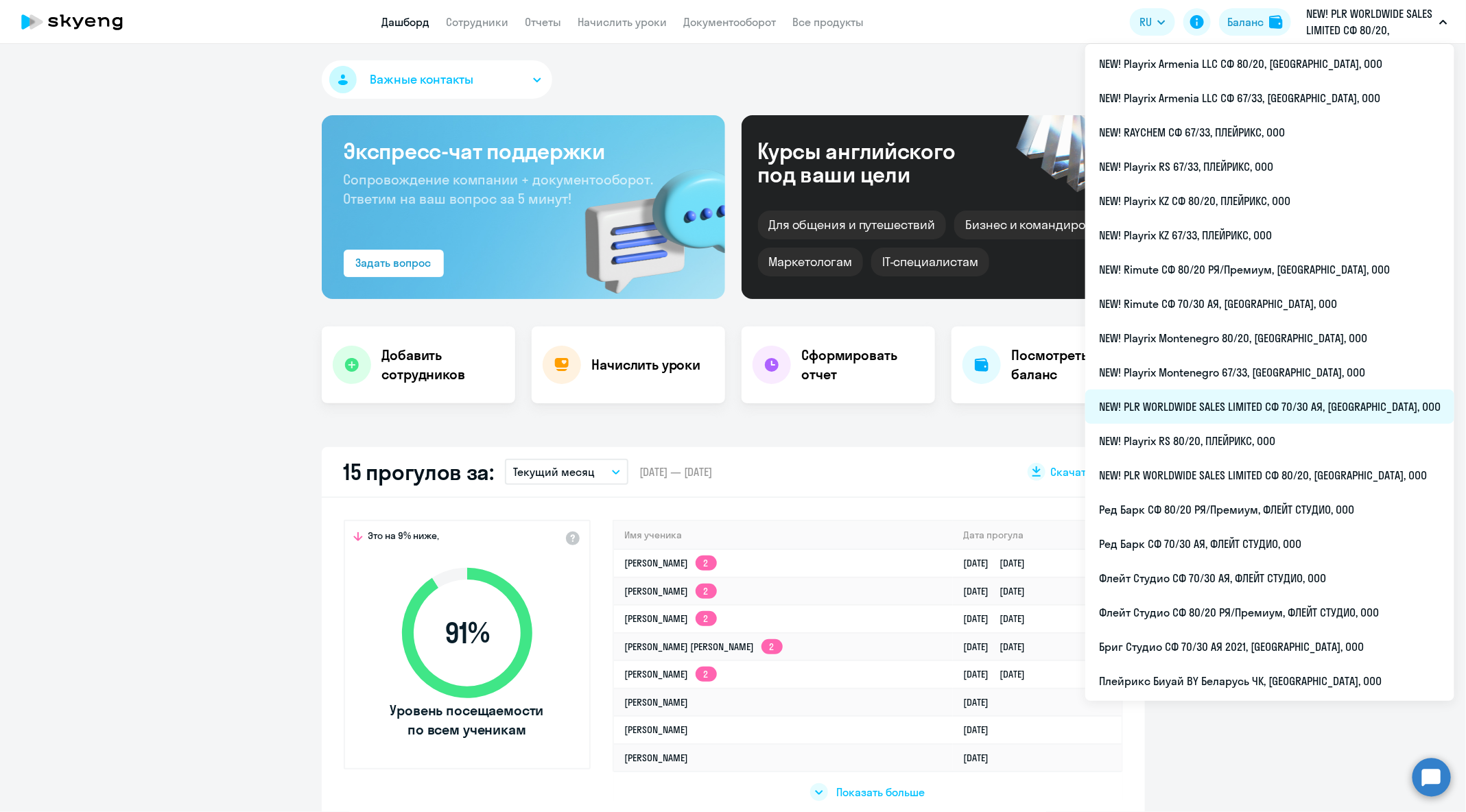
select select "30"
click at [1313, 399] on li "NEW! PLR WORLDWIDE SALES LIMITED СФ 70/30 АЯ, [GEOGRAPHIC_DATA], ООО" at bounding box center [1269, 406] width 369 height 34
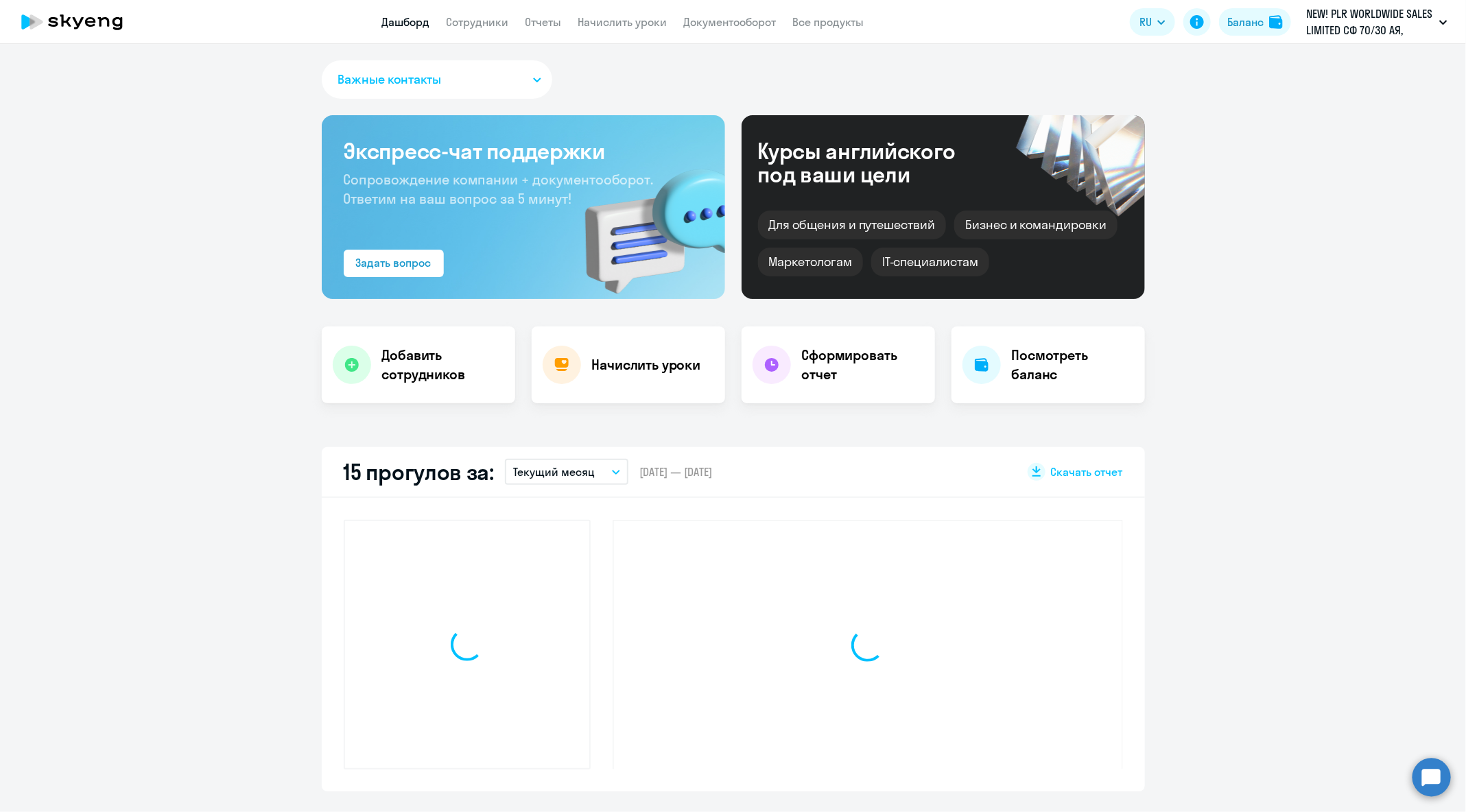
click at [461, 11] on app-header "Дашборд Сотрудники Отчеты Начислить уроки Документооборот Все продукты Дашборд …" at bounding box center [733, 22] width 1466 height 44
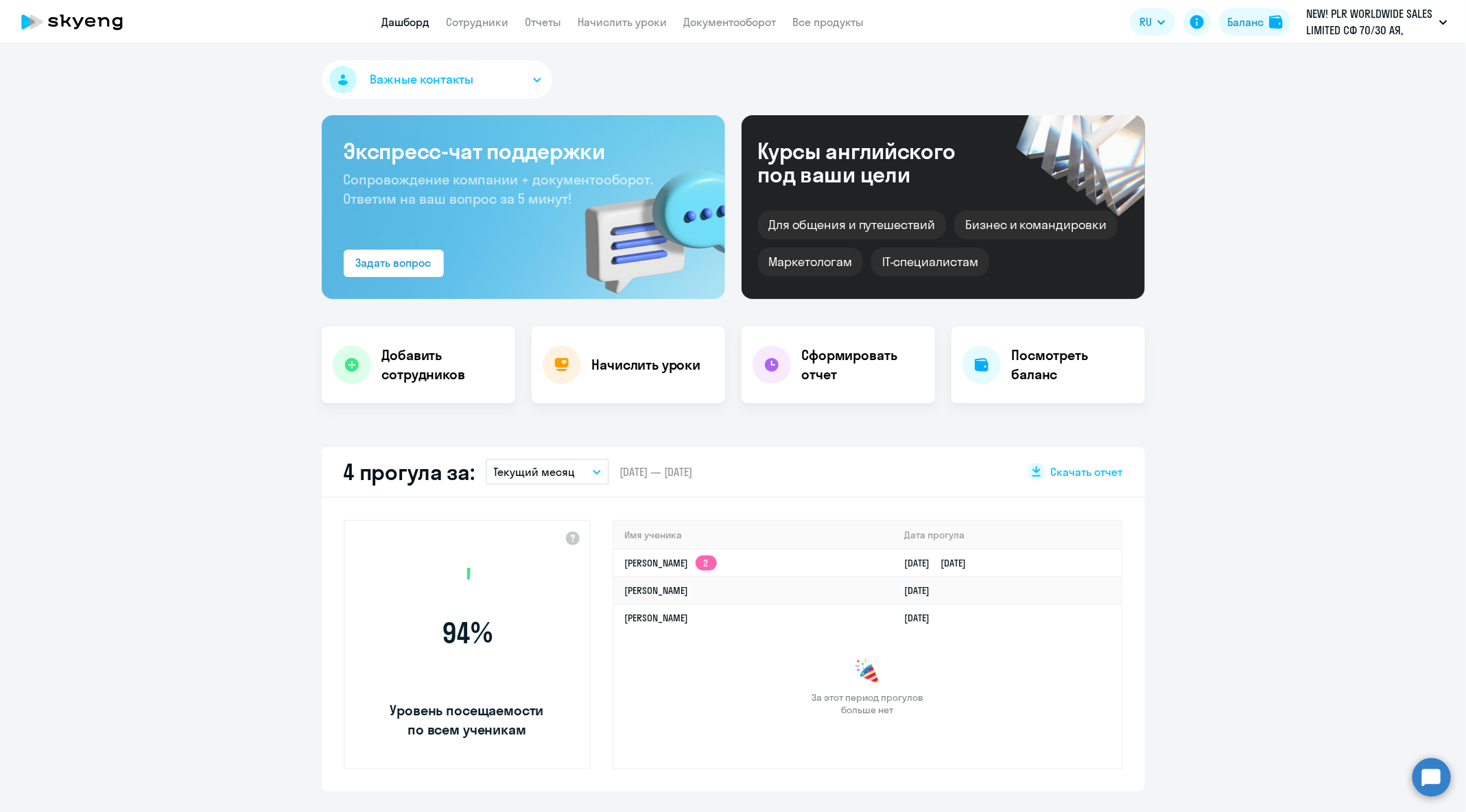
click at [485, 37] on app-header "Дашборд Сотрудники Отчеты Начислить уроки Документооборот Все продукты Дашборд …" at bounding box center [733, 22] width 1466 height 44
click at [486, 32] on app-header "Дашборд Сотрудники Отчеты Начислить уроки Документооборот Все продукты Дашборд …" at bounding box center [733, 22] width 1466 height 44
click at [486, 29] on app-menu-item-link "Сотрудники" at bounding box center [478, 22] width 63 height 17
select select "30"
click at [484, 27] on link "Сотрудники" at bounding box center [478, 22] width 63 height 14
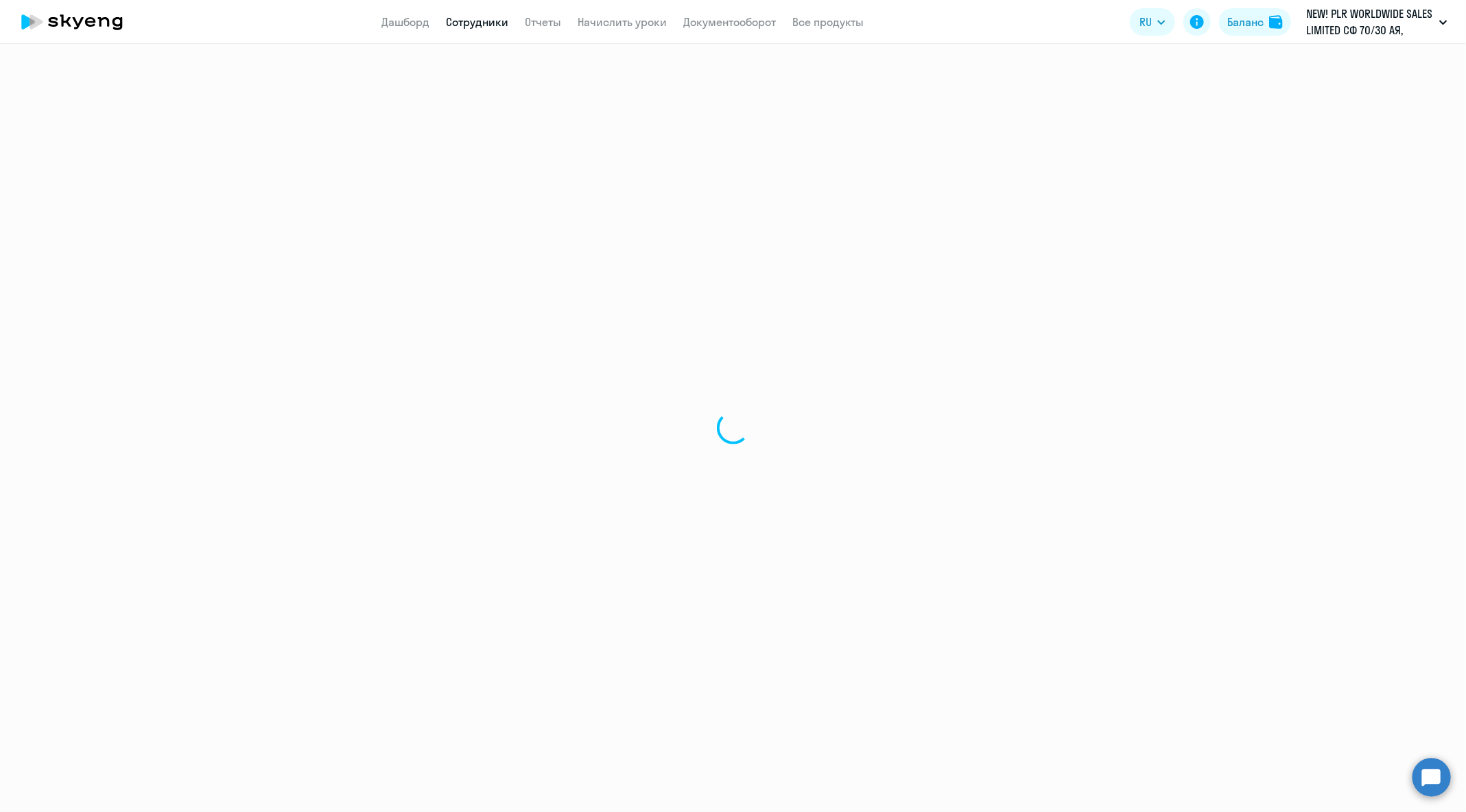
select select "30"
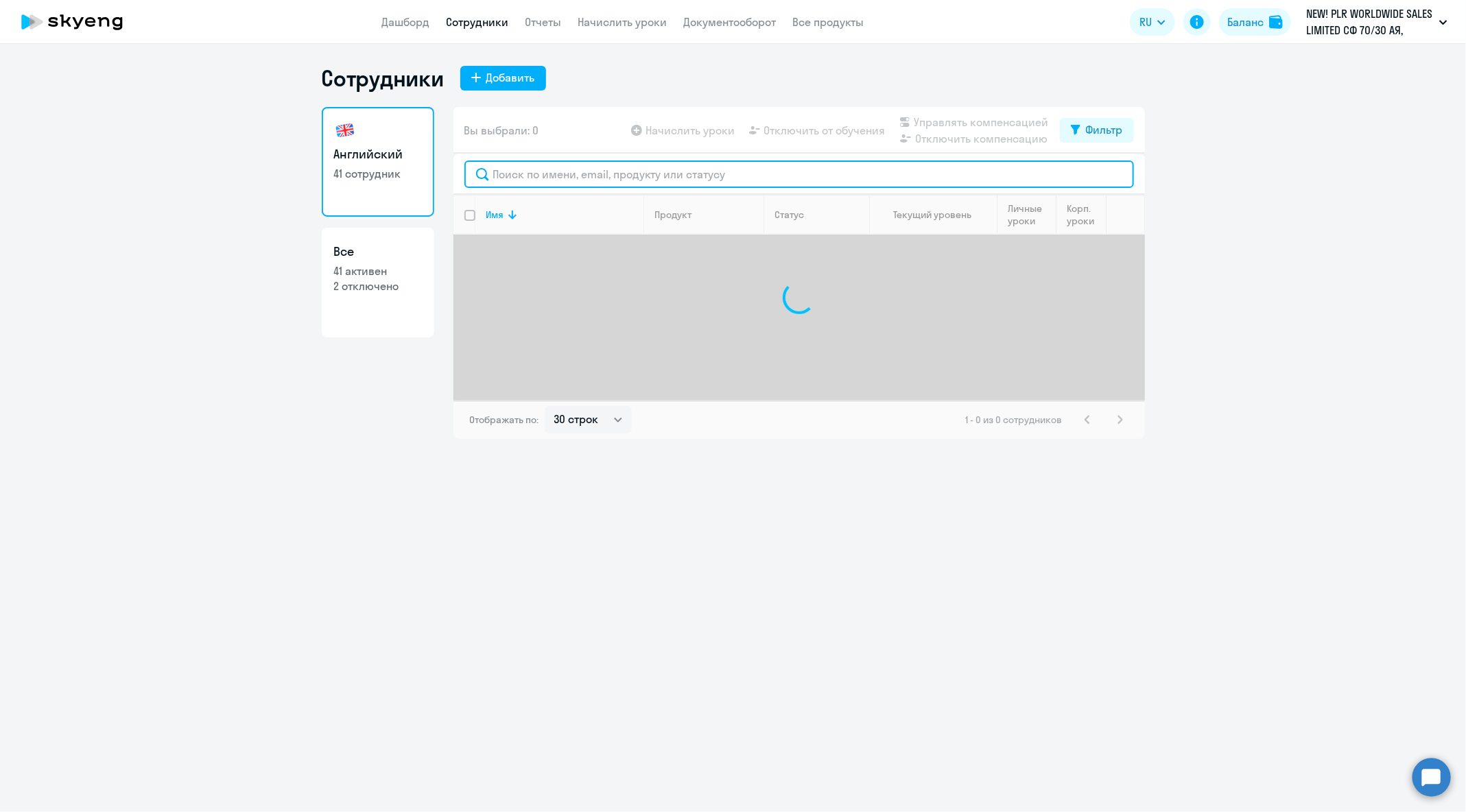
click at [694, 179] on input "text" at bounding box center [799, 173] width 669 height 27
paste input "[PERSON_NAME][EMAIL_ADDRESS][DOMAIN_NAME]"
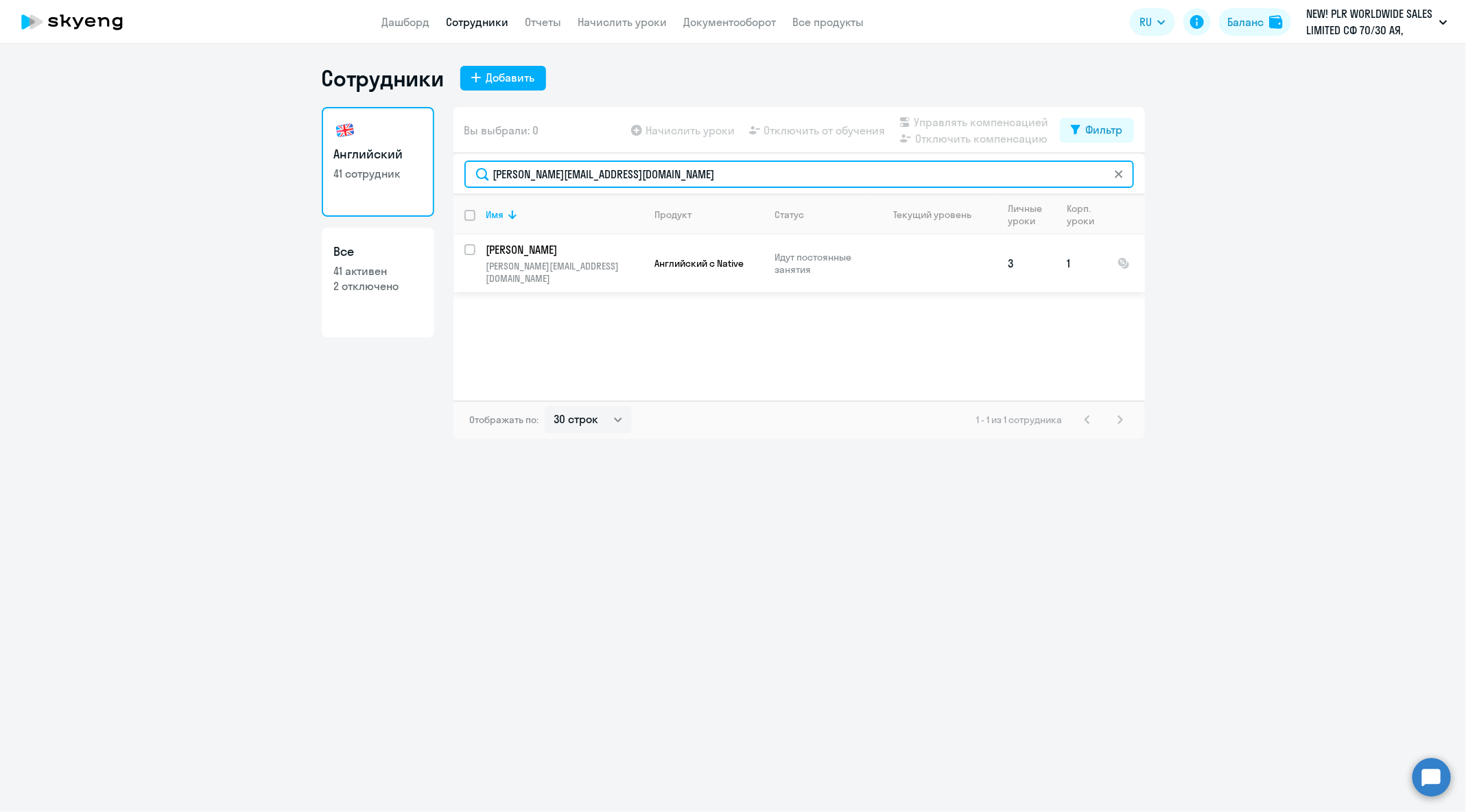
type input "[PERSON_NAME][EMAIL_ADDRESS][DOMAIN_NAME]"
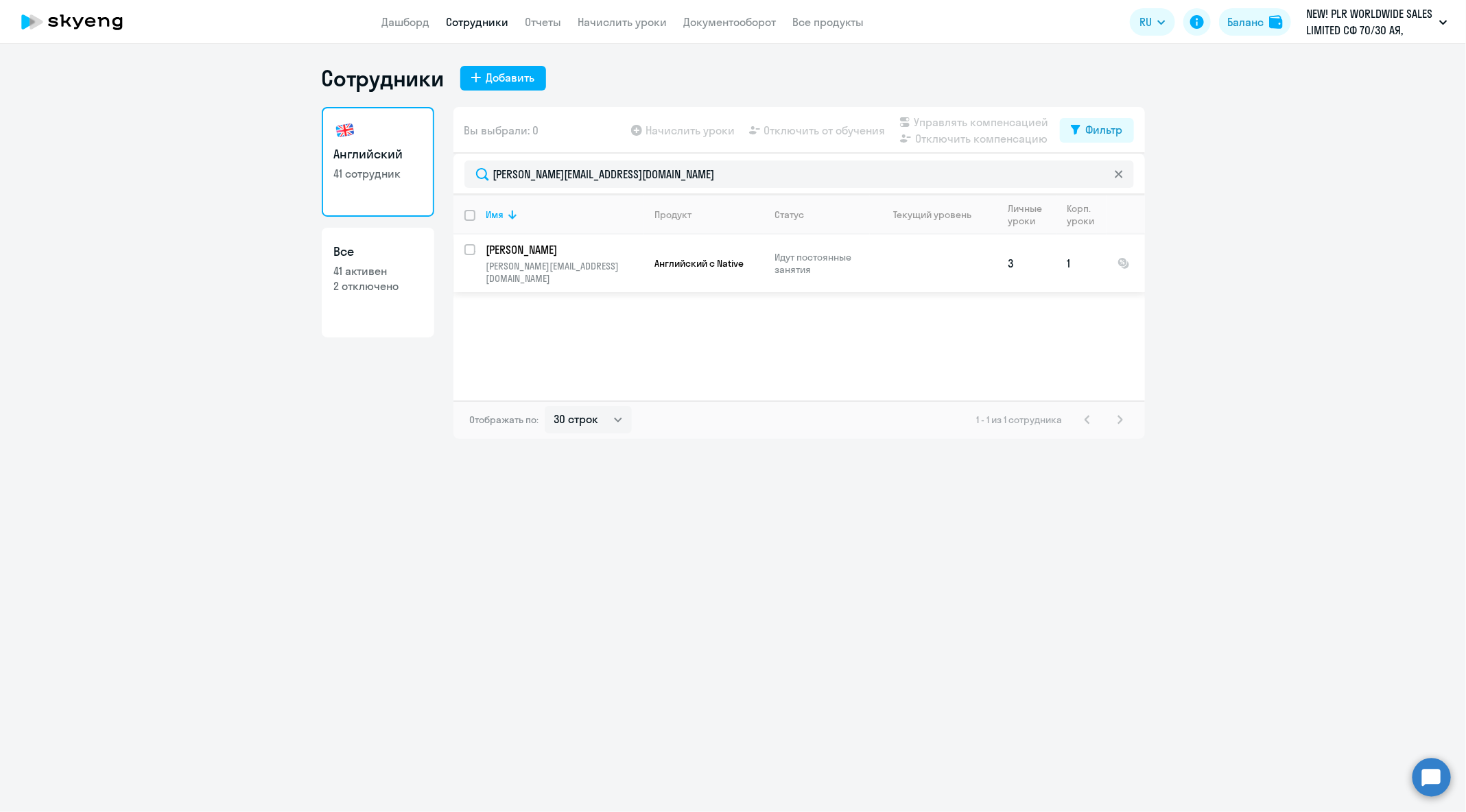
click at [891, 244] on td at bounding box center [933, 263] width 128 height 57
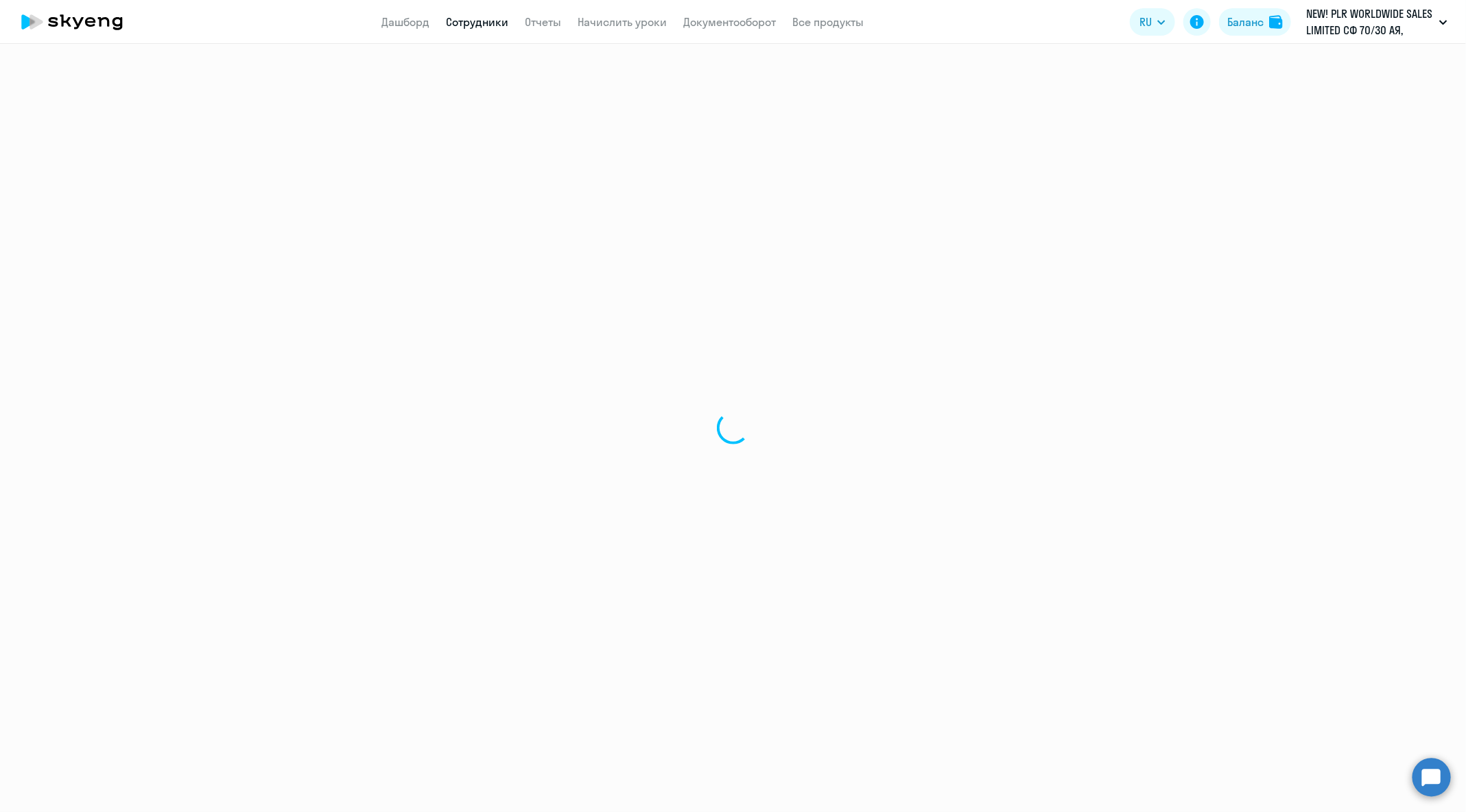
select select "english"
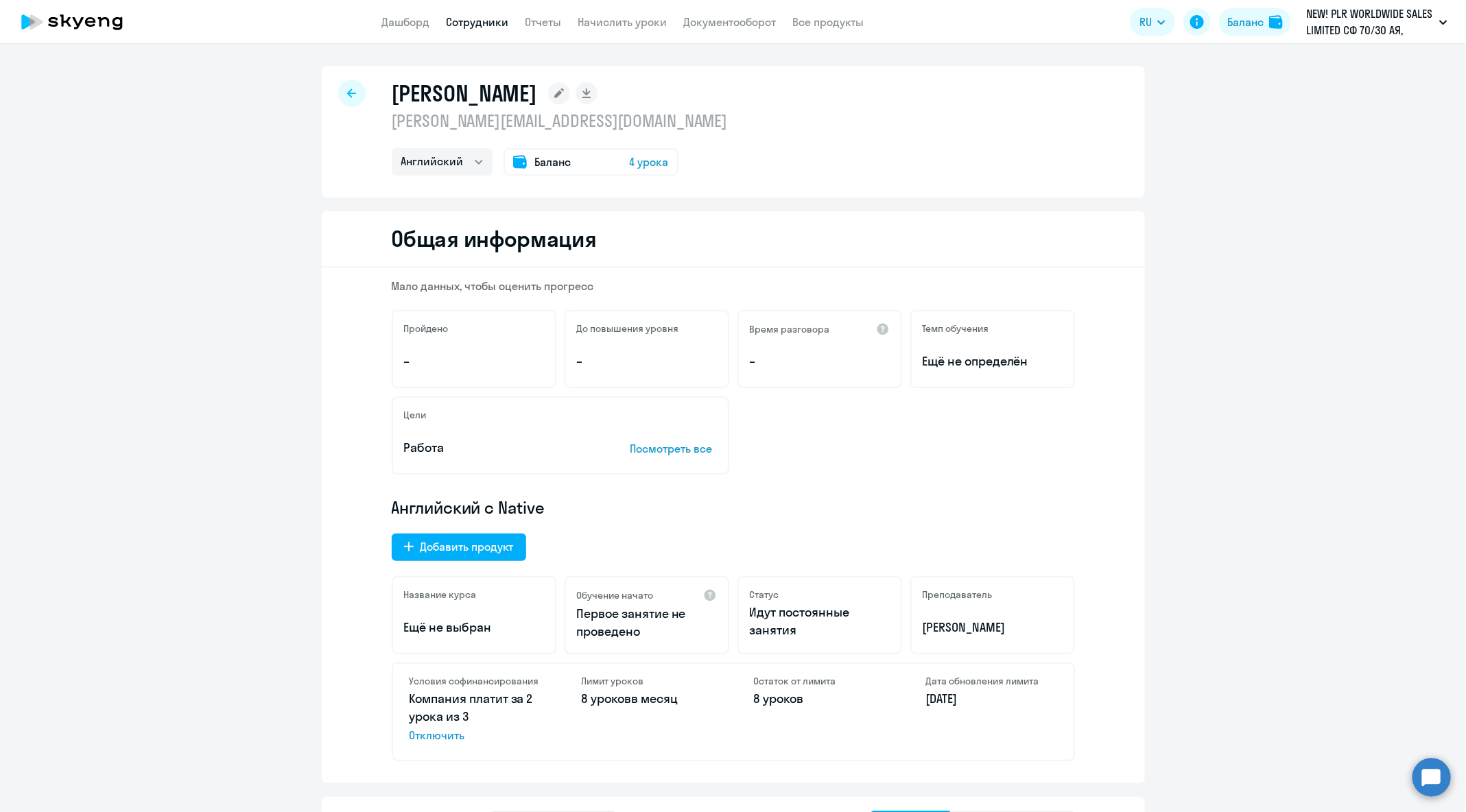
click at [635, 164] on span "4 урока" at bounding box center [649, 161] width 39 height 16
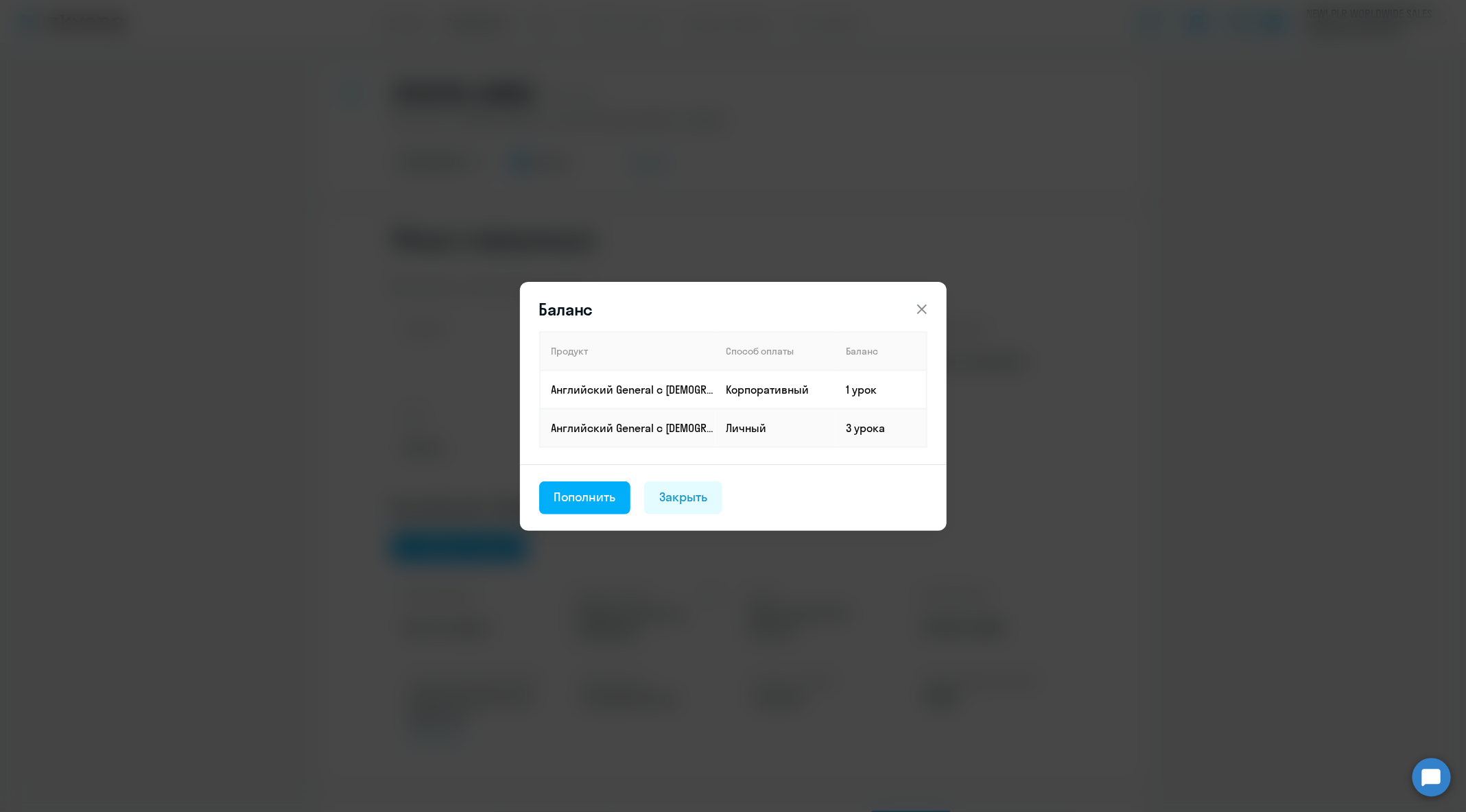
click at [921, 305] on icon at bounding box center [922, 309] width 16 height 16
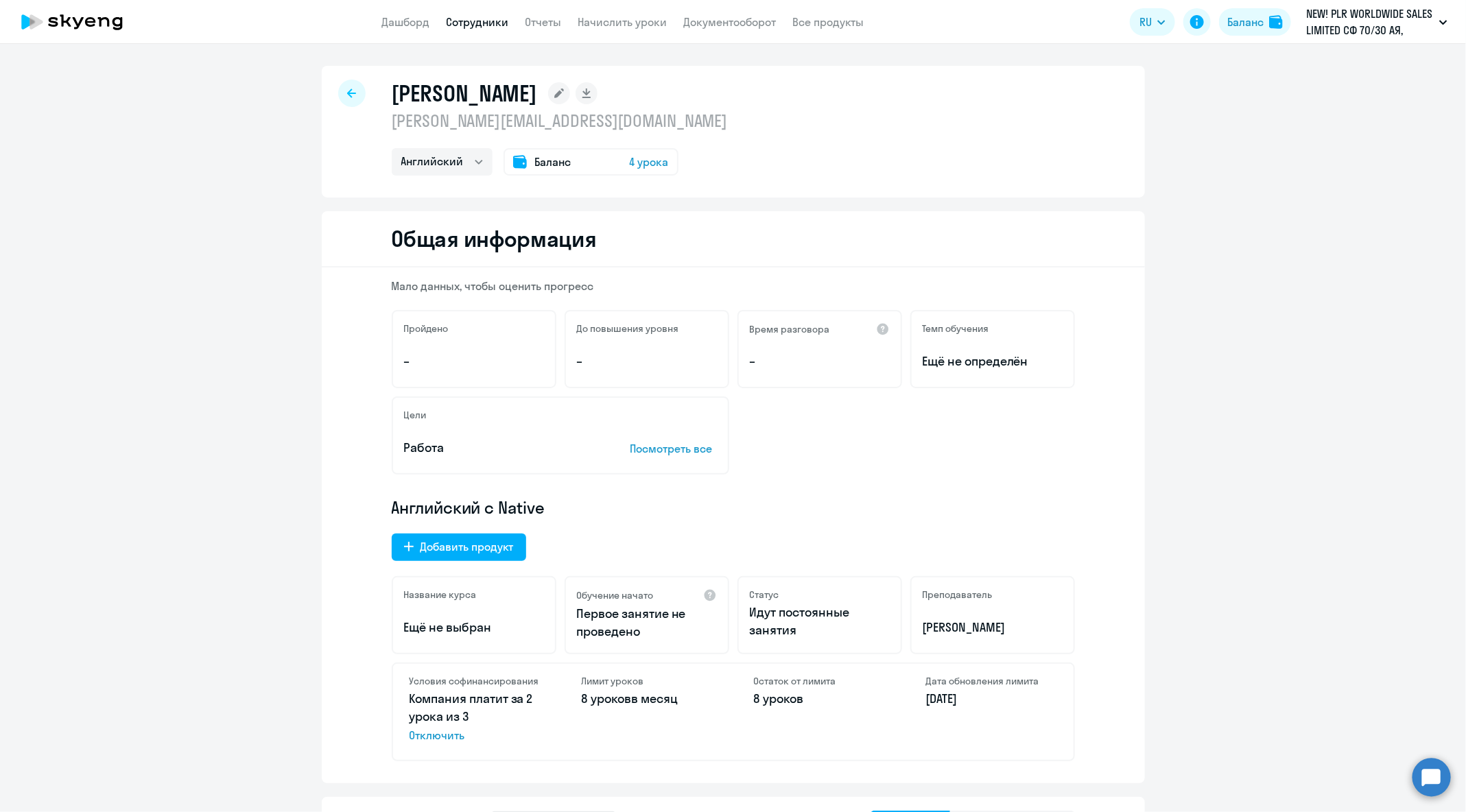
click at [357, 93] on div at bounding box center [352, 93] width 27 height 27
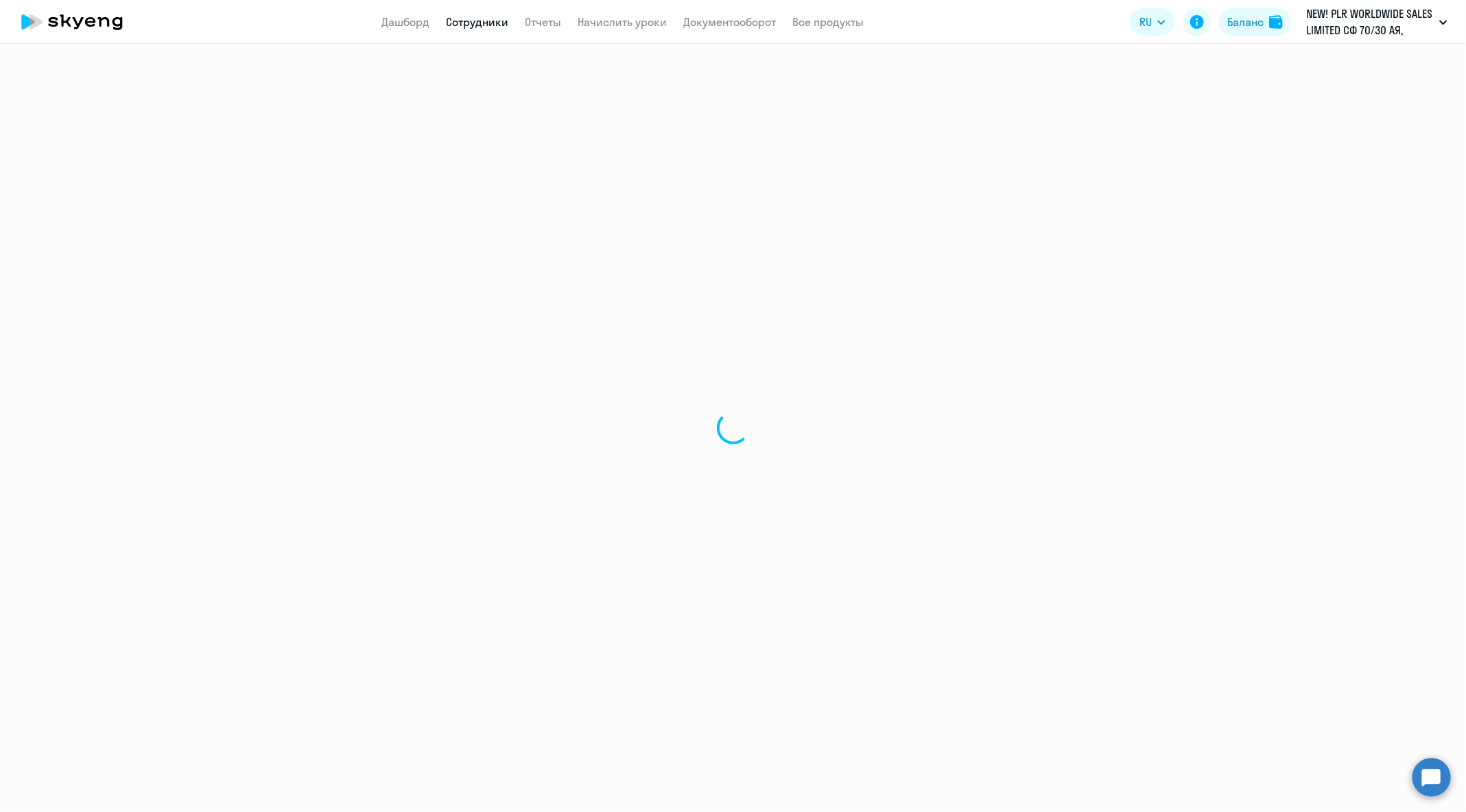
select select "30"
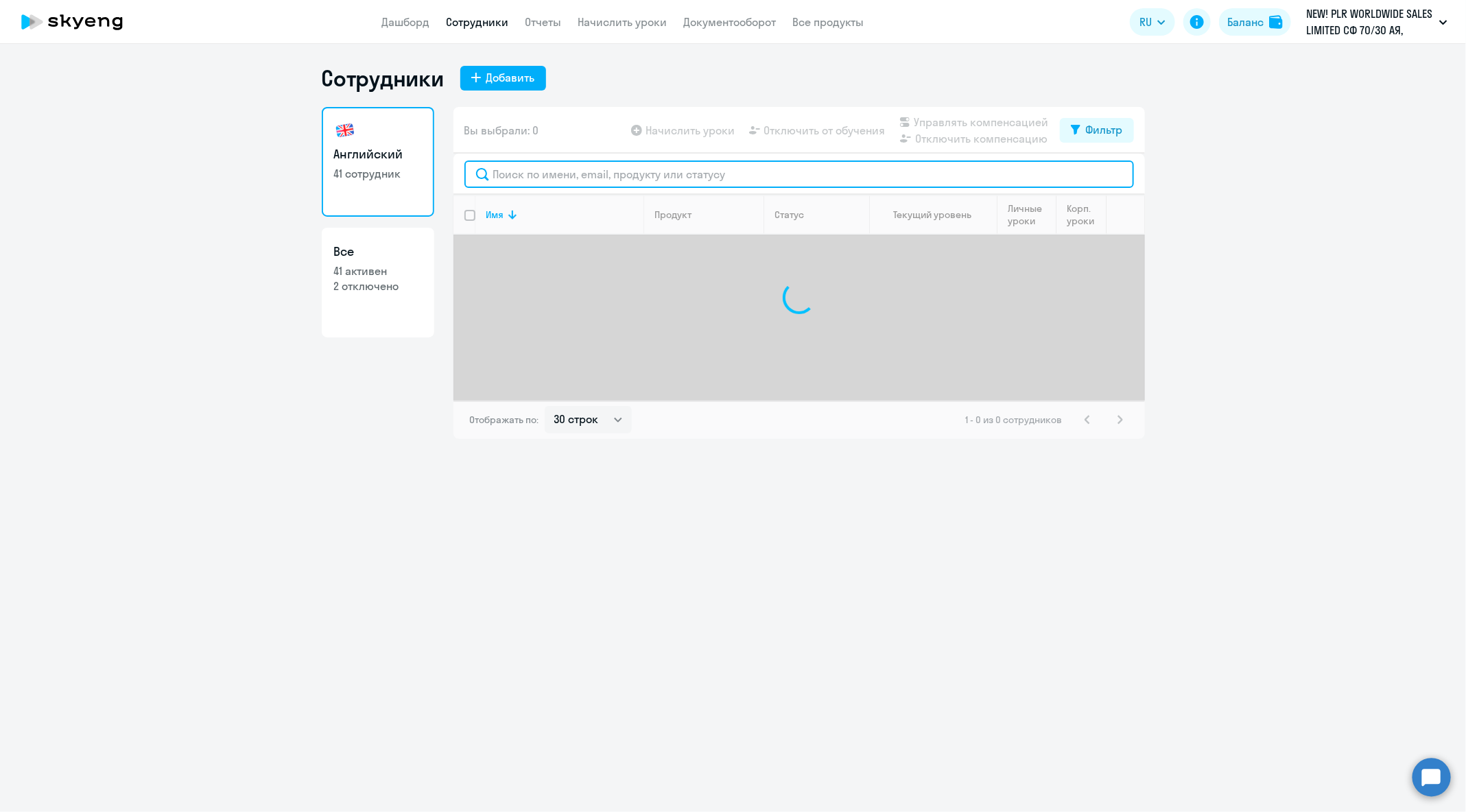
click at [663, 179] on input "text" at bounding box center [799, 173] width 669 height 27
paste input "[PERSON_NAME][EMAIL_ADDRESS][DOMAIN_NAME]"
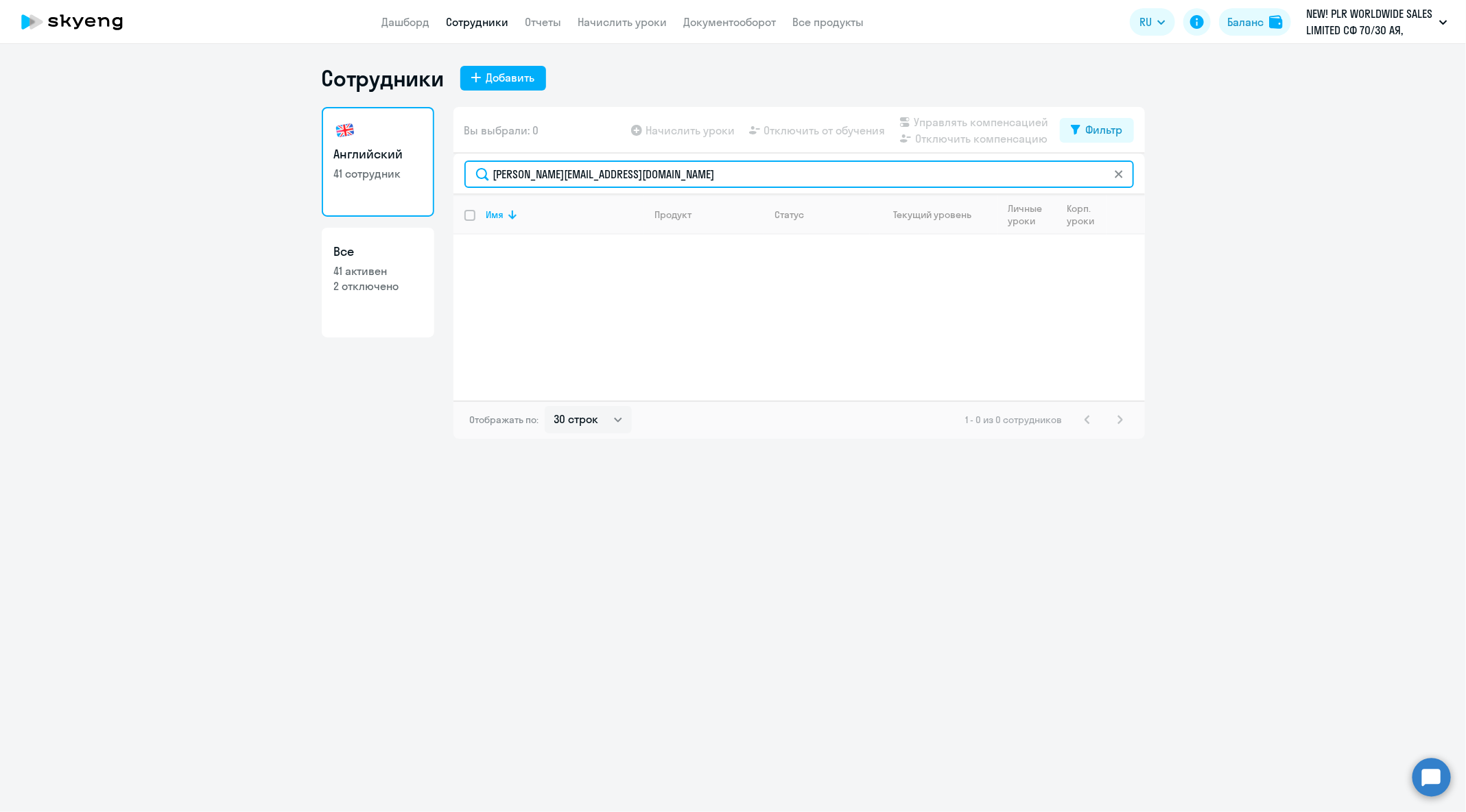
paste input "[PERSON_NAME]"
paste input "[PERSON_NAME][EMAIL_ADDRESS][DOMAIN_NAME]"
type input "[PERSON_NAME][EMAIL_ADDRESS][DOMAIN_NAME]"
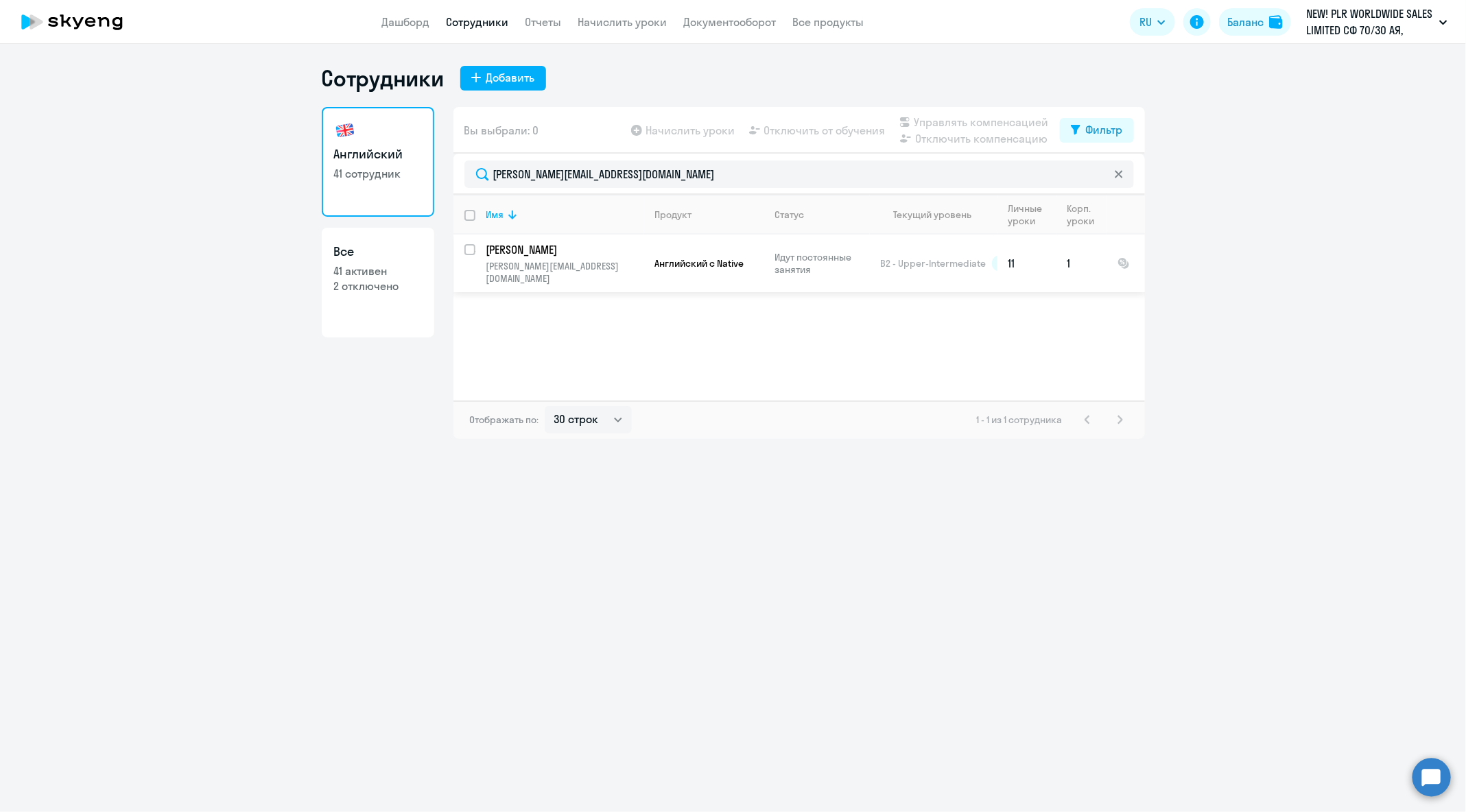
click at [876, 248] on td "B2 - Upper-Intermediate" at bounding box center [933, 263] width 128 height 57
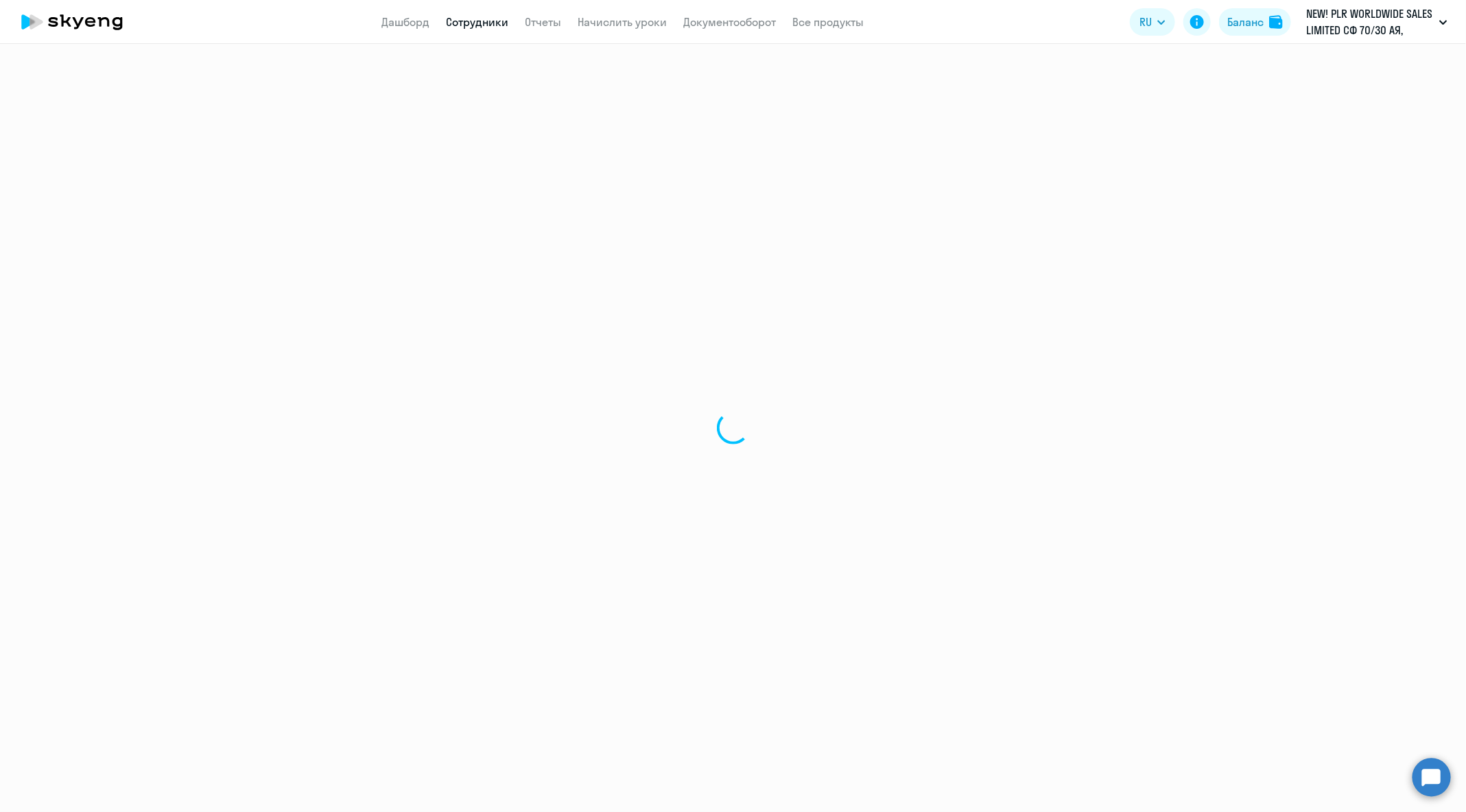
select select "english"
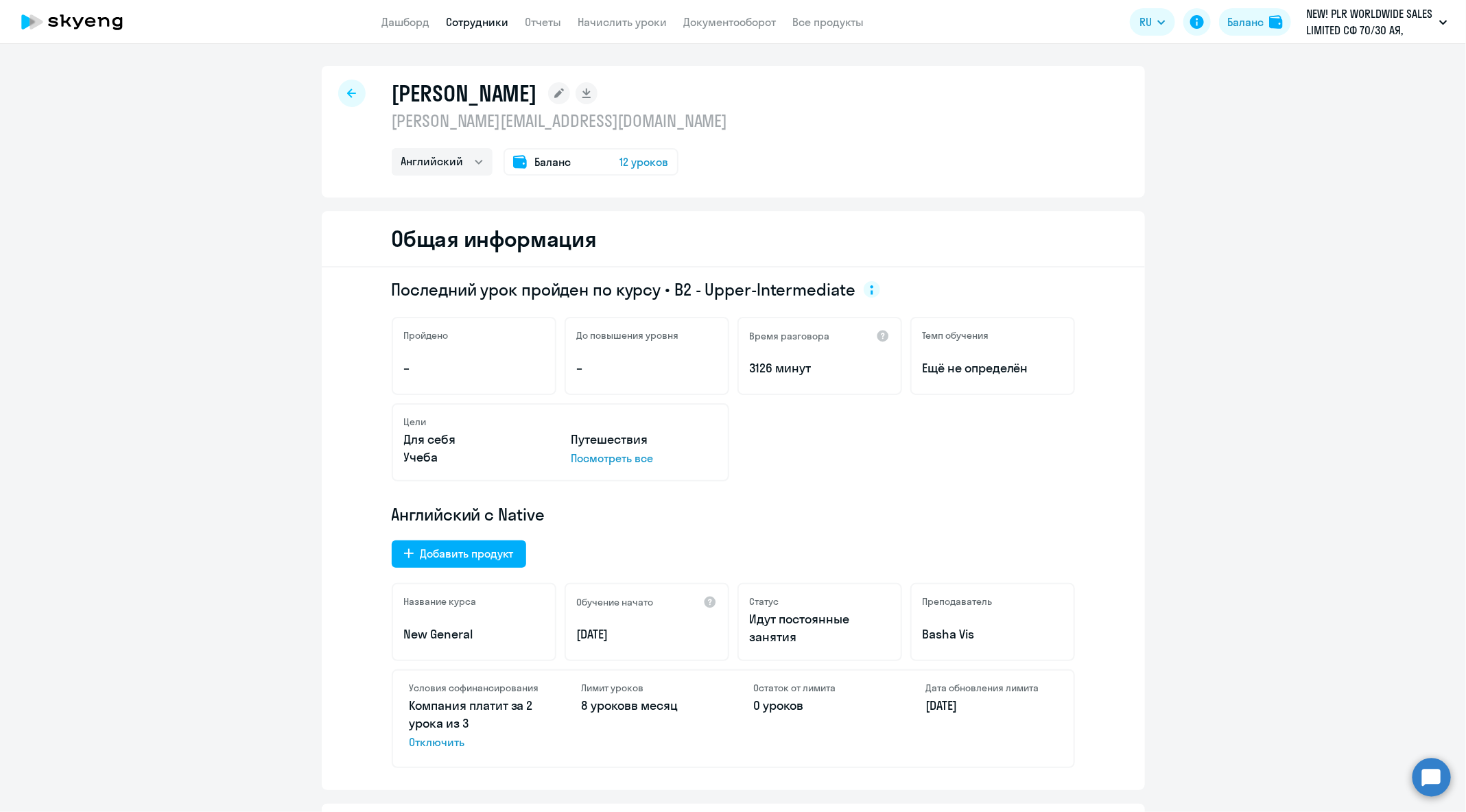
click at [347, 94] on icon at bounding box center [352, 93] width 9 height 9
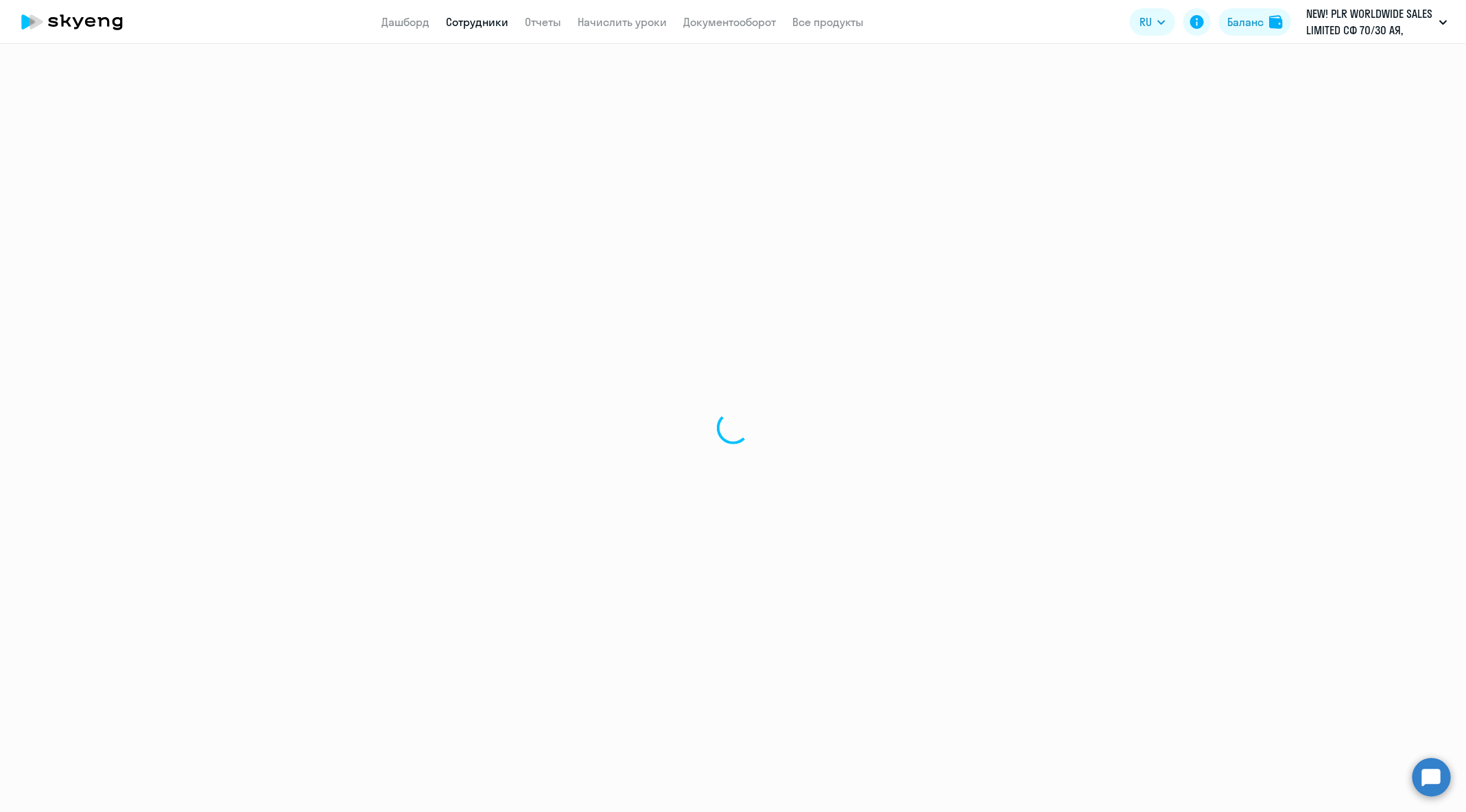
select select "30"
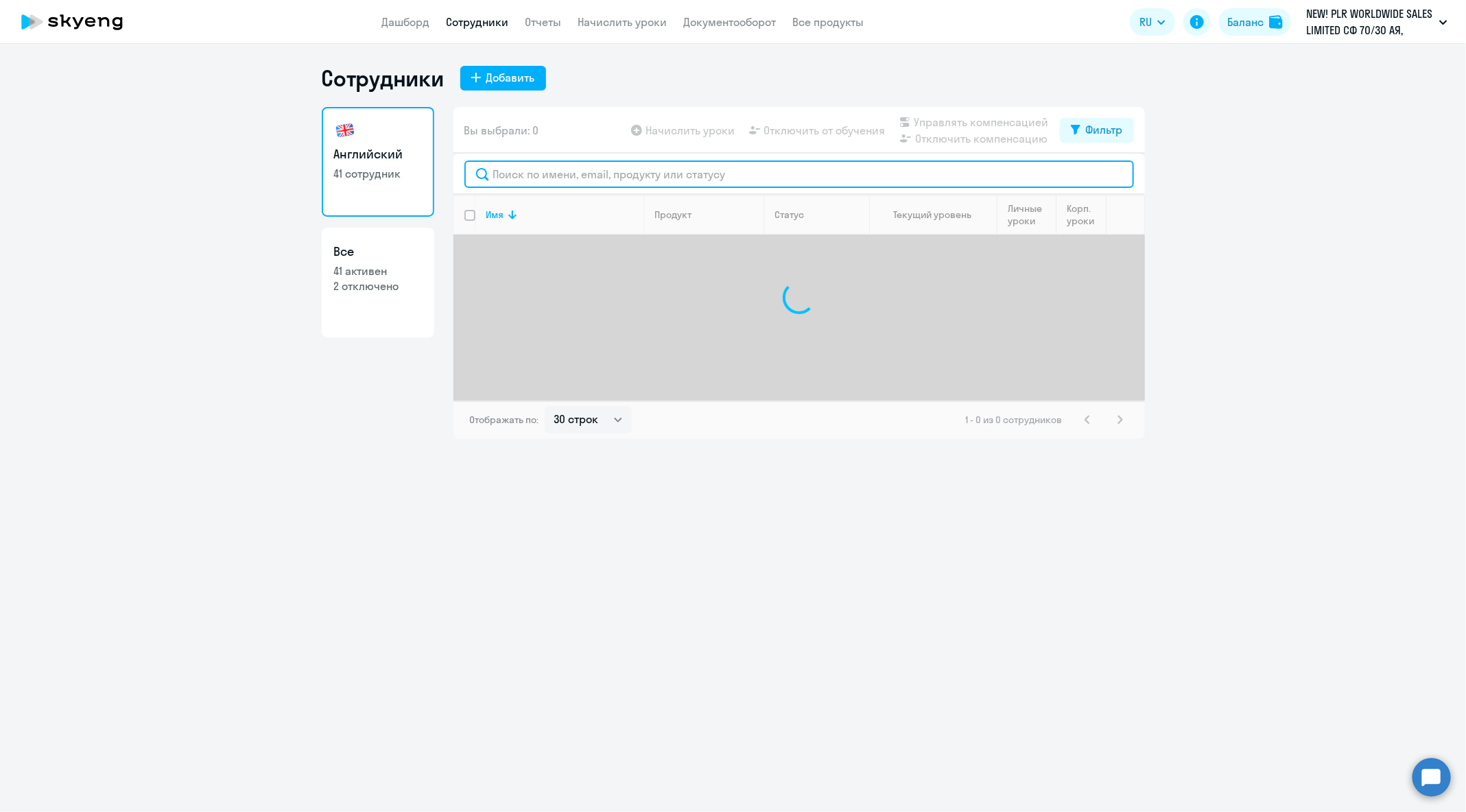
click at [825, 166] on input "text" at bounding box center [799, 173] width 669 height 27
paste input "[PERSON_NAME][EMAIL_ADDRESS][DOMAIN_NAME]"
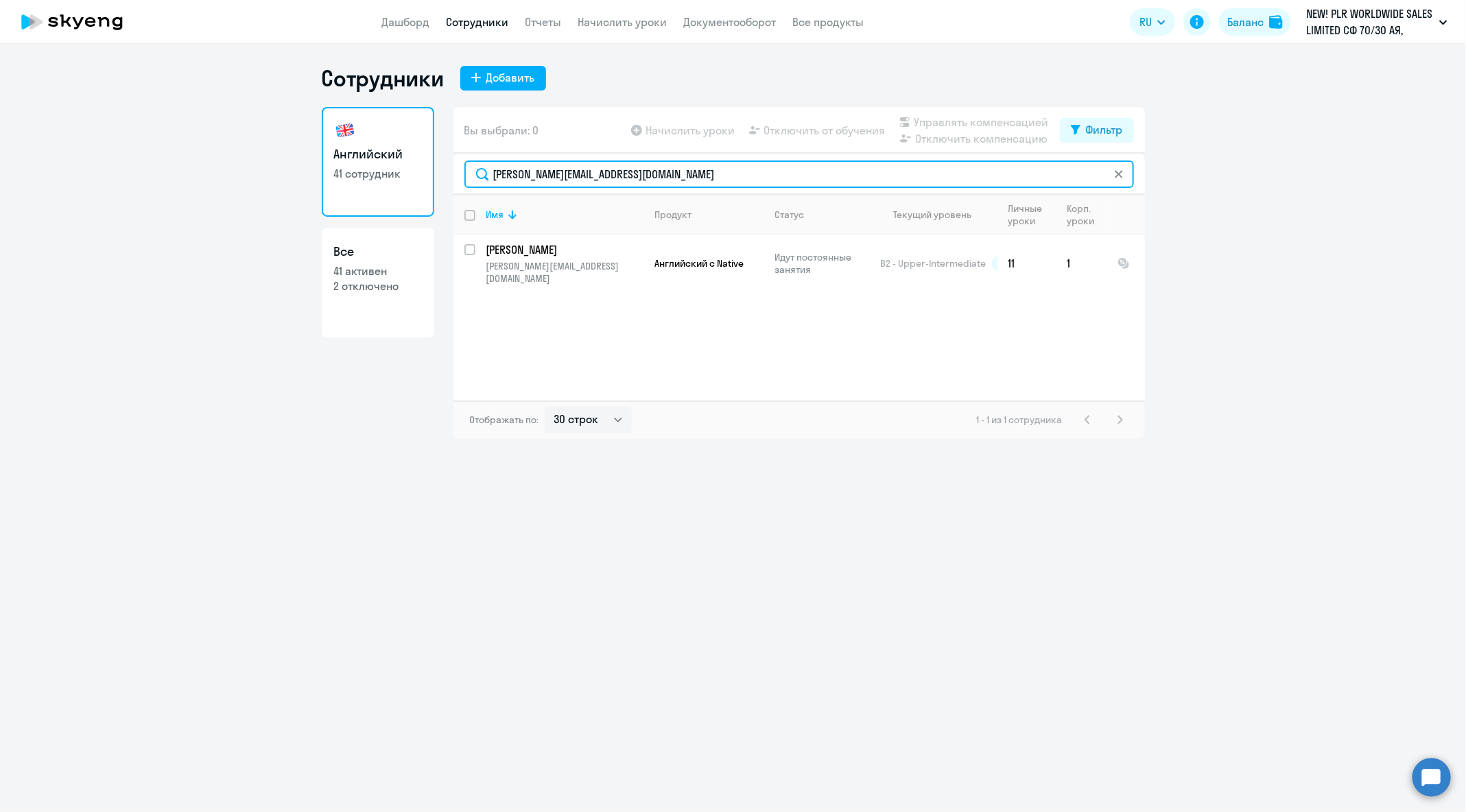
paste input "[PERSON_NAME].kuchina"
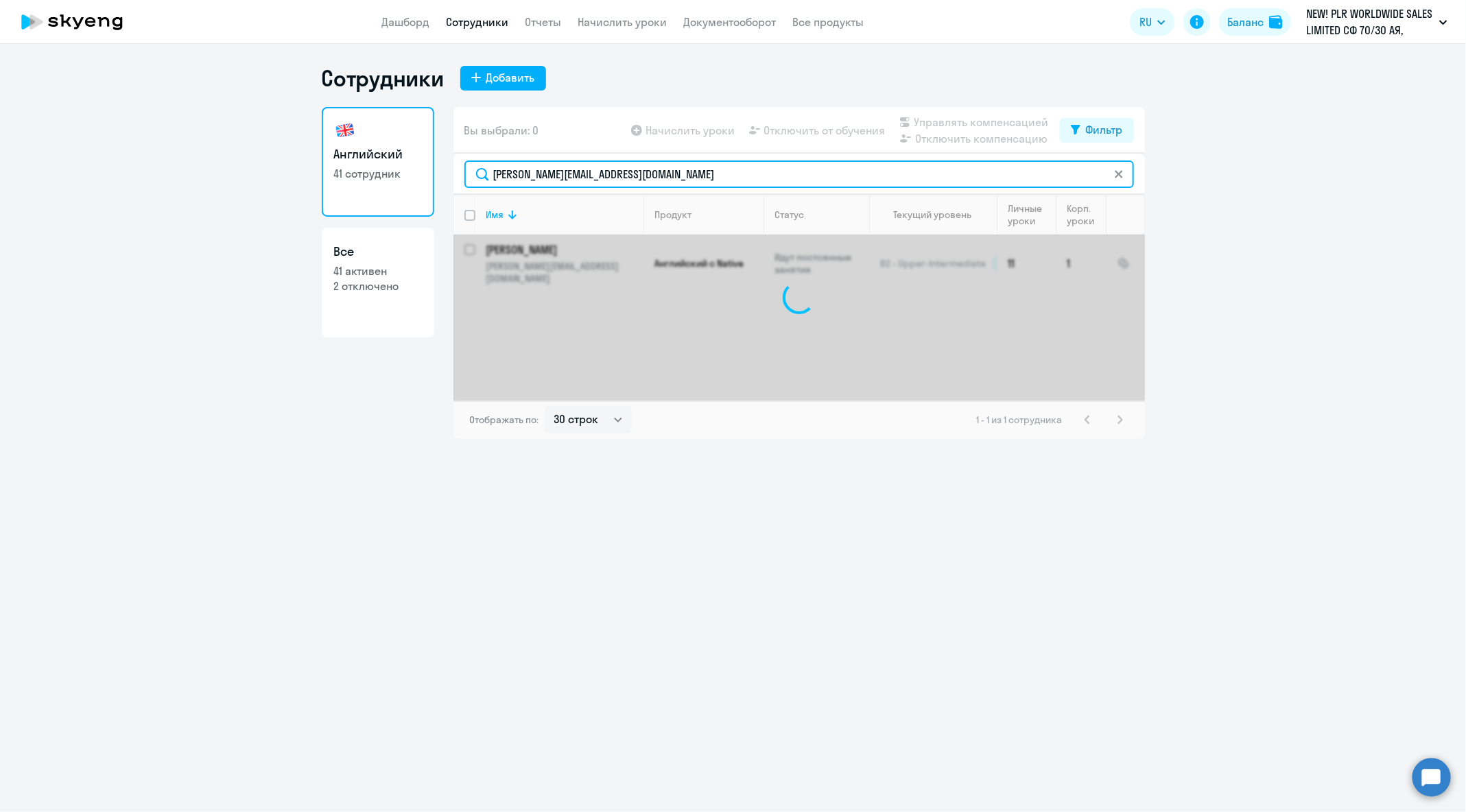
type input "[PERSON_NAME][EMAIL_ADDRESS][DOMAIN_NAME]"
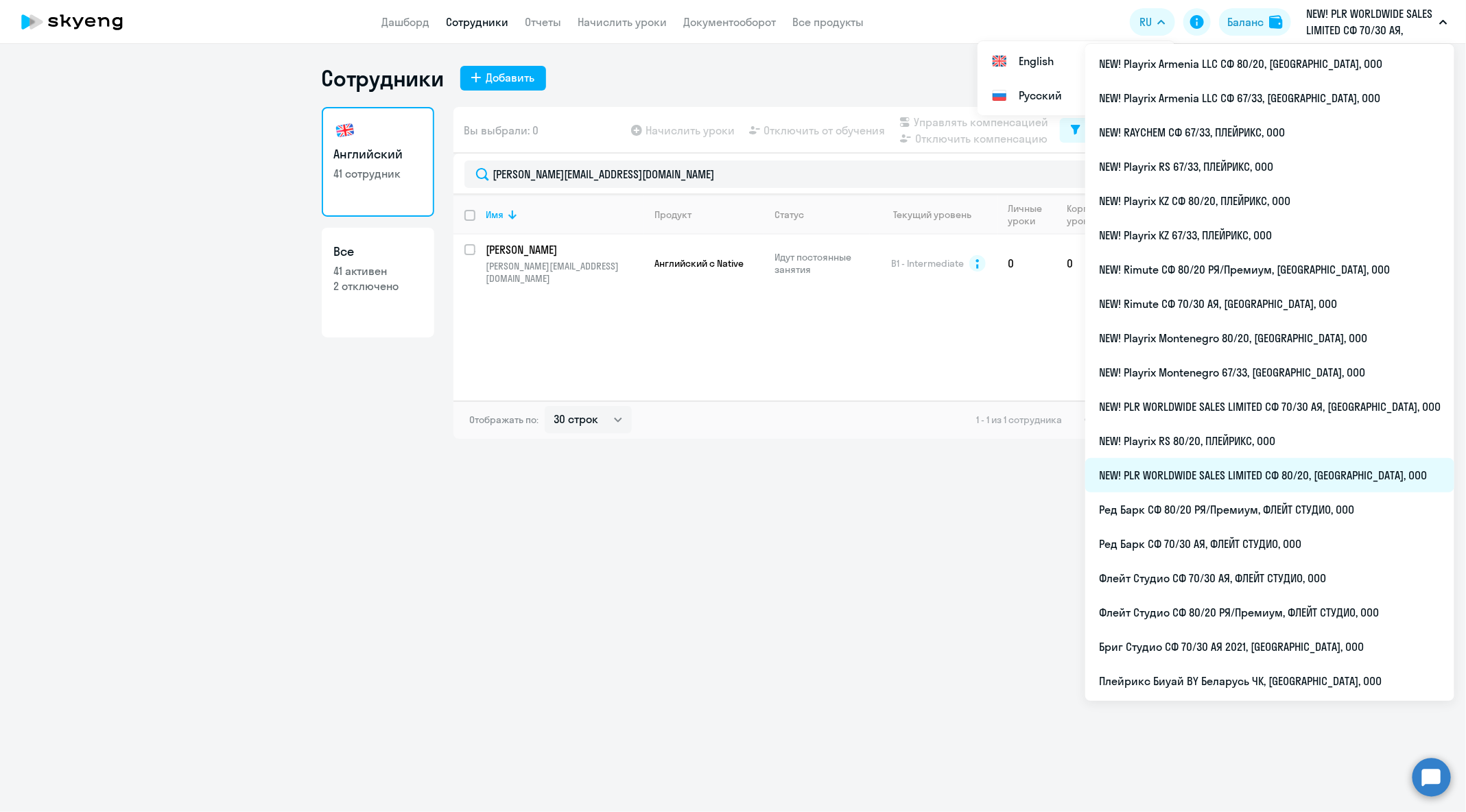
click at [1329, 484] on li "NEW! PLR WORLDWIDE SALES LIMITED СФ 80/20, [GEOGRAPHIC_DATA], ООО" at bounding box center [1269, 475] width 369 height 34
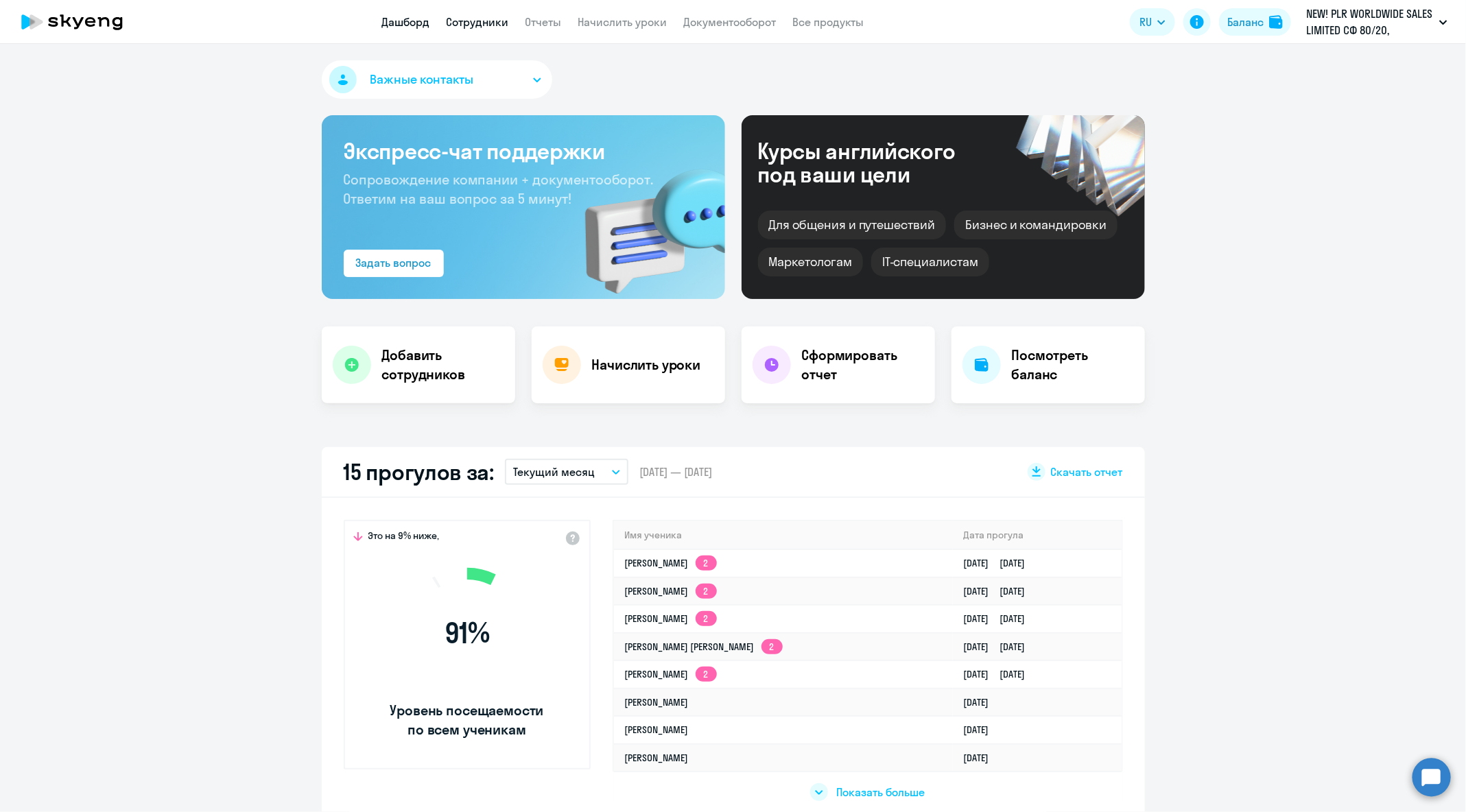
click at [462, 16] on link "Сотрудники" at bounding box center [478, 22] width 63 height 14
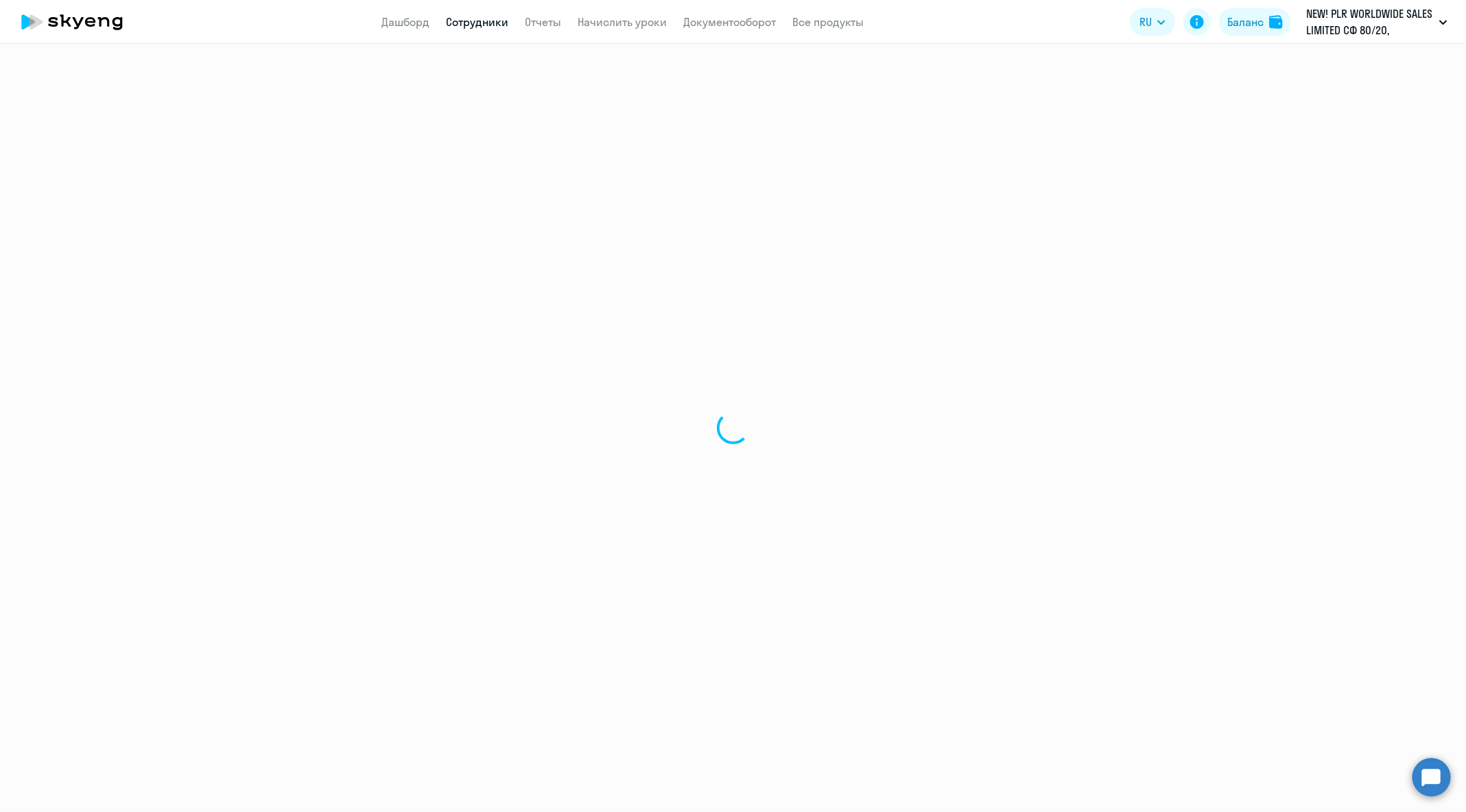
select select "30"
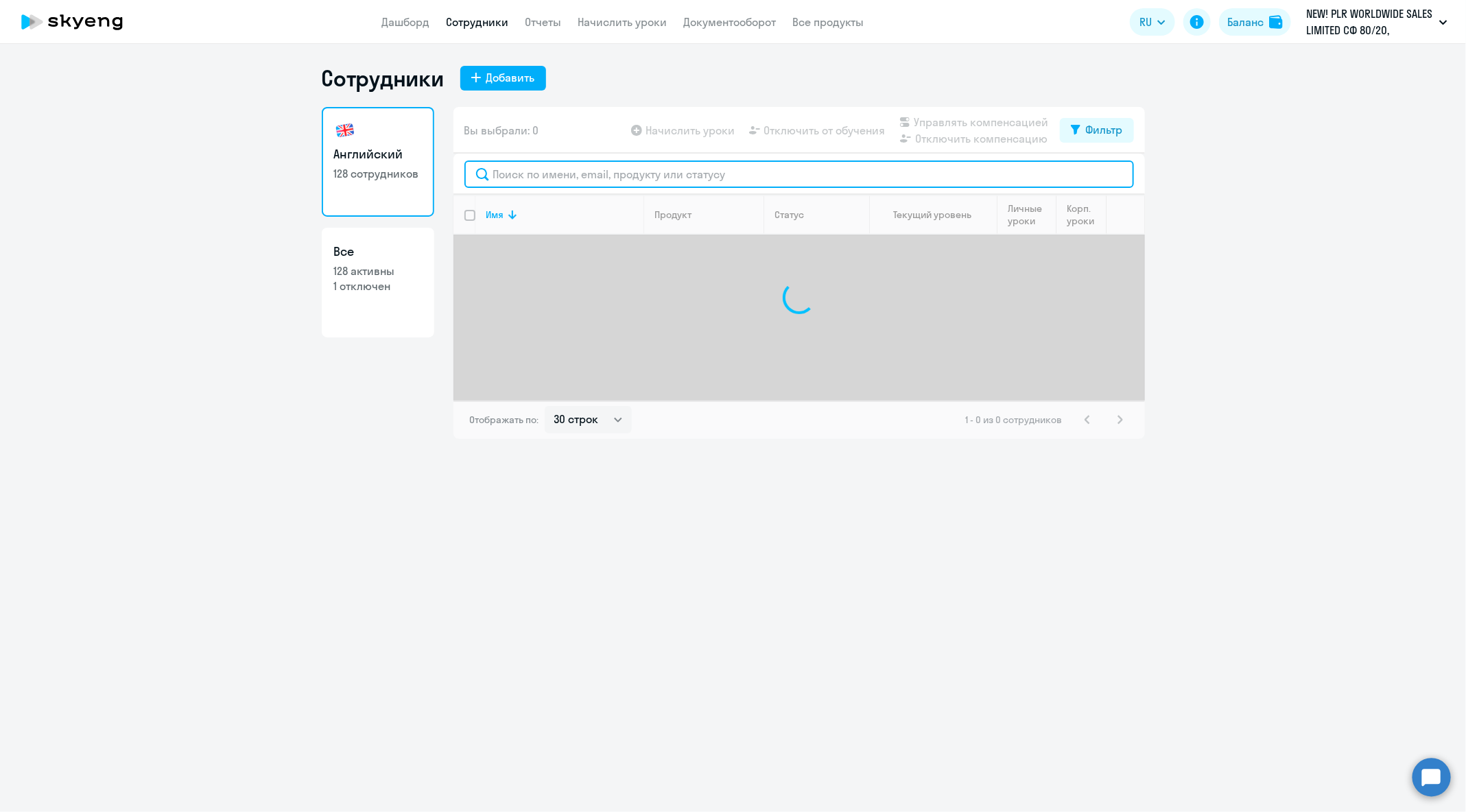
click at [715, 176] on input "text" at bounding box center [799, 173] width 669 height 27
paste input "[PERSON_NAME]"
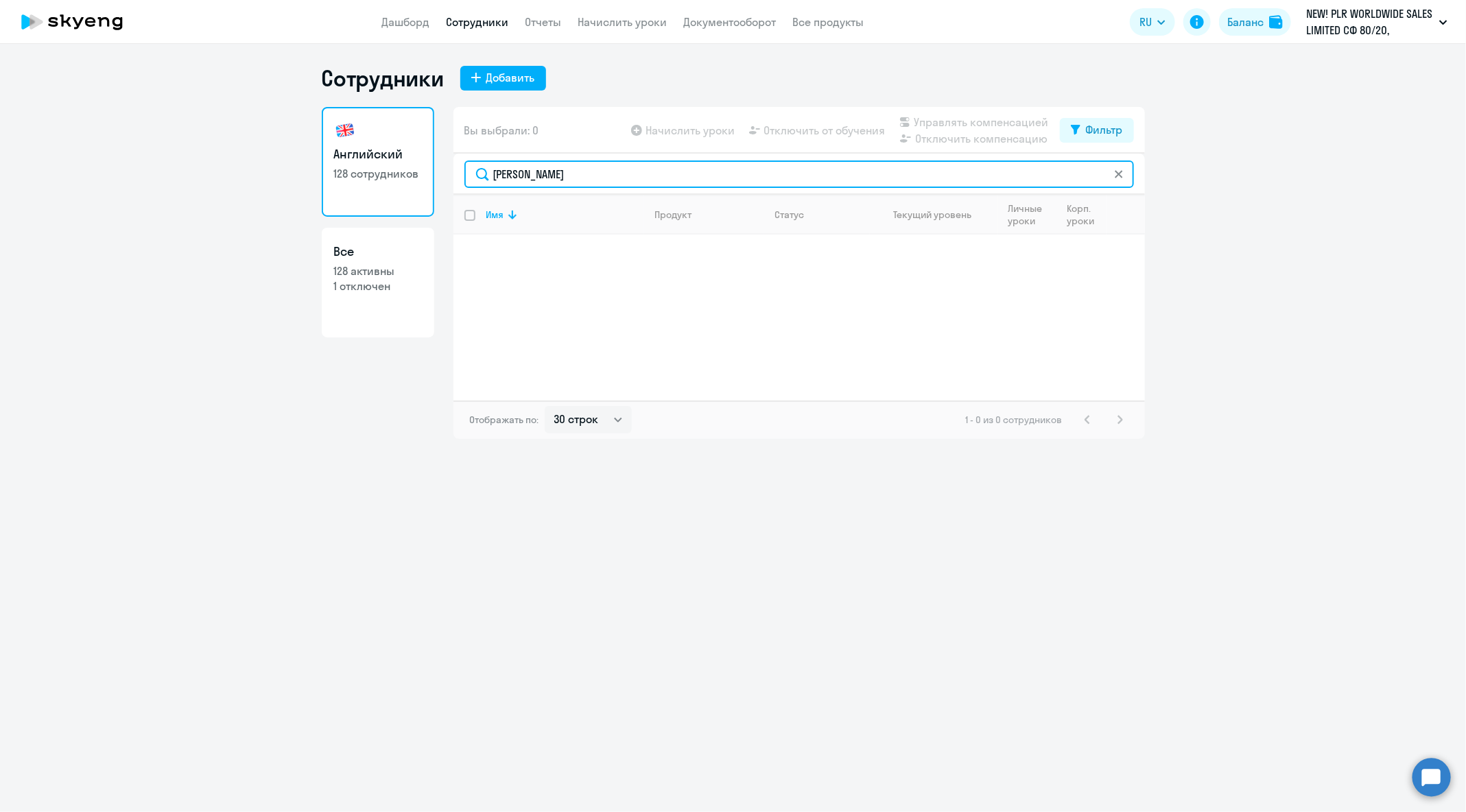
type input "[PERSON_NAME]"
